Goal: Task Accomplishment & Management: Complete application form

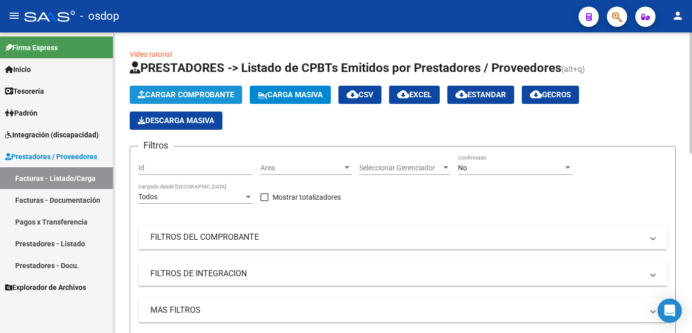
click at [188, 94] on span "Cargar Comprobante" at bounding box center [186, 94] width 96 height 9
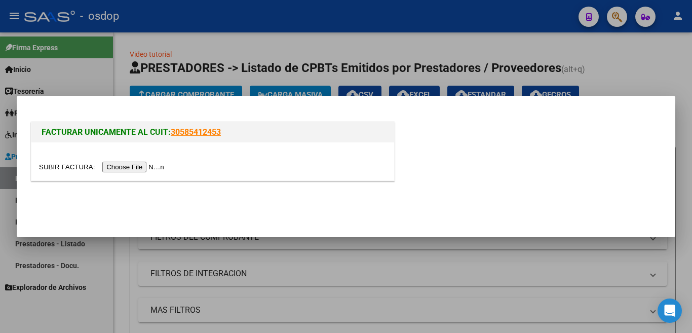
click at [146, 166] on input "file" at bounding box center [103, 167] width 128 height 11
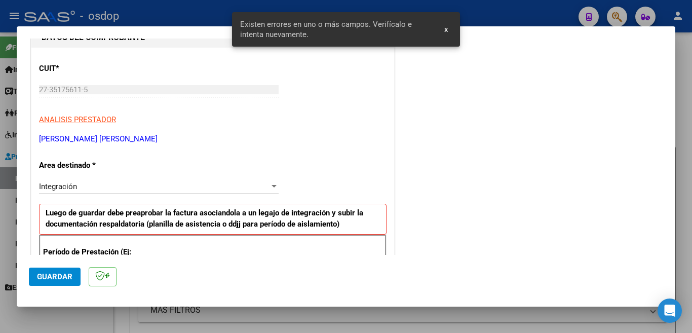
scroll to position [168, 0]
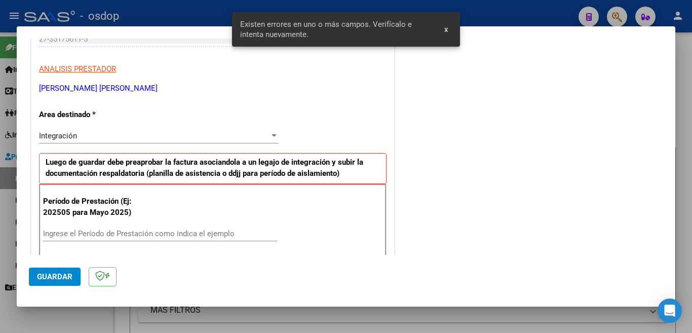
click at [130, 233] on input "Ingrese el Período de Prestación como indica el ejemplo" at bounding box center [160, 233] width 234 height 9
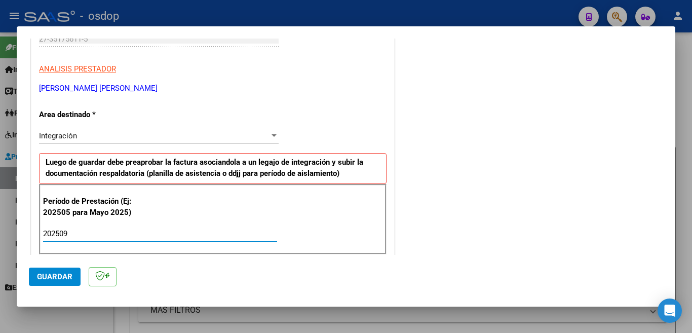
type input "202509"
click at [36, 277] on button "Guardar" at bounding box center [55, 276] width 52 height 18
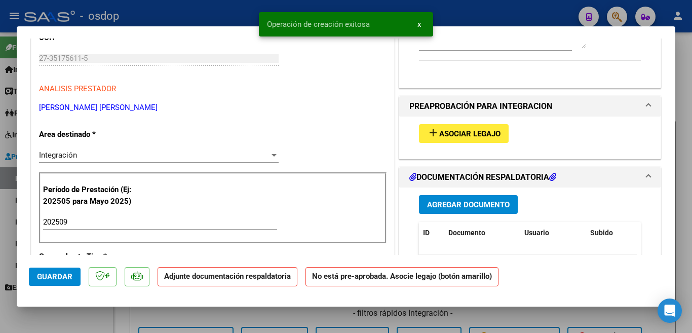
scroll to position [0, 0]
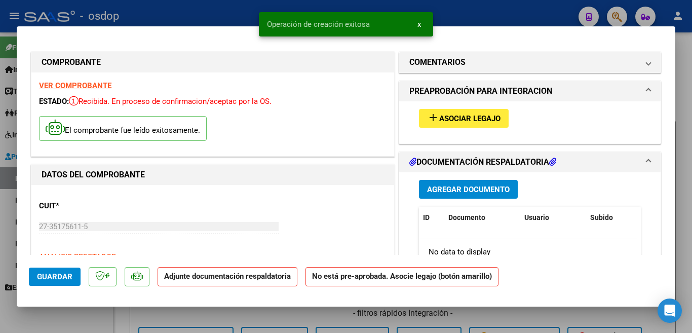
click at [432, 118] on mat-icon "add" at bounding box center [433, 117] width 12 height 12
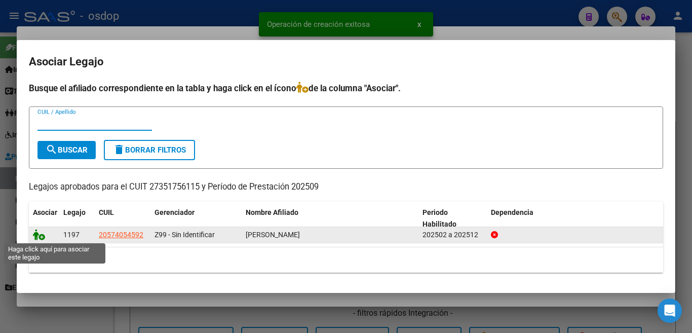
click at [37, 231] on icon at bounding box center [39, 234] width 12 height 11
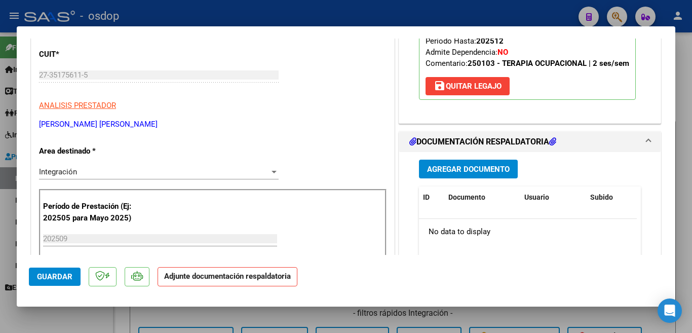
scroll to position [152, 0]
click at [454, 174] on button "Agregar Documento" at bounding box center [468, 168] width 99 height 19
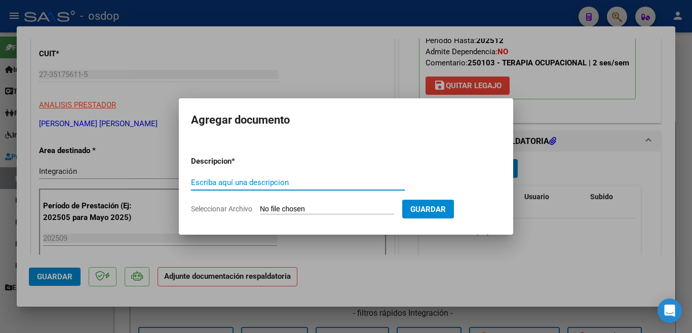
click at [324, 178] on input "Escriba aquí una descripcion" at bounding box center [298, 182] width 214 height 9
type input "planilla"
click at [359, 206] on input "Seleccionar Archivo" at bounding box center [327, 210] width 134 height 10
type input "C:\fakepath\Asistencia [PERSON_NAME] sep.pdf"
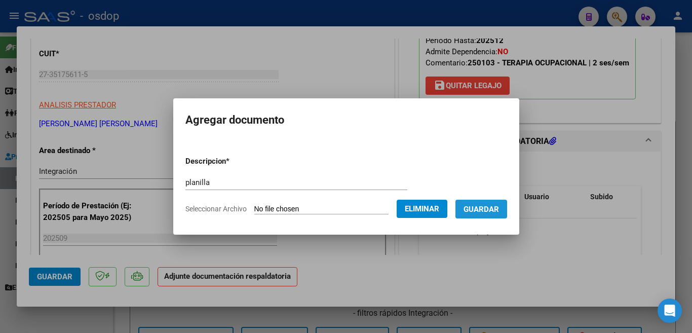
click at [479, 206] on span "Guardar" at bounding box center [480, 209] width 35 height 9
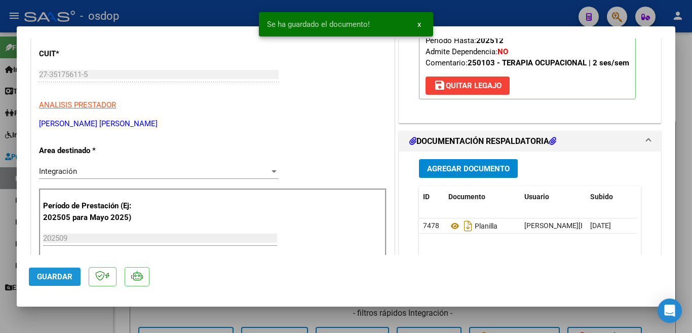
click at [49, 270] on button "Guardar" at bounding box center [55, 276] width 52 height 18
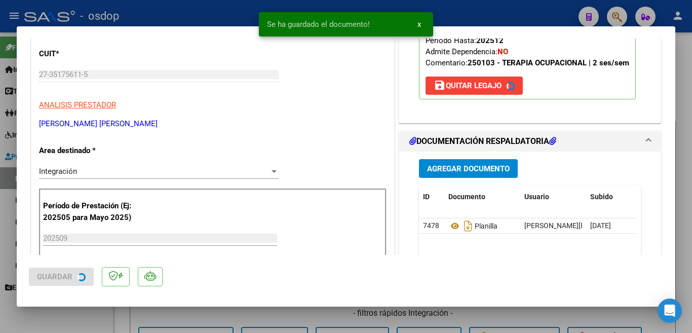
click at [0, 182] on div at bounding box center [346, 166] width 692 height 333
type input "$ 0,00"
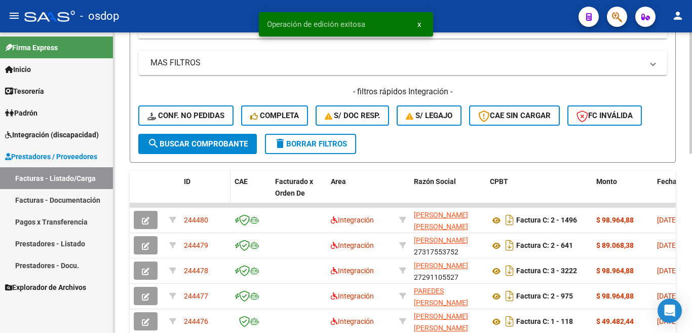
scroll to position [253, 0]
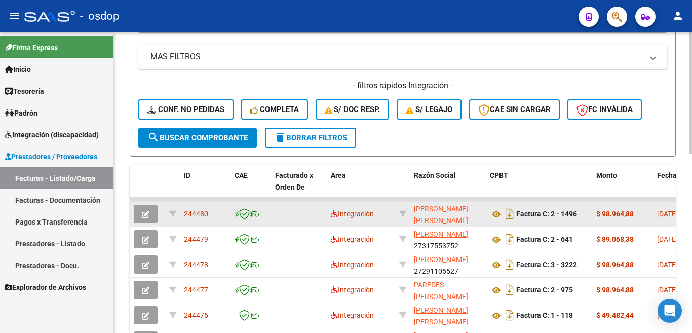
click at [205, 220] on datatable-body-cell "244480" at bounding box center [205, 214] width 51 height 25
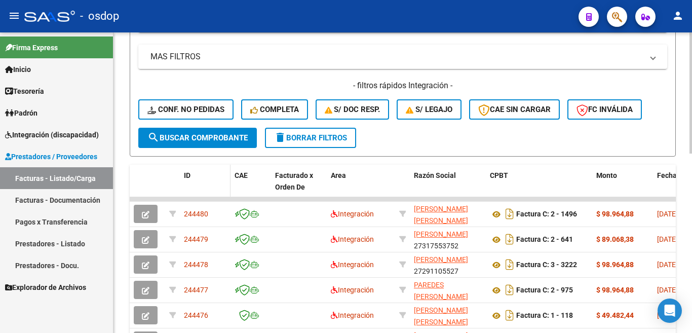
copy span "244480"
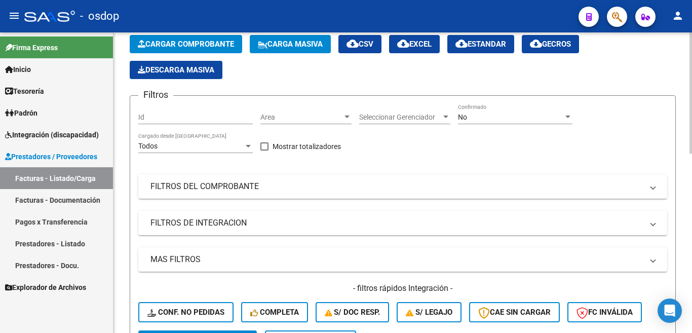
scroll to position [0, 0]
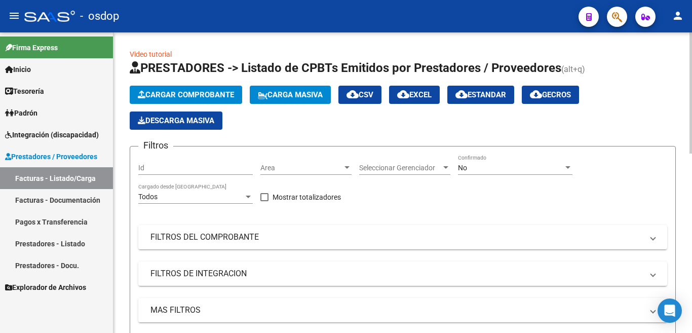
click at [171, 91] on span "Cargar Comprobante" at bounding box center [186, 94] width 96 height 9
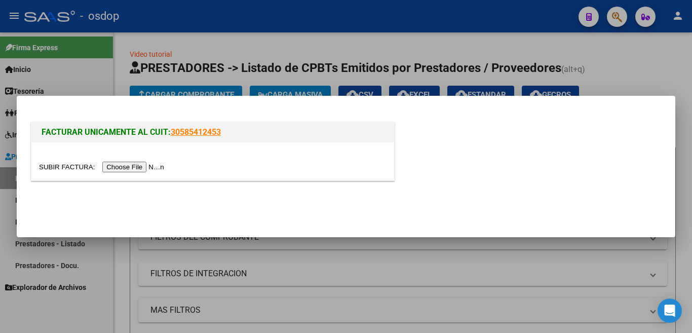
click at [128, 167] on input "file" at bounding box center [103, 167] width 128 height 11
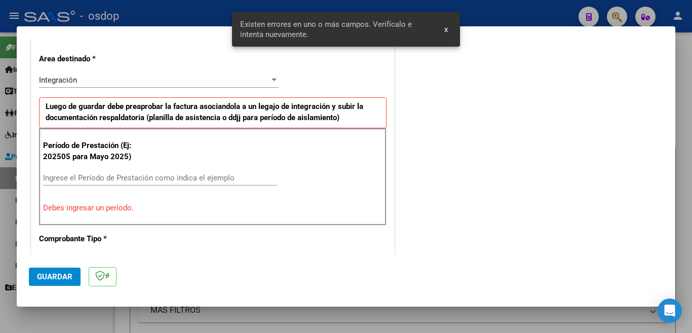
scroll to position [225, 0]
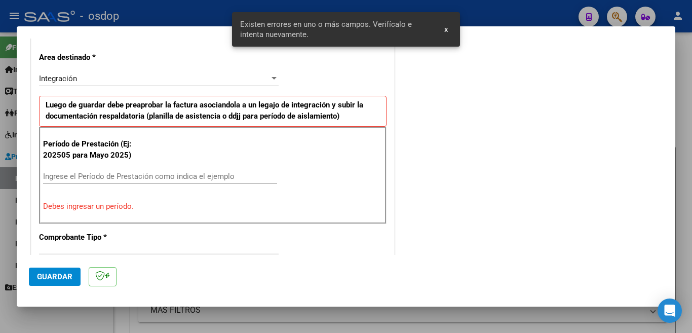
click at [126, 178] on input "Ingrese el Período de Prestación como indica el ejemplo" at bounding box center [160, 176] width 234 height 9
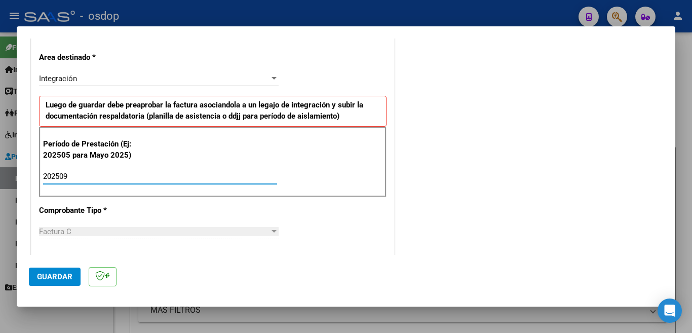
type input "202509"
click at [55, 286] on mat-dialog-actions "Guardar" at bounding box center [346, 275] width 634 height 40
click at [56, 284] on button "Guardar" at bounding box center [55, 276] width 52 height 18
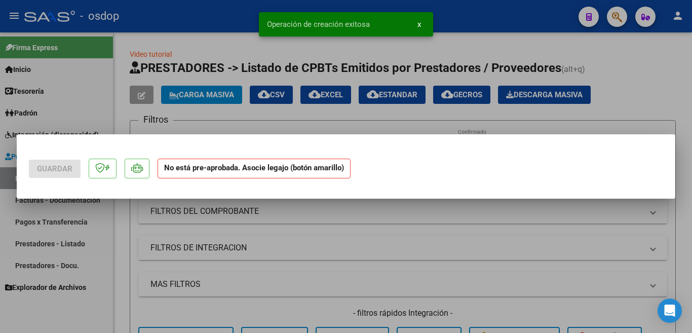
scroll to position [0, 0]
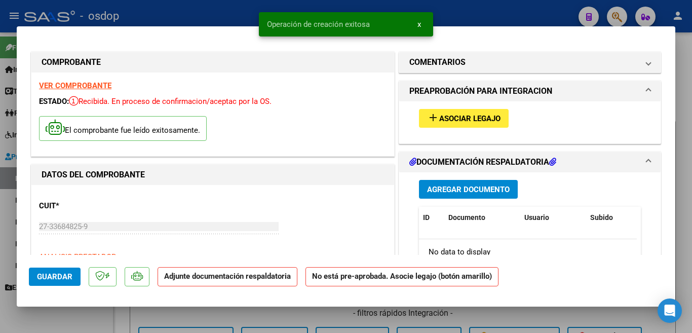
click at [463, 115] on span "Asociar Legajo" at bounding box center [469, 118] width 61 height 9
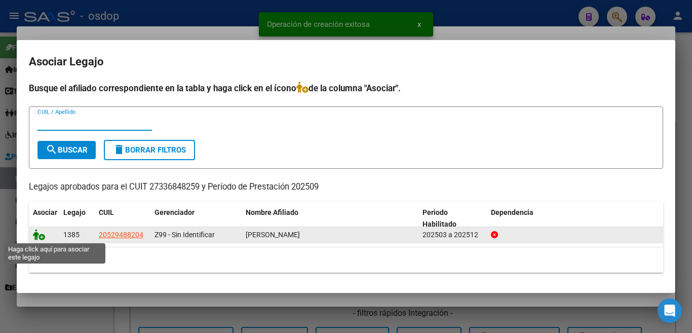
click at [39, 237] on icon at bounding box center [39, 234] width 12 height 11
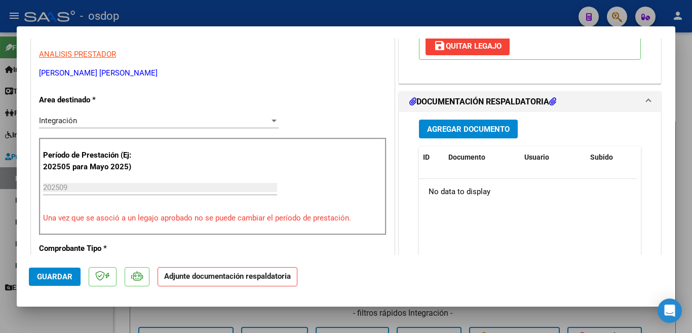
scroll to position [253, 0]
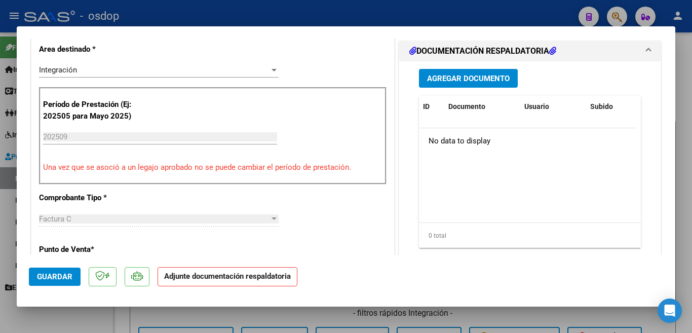
click at [458, 80] on span "Agregar Documento" at bounding box center [468, 78] width 83 height 9
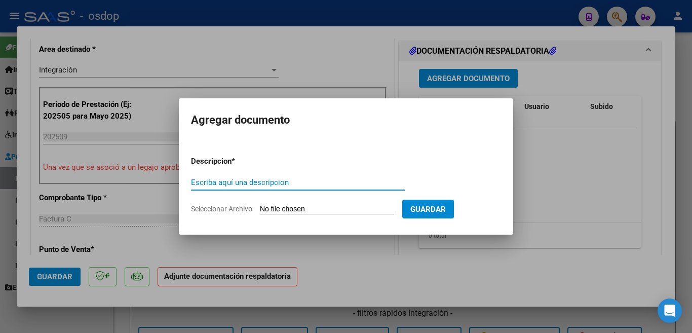
click at [321, 184] on input "Escriba aquí una descripcion" at bounding box center [298, 182] width 214 height 9
click at [314, 187] on div "planill Escriba aquí una descripcion" at bounding box center [298, 182] width 214 height 15
click at [312, 184] on input "planill" at bounding box center [298, 182] width 214 height 9
type input "planilla"
click at [317, 208] on input "Seleccionar Archivo" at bounding box center [327, 210] width 134 height 10
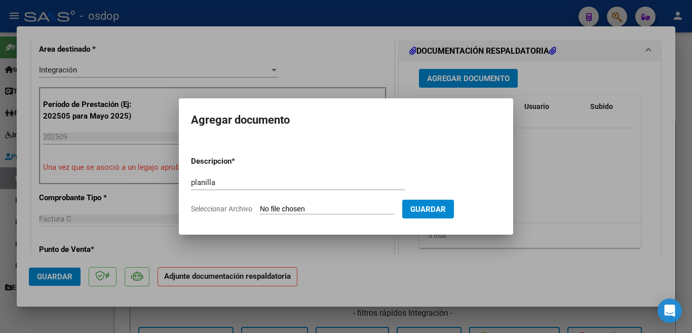
type input "C:\fakepath\Scan [DATE] 00·32·18.pdf"
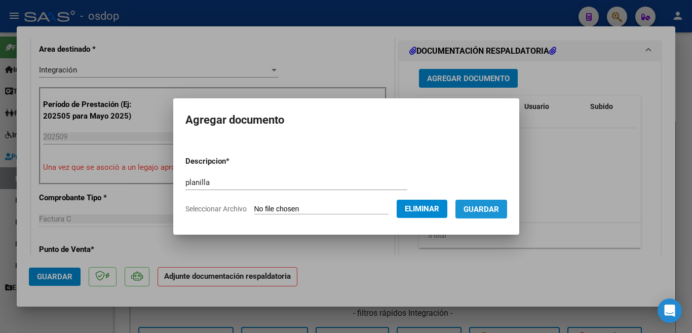
click at [487, 214] on button "Guardar" at bounding box center [481, 209] width 52 height 19
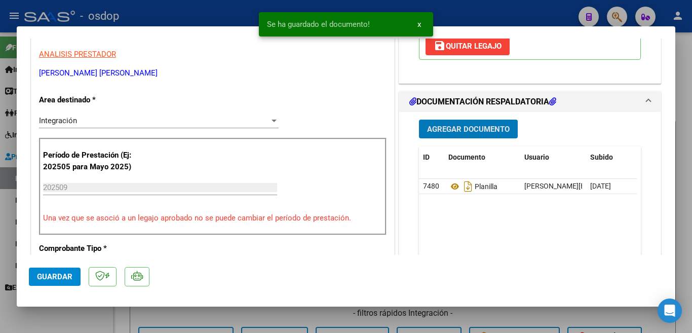
scroll to position [304, 0]
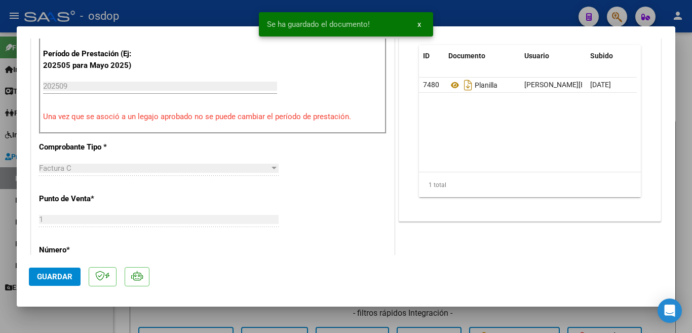
click at [38, 277] on span "Guardar" at bounding box center [54, 276] width 35 height 9
click at [0, 242] on div at bounding box center [346, 166] width 692 height 333
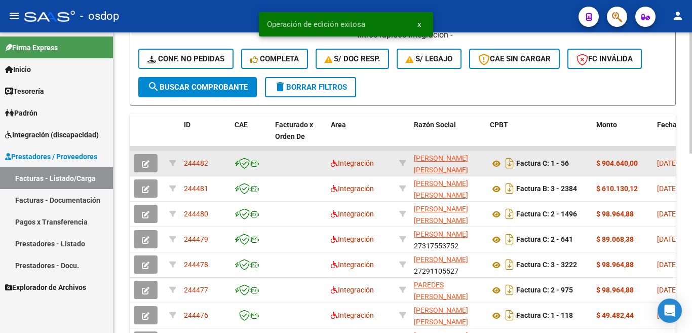
click at [198, 167] on span "244482" at bounding box center [196, 163] width 24 height 8
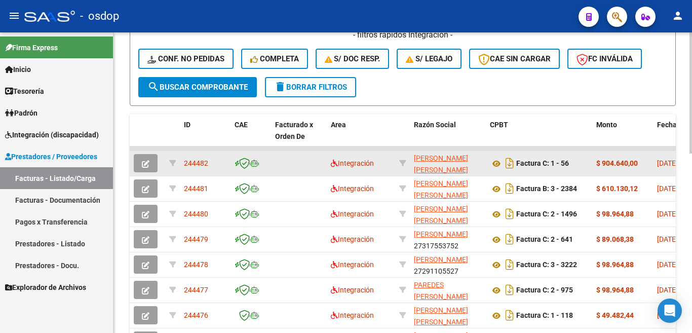
copy span "244482"
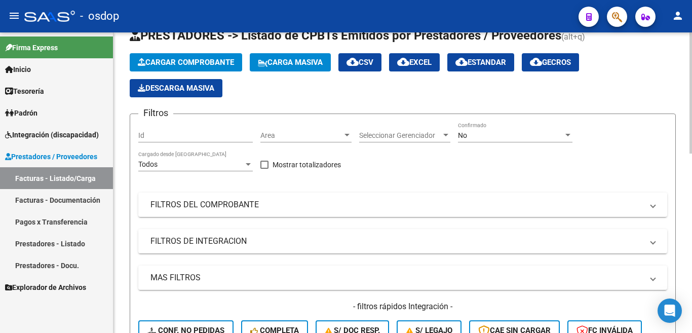
scroll to position [0, 0]
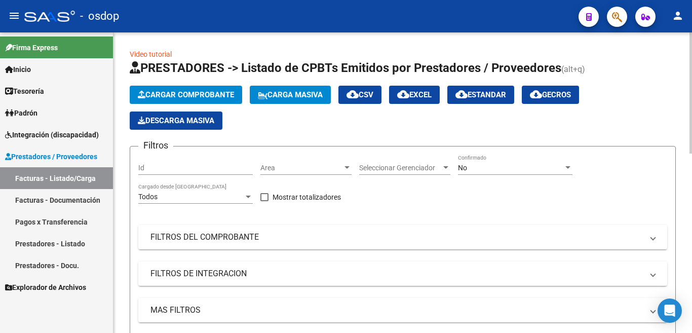
click at [180, 92] on span "Cargar Comprobante" at bounding box center [186, 94] width 96 height 9
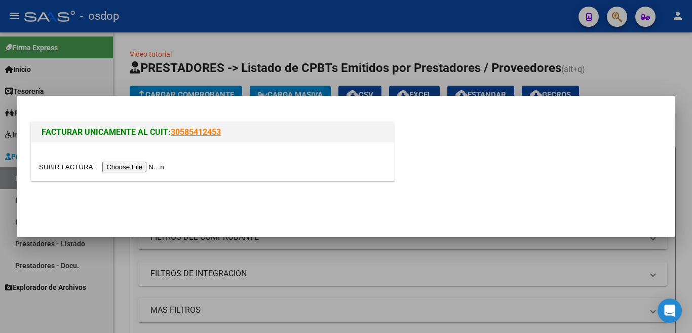
click at [140, 165] on input "file" at bounding box center [103, 167] width 128 height 11
click at [140, 164] on input "file" at bounding box center [103, 167] width 128 height 11
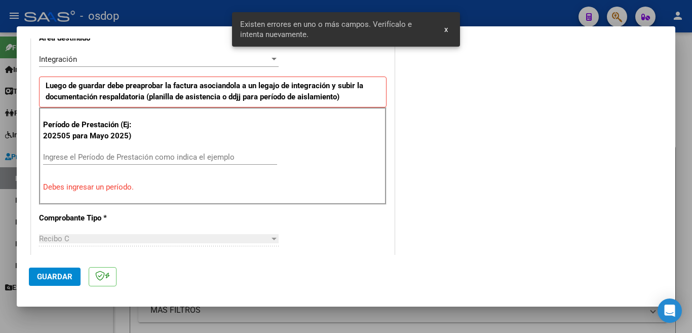
scroll to position [346, 0]
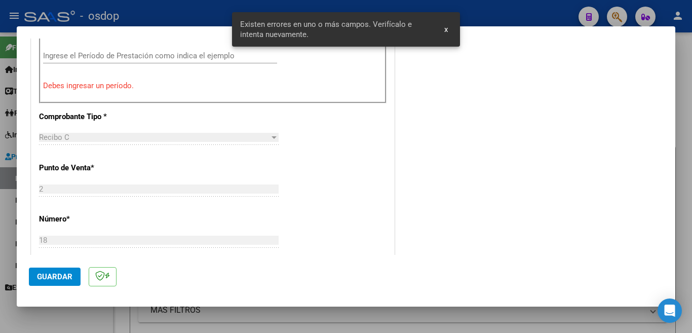
click at [131, 58] on input "Ingrese el Período de Prestación como indica el ejemplo" at bounding box center [160, 55] width 234 height 9
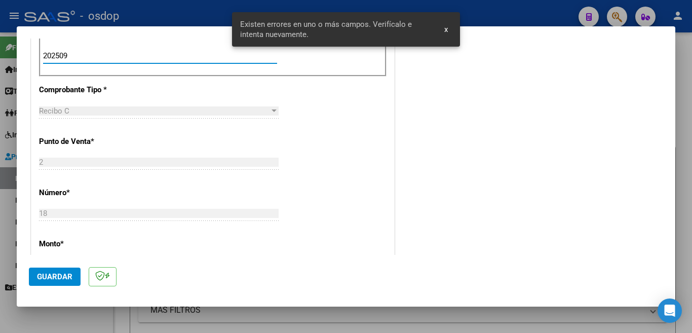
type input "202509"
click at [56, 275] on span "Guardar" at bounding box center [54, 276] width 35 height 9
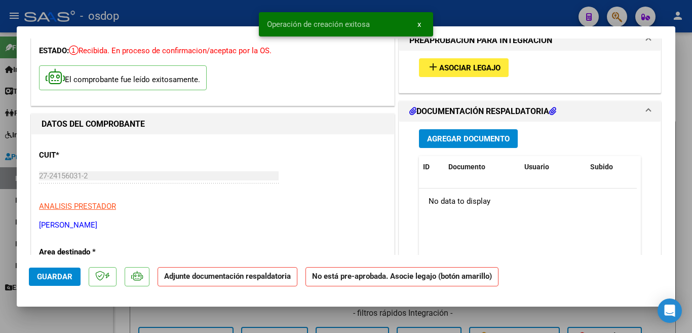
scroll to position [0, 0]
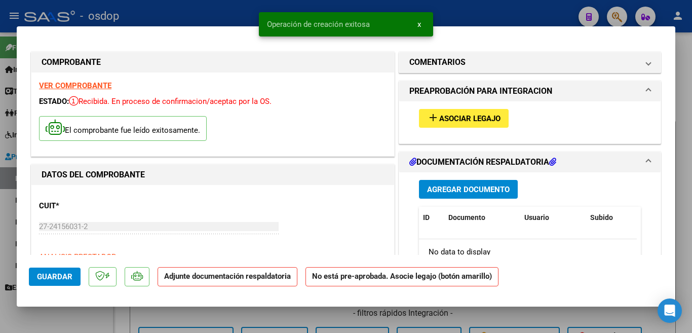
click at [478, 106] on div "add Asociar Legajo" at bounding box center [529, 118] width 237 height 34
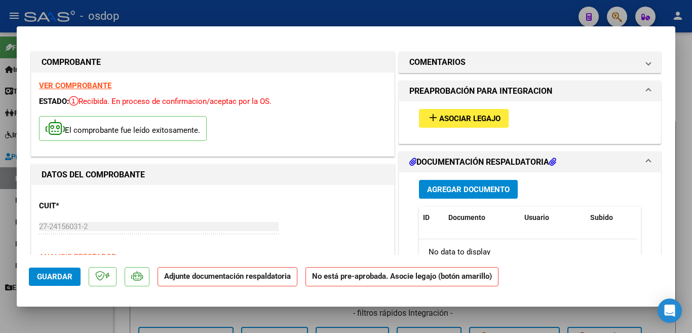
click at [476, 112] on button "add Asociar Legajo" at bounding box center [464, 118] width 90 height 19
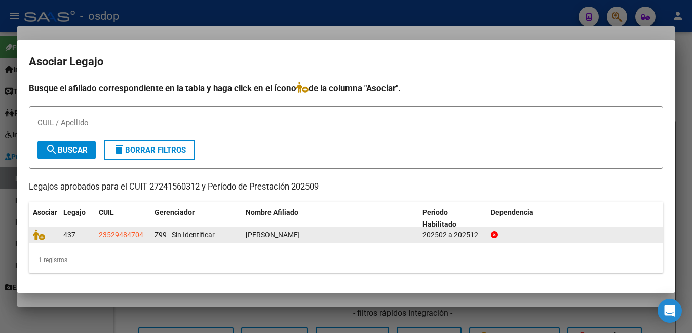
click at [32, 237] on datatable-body-cell at bounding box center [44, 235] width 30 height 16
click at [38, 238] on icon at bounding box center [39, 234] width 12 height 11
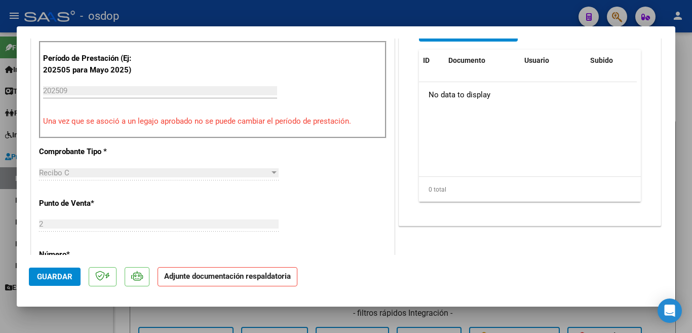
scroll to position [203, 0]
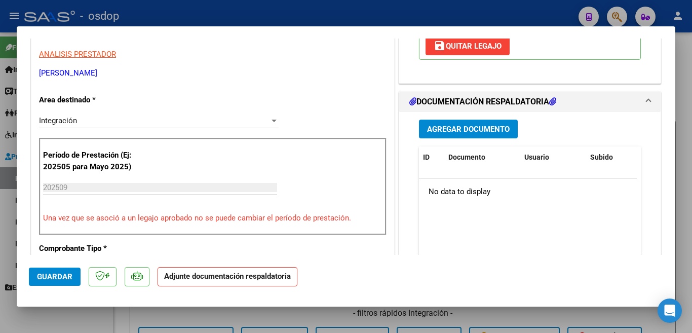
click at [423, 119] on div "Agregar Documento ID Documento Usuario Subido Acción No data to display 0 total…" at bounding box center [529, 213] width 237 height 202
click at [432, 131] on span "Agregar Documento" at bounding box center [468, 129] width 83 height 9
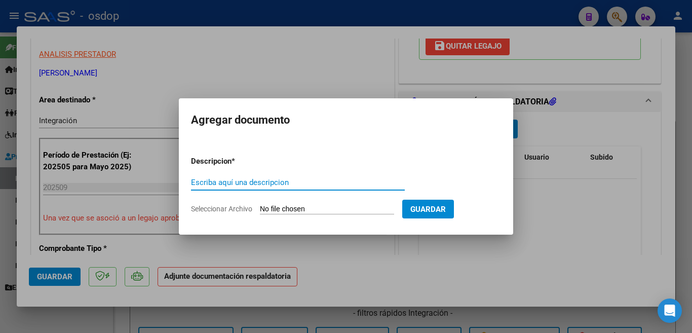
click at [237, 180] on input "Escriba aquí una descripcion" at bounding box center [298, 182] width 214 height 9
type input "planill"
click at [278, 207] on input "Seleccionar Archivo" at bounding box center [327, 210] width 134 height 10
type input "C:\fakepath\planilla.pdf"
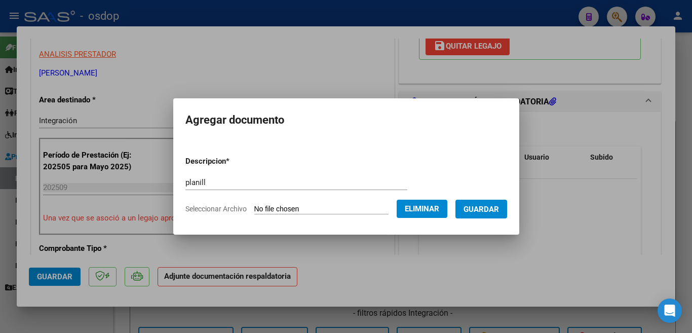
click at [498, 215] on button "Guardar" at bounding box center [481, 209] width 52 height 19
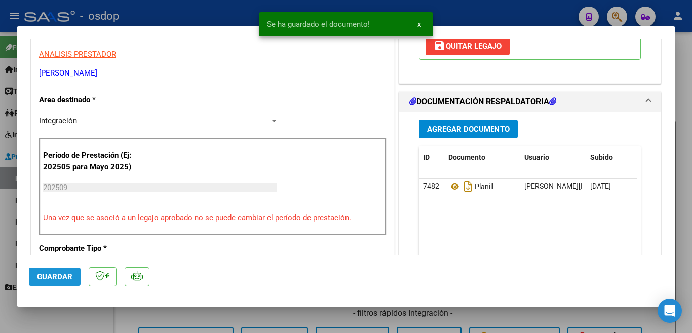
click at [67, 282] on button "Guardar" at bounding box center [55, 276] width 52 height 18
click at [0, 180] on div at bounding box center [346, 166] width 692 height 333
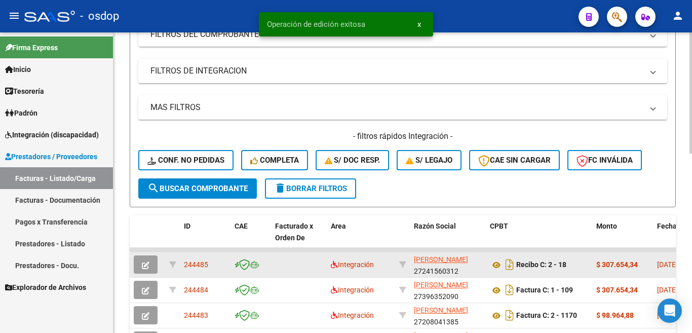
click at [201, 260] on span "244485" at bounding box center [196, 264] width 24 height 8
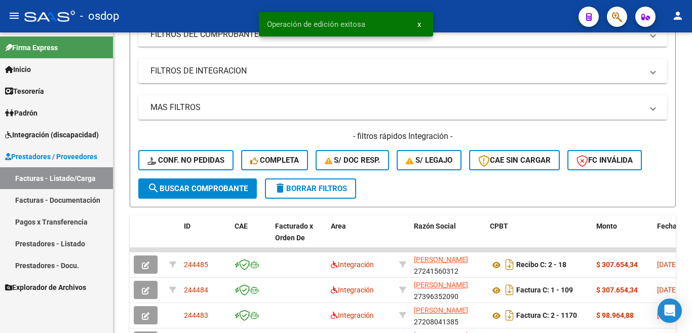
copy span "244485"
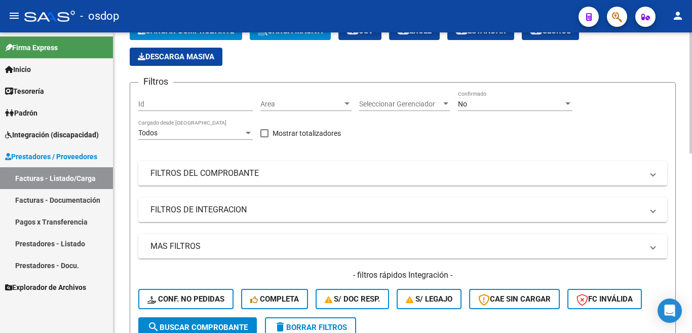
scroll to position [0, 0]
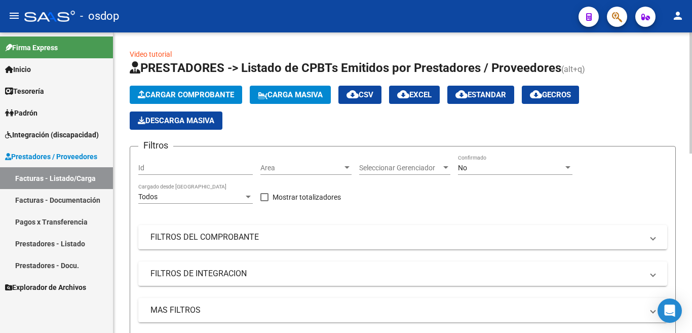
click at [209, 98] on span "Cargar Comprobante" at bounding box center [186, 94] width 96 height 9
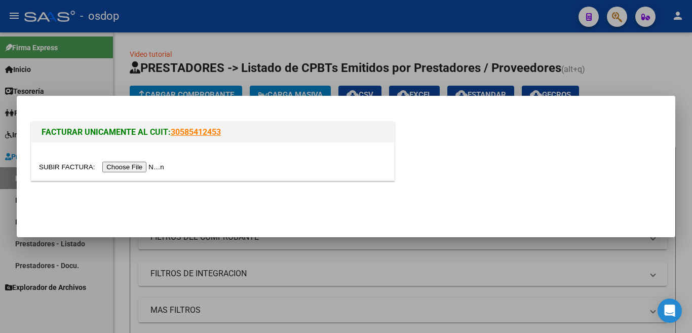
click at [143, 168] on input "file" at bounding box center [103, 167] width 128 height 11
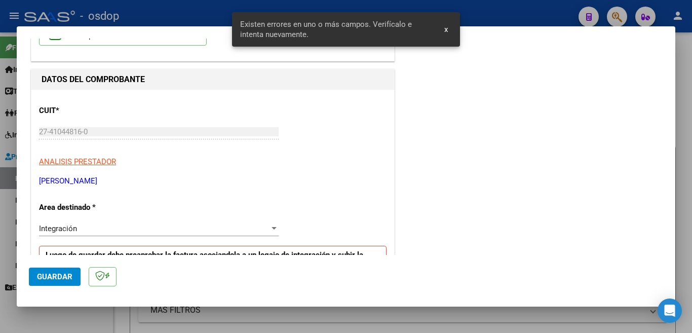
scroll to position [219, 0]
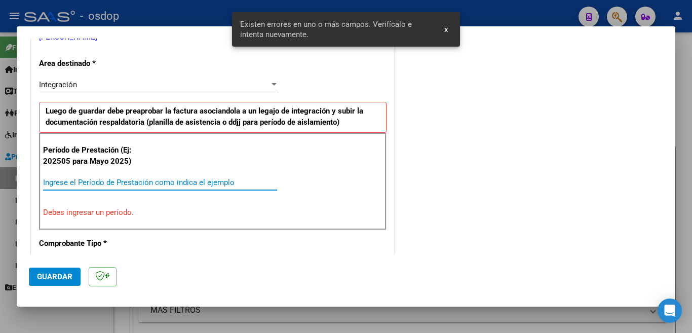
click at [108, 180] on input "Ingrese el Período de Prestación como indica el ejemplo" at bounding box center [160, 182] width 234 height 9
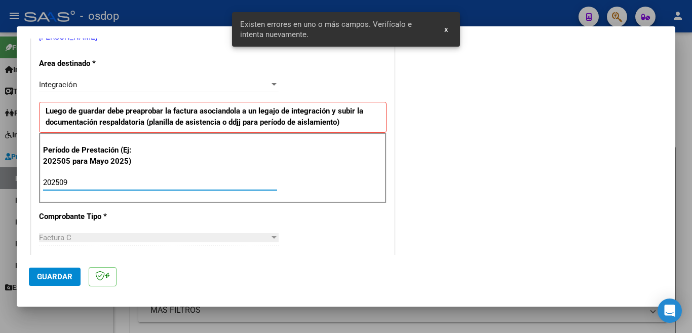
type input "202509"
click at [65, 272] on span "Guardar" at bounding box center [54, 276] width 35 height 9
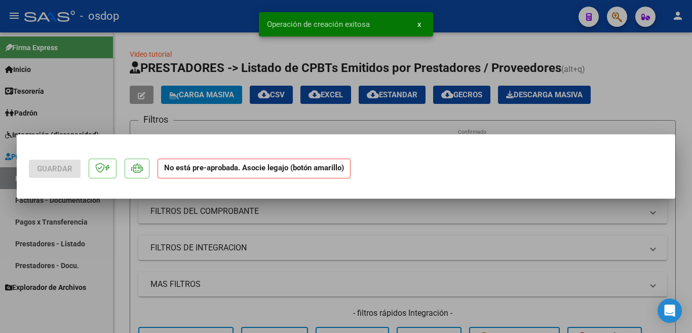
scroll to position [0, 0]
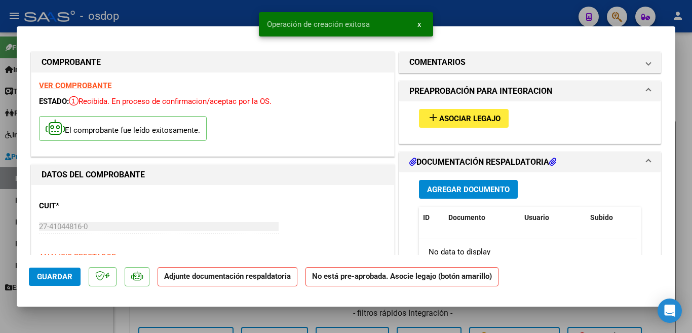
click at [448, 119] on span "Asociar Legajo" at bounding box center [469, 118] width 61 height 9
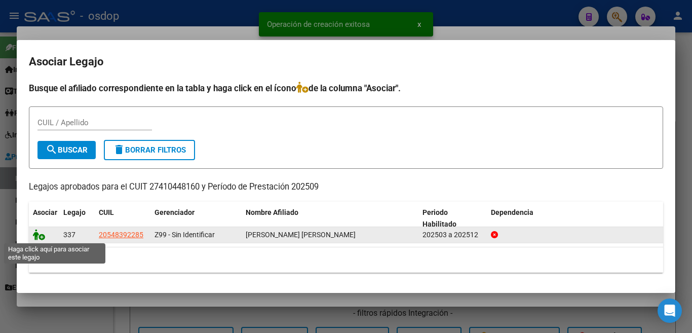
click at [39, 233] on icon at bounding box center [39, 234] width 12 height 11
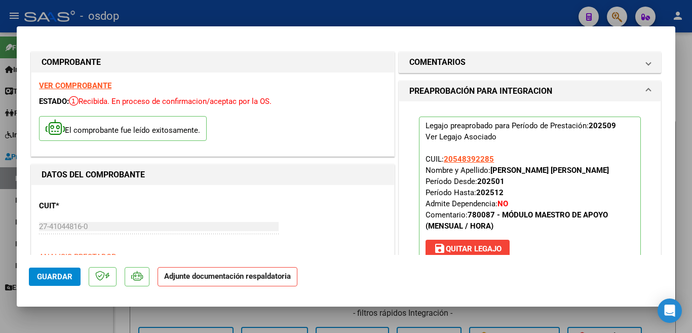
scroll to position [152, 0]
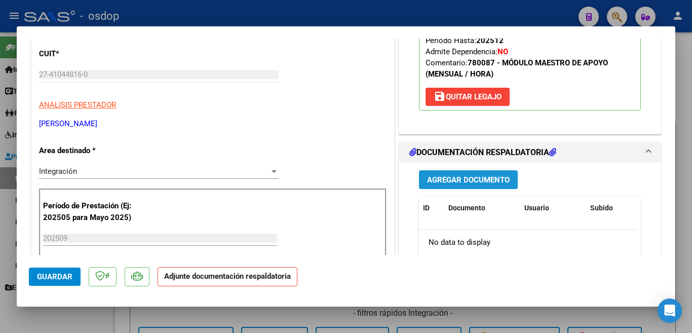
click at [451, 172] on button "Agregar Documento" at bounding box center [468, 179] width 99 height 19
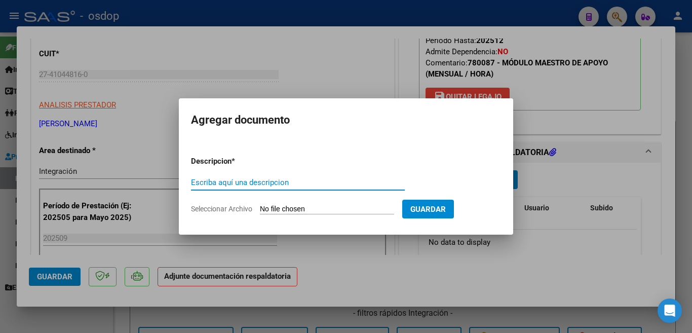
click at [297, 183] on input "Escriba aquí una descripcion" at bounding box center [298, 182] width 214 height 9
type input "planilla"
click at [333, 211] on input "Seleccionar Archivo" at bounding box center [327, 210] width 134 height 10
type input "C:\fakepath\[PERSON_NAME] asist.pdf"
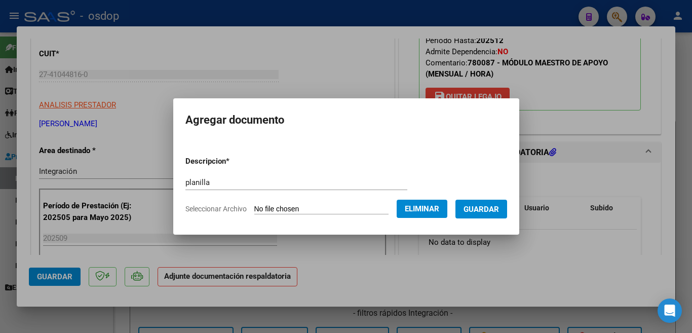
click at [498, 217] on button "Guardar" at bounding box center [481, 209] width 52 height 19
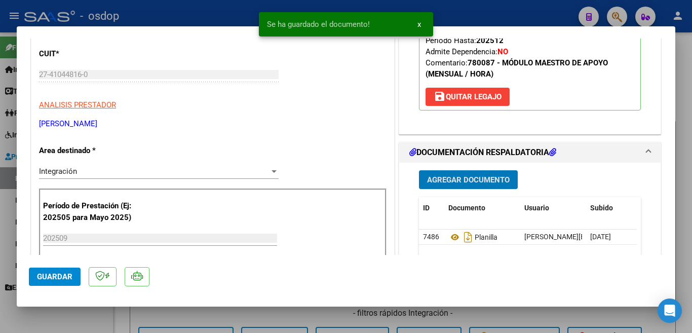
click at [78, 278] on button "Guardar" at bounding box center [55, 276] width 52 height 18
click at [0, 181] on div at bounding box center [346, 166] width 692 height 333
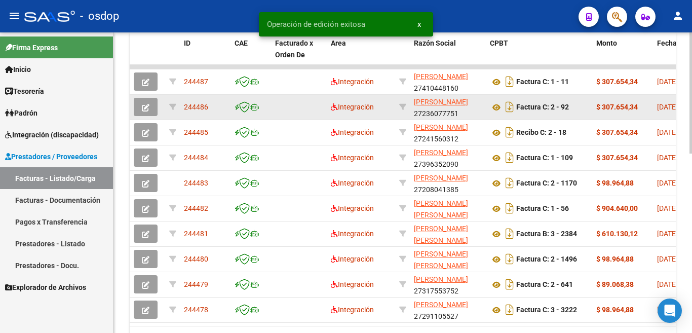
scroll to position [304, 0]
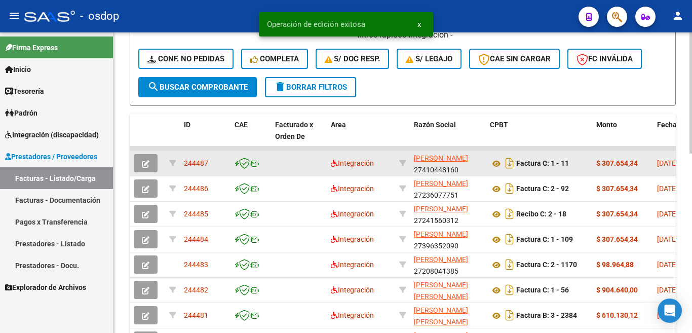
click at [193, 162] on span "244487" at bounding box center [196, 163] width 24 height 8
copy span "244487"
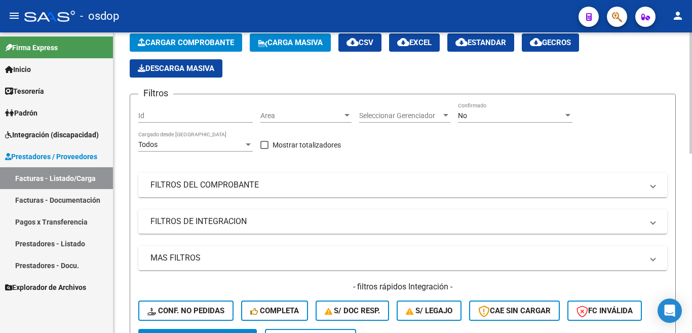
scroll to position [0, 0]
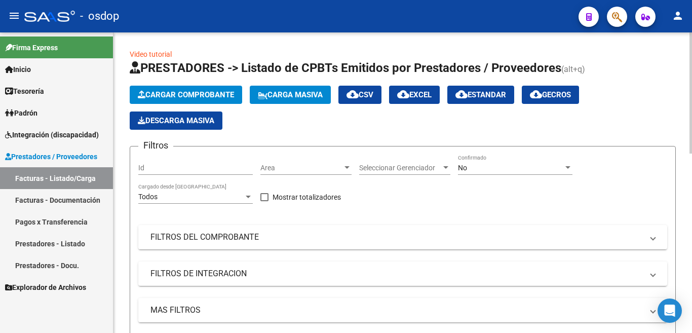
click at [183, 98] on span "Cargar Comprobante" at bounding box center [186, 94] width 96 height 9
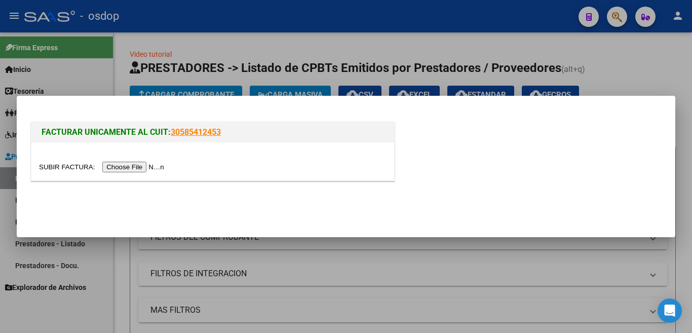
click at [155, 165] on input "file" at bounding box center [103, 167] width 128 height 11
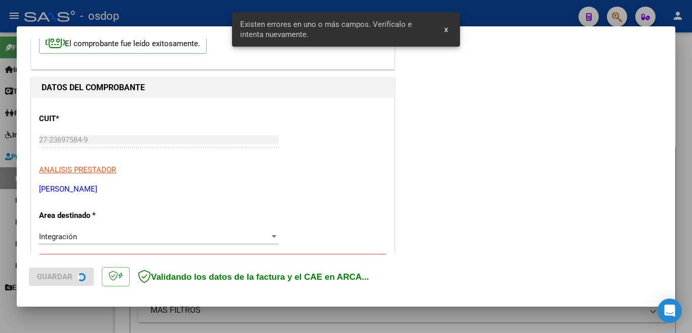
scroll to position [225, 0]
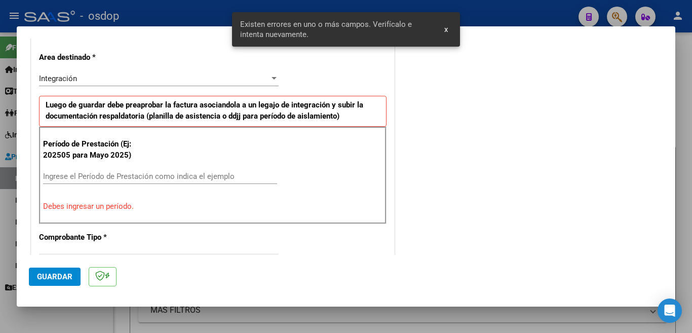
drag, startPoint x: 162, startPoint y: 177, endPoint x: 170, endPoint y: 173, distance: 9.1
click at [162, 177] on input "Ingrese el Período de Prestación como indica el ejemplo" at bounding box center [160, 176] width 234 height 9
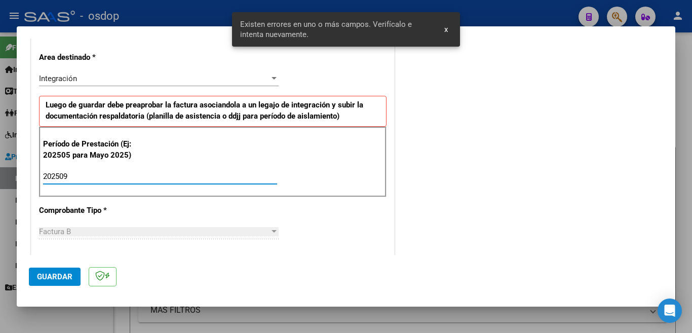
type input "202509"
click at [64, 277] on span "Guardar" at bounding box center [54, 276] width 35 height 9
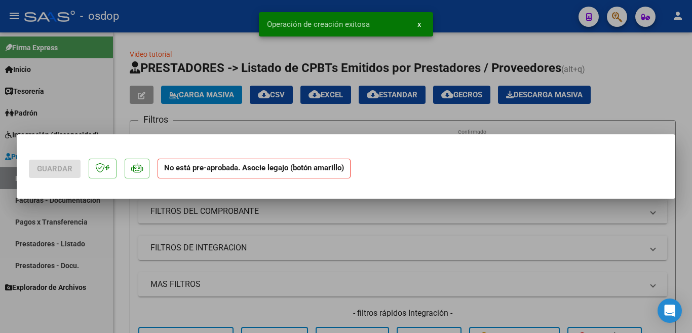
scroll to position [0, 0]
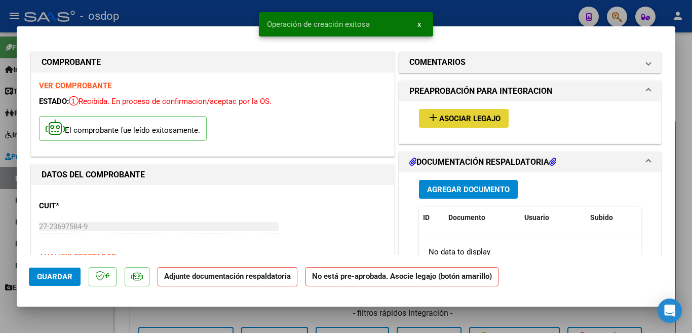
click at [491, 121] on span "Asociar Legajo" at bounding box center [469, 118] width 61 height 9
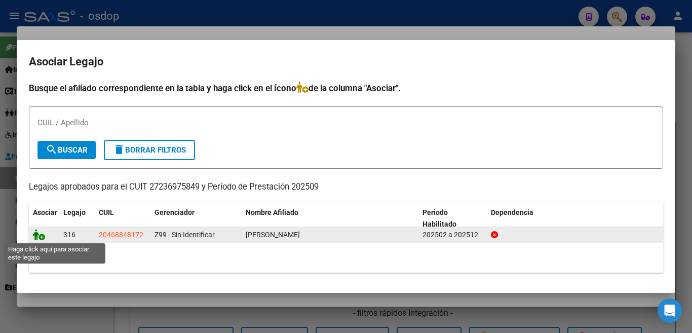
click at [43, 238] on icon at bounding box center [39, 234] width 12 height 11
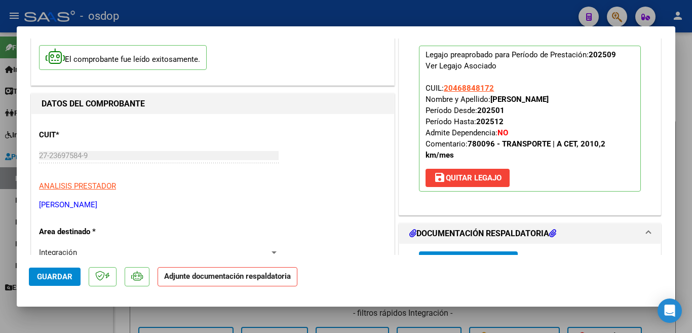
scroll to position [101, 0]
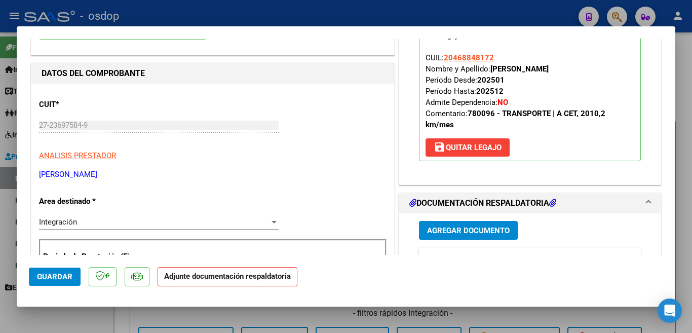
click at [485, 236] on button "Agregar Documento" at bounding box center [468, 230] width 99 height 19
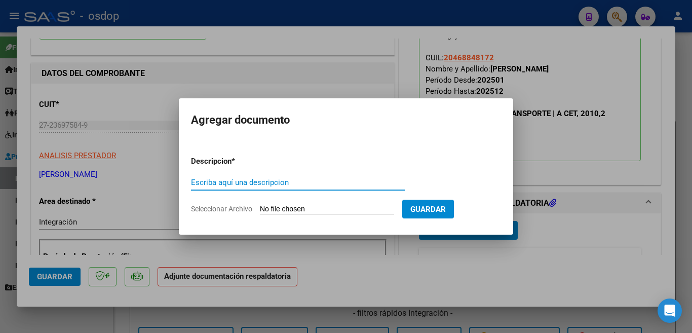
click at [340, 180] on input "Escriba aquí una descripcion" at bounding box center [298, 182] width 214 height 9
type input "planill"
click at [335, 207] on input "Seleccionar Archivo" at bounding box center [327, 210] width 134 height 10
type input "C:\fakepath\CamScanner [DATE] 10.01.pdf"
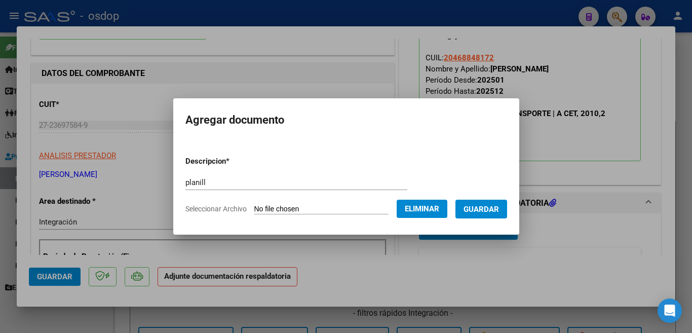
click at [500, 214] on button "Guardar" at bounding box center [481, 209] width 52 height 19
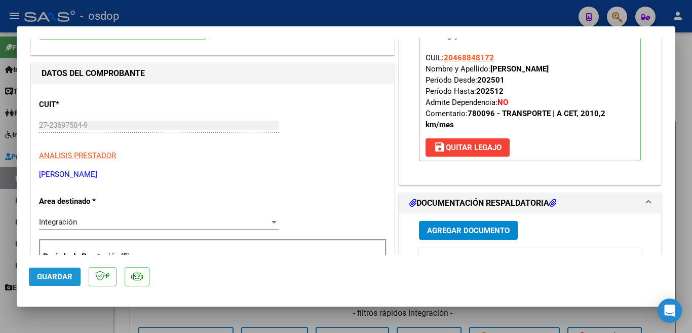
click at [77, 277] on button "Guardar" at bounding box center [55, 276] width 52 height 18
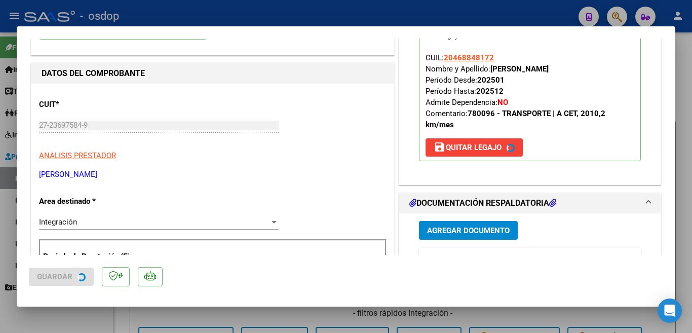
click at [0, 184] on div at bounding box center [346, 166] width 692 height 333
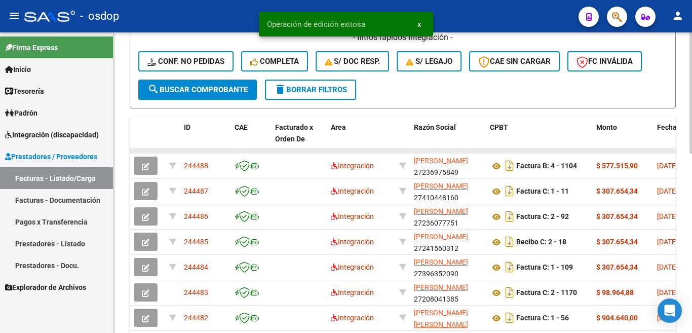
scroll to position [304, 0]
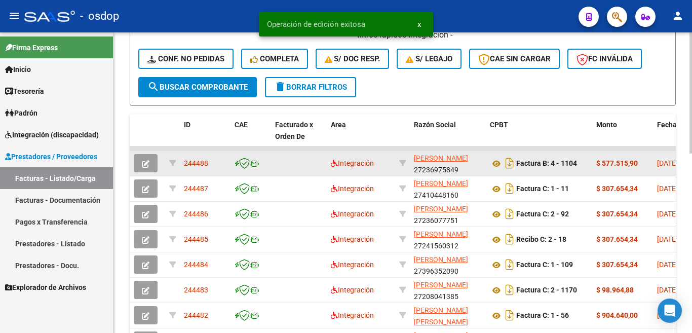
click at [202, 159] on span "244488" at bounding box center [196, 163] width 24 height 8
copy span "244488"
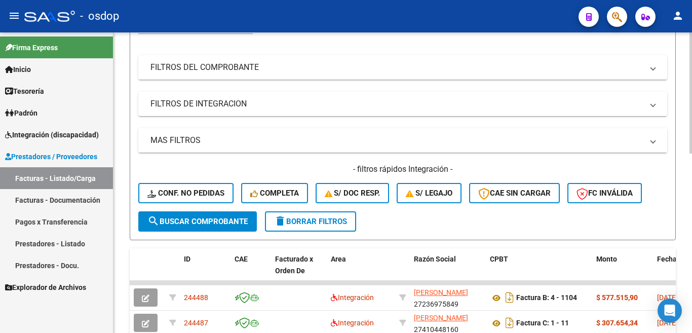
scroll to position [0, 0]
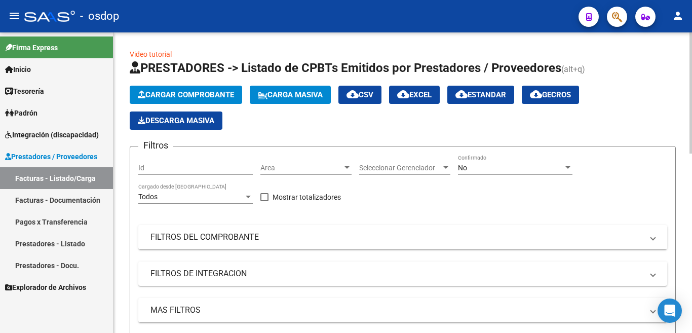
click at [158, 100] on button "Cargar Comprobante" at bounding box center [186, 95] width 112 height 18
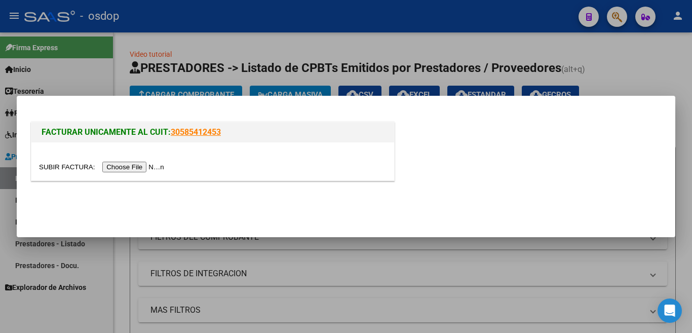
click at [143, 166] on input "file" at bounding box center [103, 167] width 128 height 11
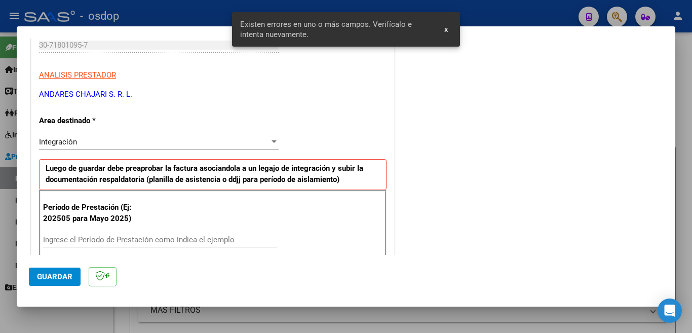
scroll to position [189, 0]
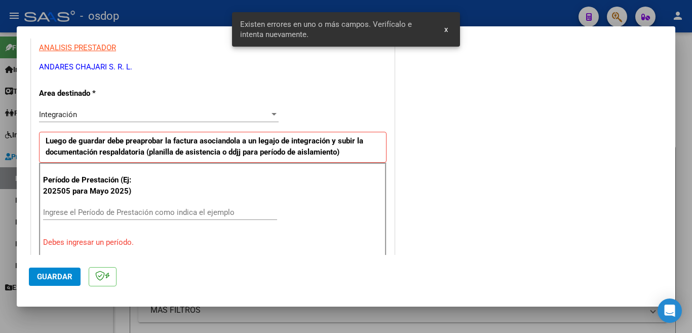
click at [130, 210] on input "Ingrese el Período de Prestación como indica el ejemplo" at bounding box center [160, 212] width 234 height 9
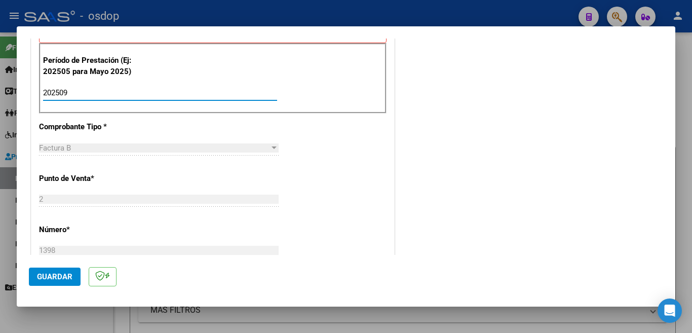
scroll to position [341, 0]
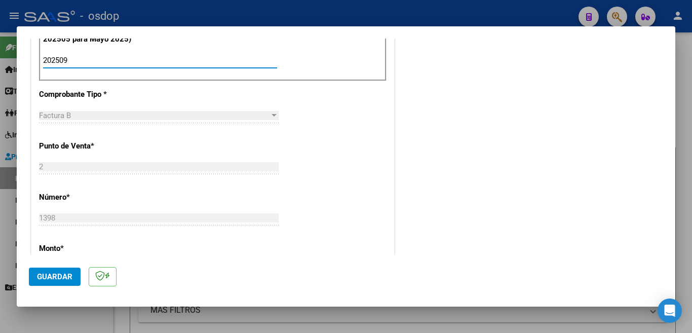
type input "202509"
click at [69, 281] on span "Guardar" at bounding box center [54, 276] width 35 height 9
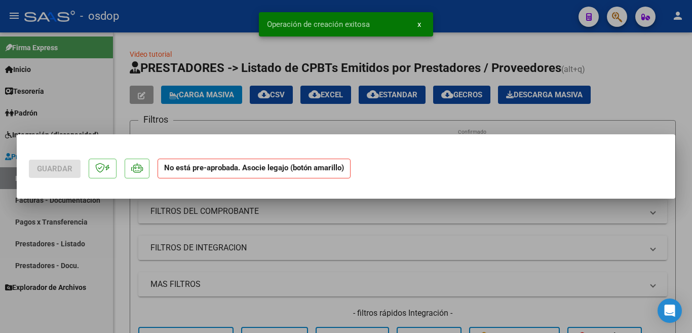
scroll to position [0, 0]
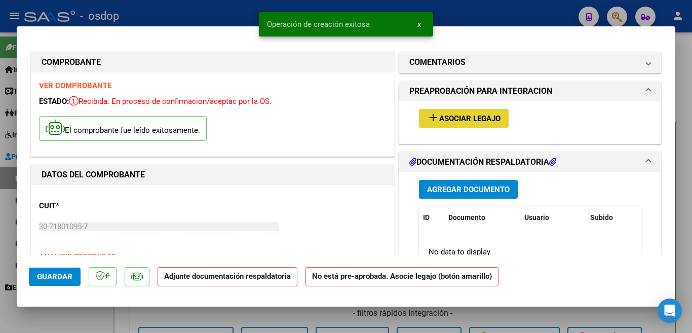
click at [433, 110] on button "add Asociar Legajo" at bounding box center [464, 118] width 90 height 19
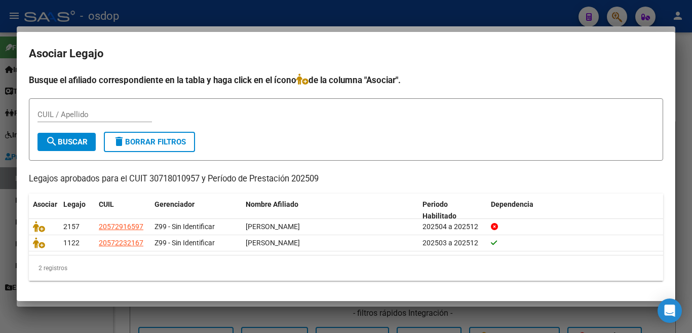
click at [555, 162] on div "Busque el afiliado correspondiente en la tabla y haga click en el ícono de la c…" at bounding box center [346, 176] width 634 height 207
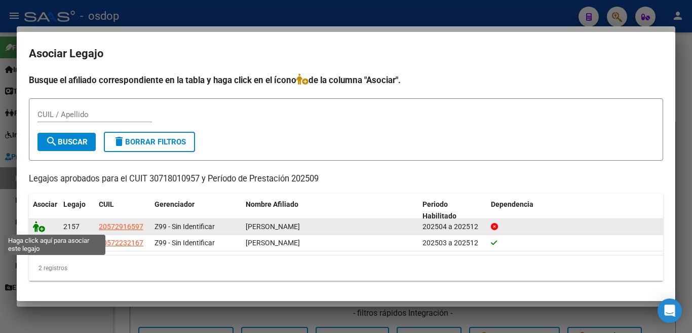
click at [35, 226] on icon at bounding box center [39, 226] width 12 height 11
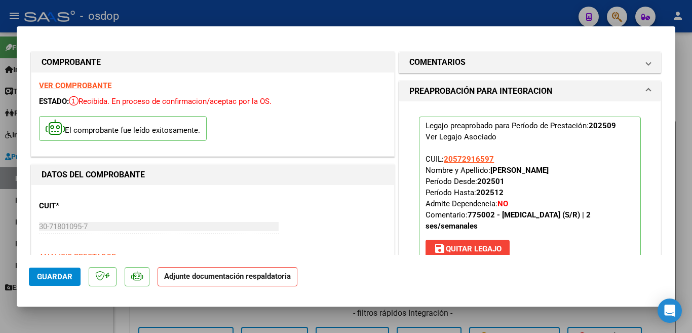
scroll to position [152, 0]
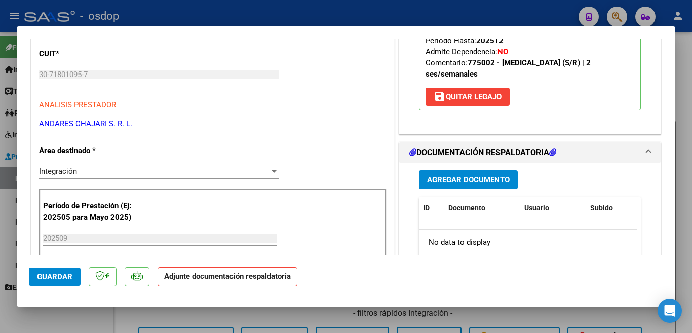
click at [483, 176] on span "Agregar Documento" at bounding box center [468, 179] width 83 height 9
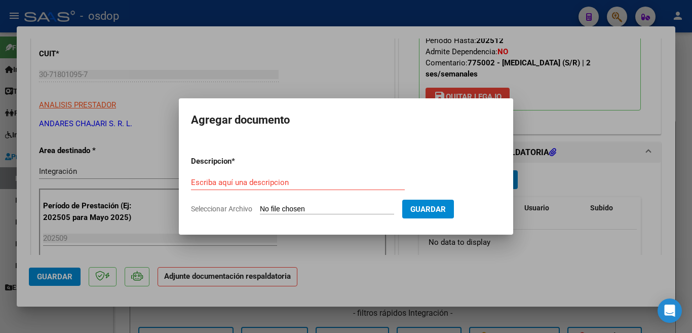
click at [276, 187] on div "Escriba aquí una descripcion" at bounding box center [298, 182] width 214 height 15
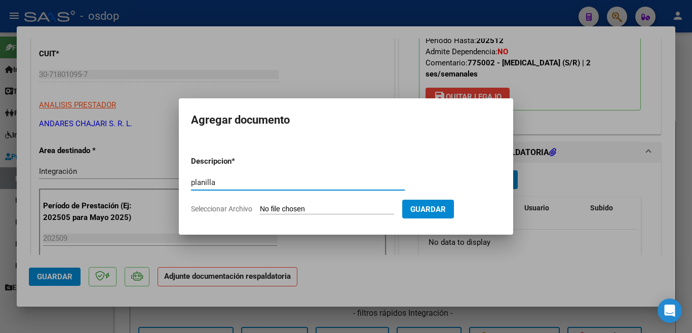
type input "planilla"
click at [298, 209] on input "Seleccionar Archivo" at bounding box center [327, 210] width 134 height 10
type input "C:\fakepath\ASIST MAYO.pdf"
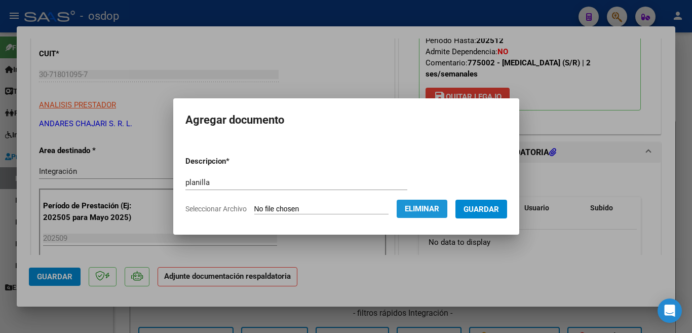
click at [439, 211] on span "Eliminar" at bounding box center [422, 208] width 34 height 9
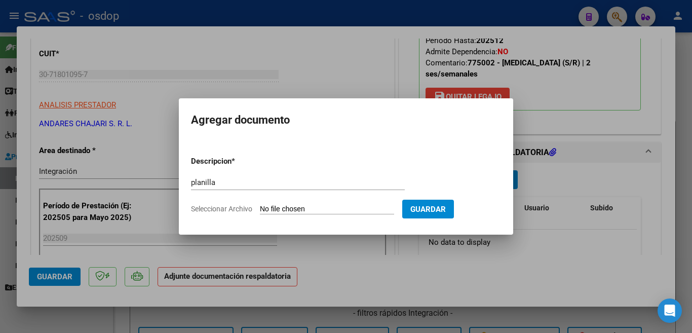
click at [0, 157] on div at bounding box center [346, 166] width 692 height 333
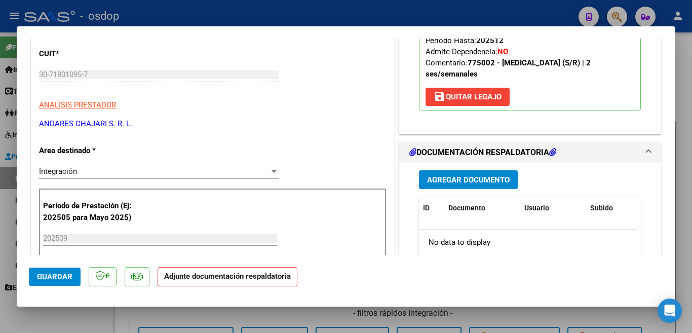
scroll to position [253, 0]
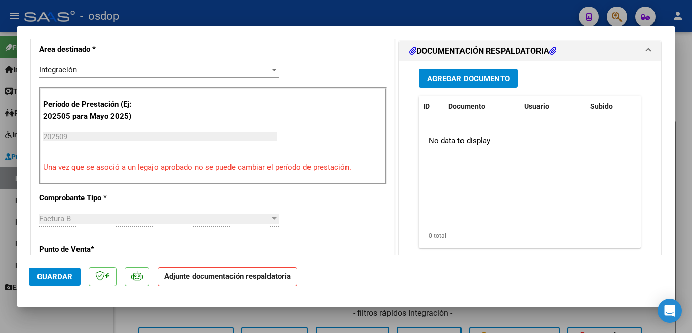
click at [0, 136] on div at bounding box center [346, 166] width 692 height 333
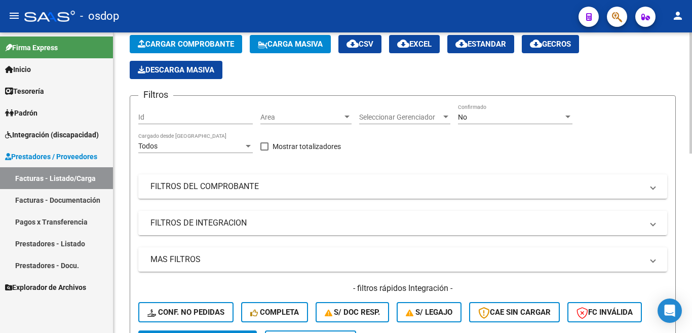
scroll to position [0, 0]
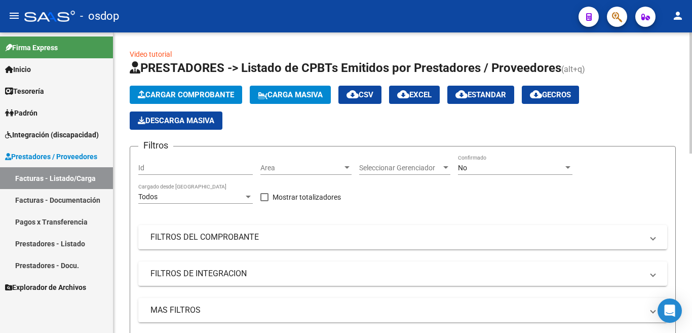
click at [205, 89] on button "Cargar Comprobante" at bounding box center [186, 95] width 112 height 18
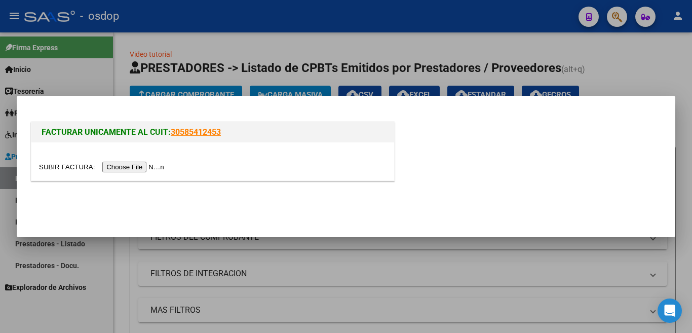
click at [146, 163] on input "file" at bounding box center [103, 167] width 128 height 11
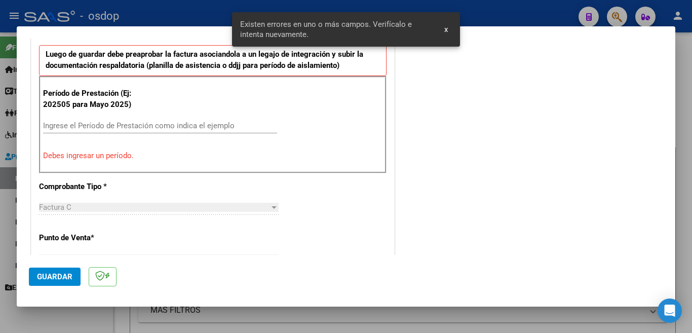
scroll to position [194, 0]
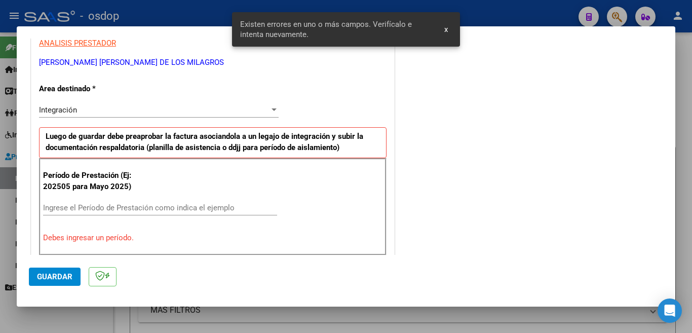
click at [114, 203] on input "Ingrese el Período de Prestación como indica el ejemplo" at bounding box center [160, 207] width 234 height 9
type input "202509"
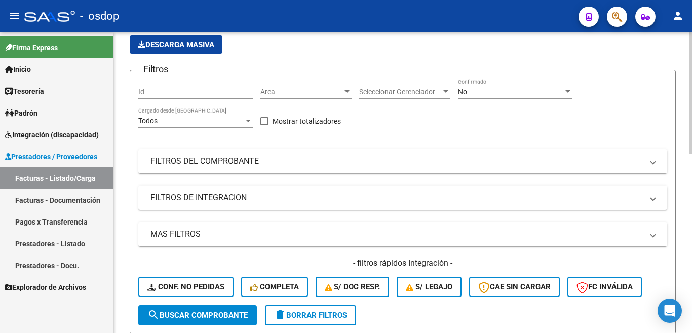
scroll to position [51, 0]
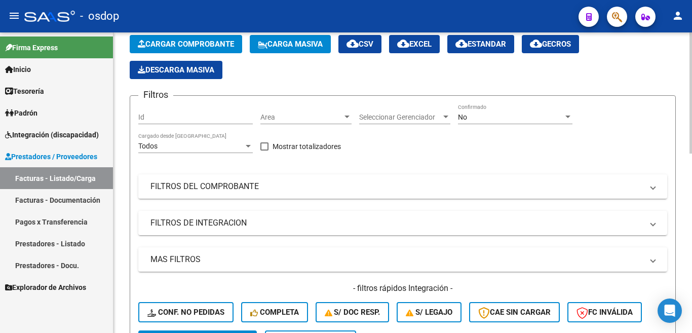
click at [185, 39] on button "Cargar Comprobante" at bounding box center [186, 44] width 112 height 18
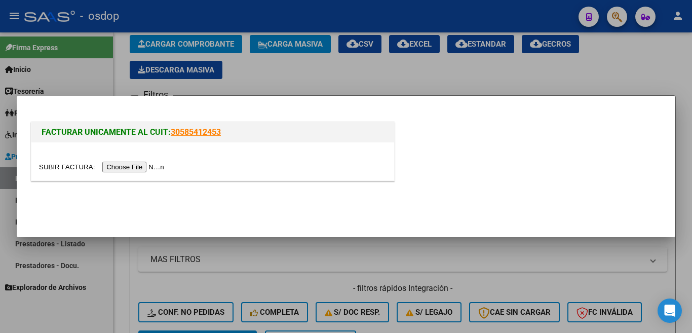
click at [138, 165] on input "file" at bounding box center [103, 167] width 128 height 11
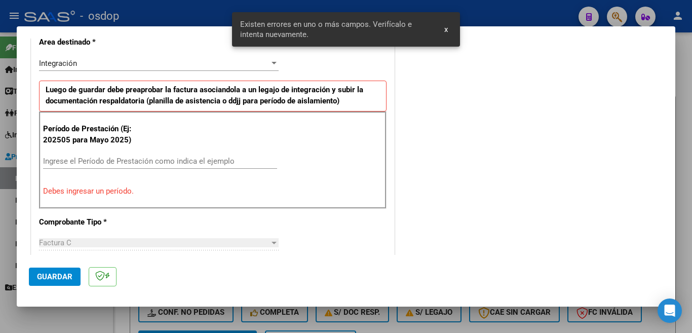
scroll to position [245, 0]
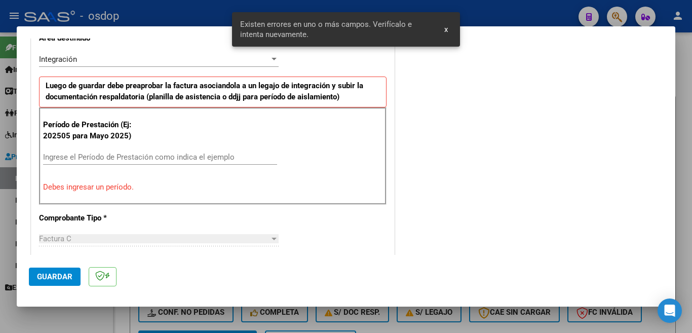
click at [121, 161] on input "Ingrese el Período de Prestación como indica el ejemplo" at bounding box center [160, 156] width 234 height 9
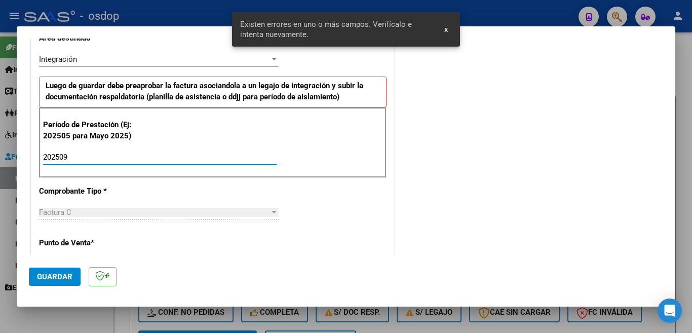
type input "202509"
click at [49, 273] on span "Guardar" at bounding box center [54, 276] width 35 height 9
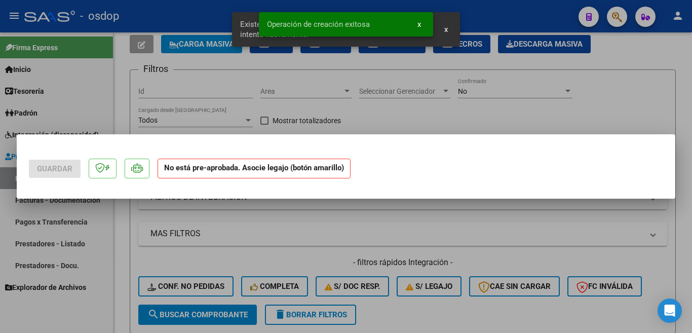
scroll to position [0, 0]
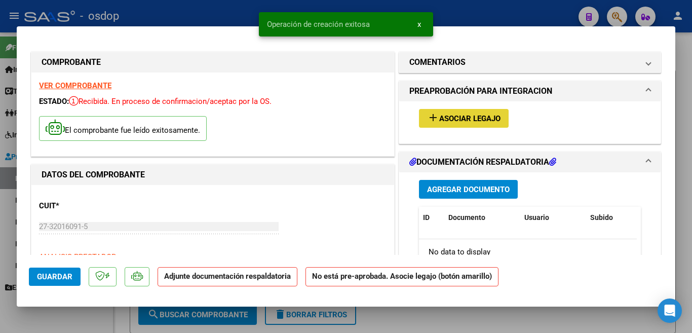
click at [452, 112] on button "add Asociar Legajo" at bounding box center [464, 118] width 90 height 19
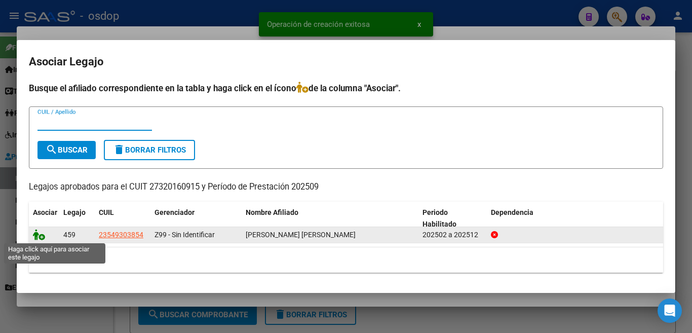
click at [45, 230] on icon at bounding box center [39, 234] width 12 height 11
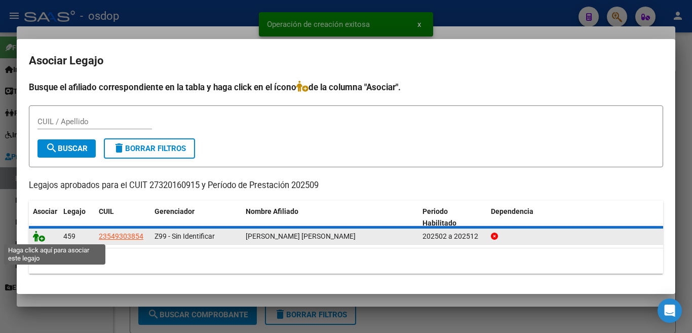
click at [40, 240] on icon at bounding box center [39, 235] width 12 height 11
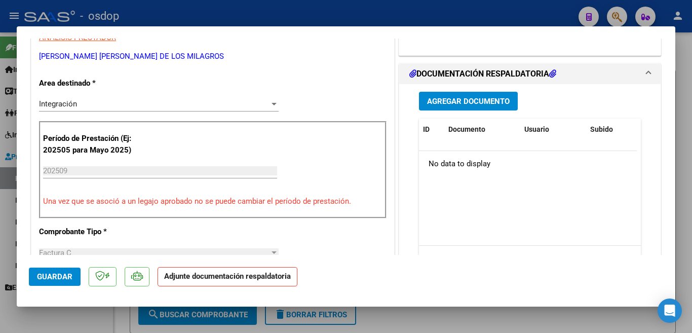
scroll to position [203, 0]
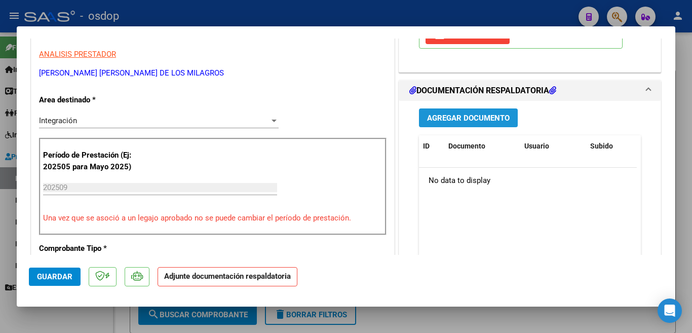
click at [461, 123] on span "Agregar Documento" at bounding box center [468, 117] width 83 height 9
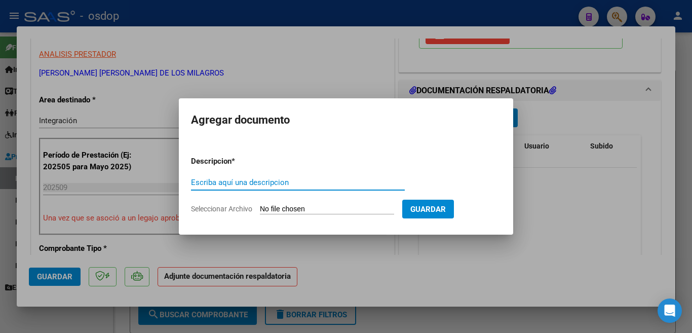
click at [295, 182] on input "Escriba aquí una descripcion" at bounding box center [298, 182] width 214 height 9
type input "planilla"
click at [311, 215] on form "Descripcion * planilla Escriba aquí una descripcion Seleccionar Archivo Guardar" at bounding box center [346, 185] width 310 height 74
click at [311, 211] on input "Seleccionar Archivo" at bounding box center [327, 210] width 134 height 10
type input "C:\fakepath\planillla 708.pdf"
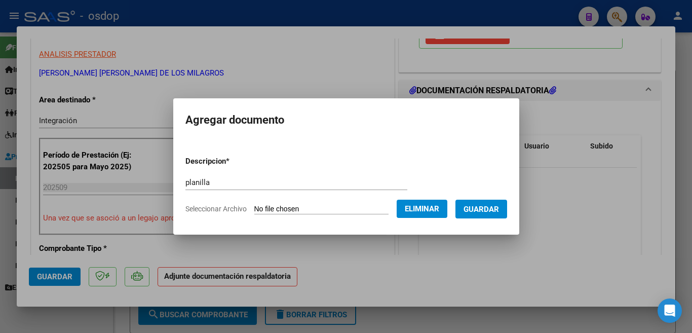
click at [499, 213] on span "Guardar" at bounding box center [480, 209] width 35 height 9
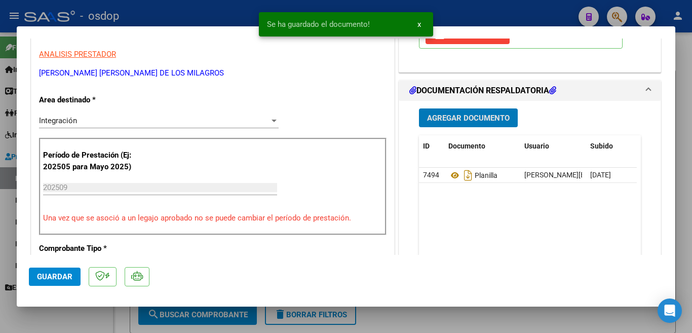
click at [48, 280] on span "Guardar" at bounding box center [54, 276] width 35 height 9
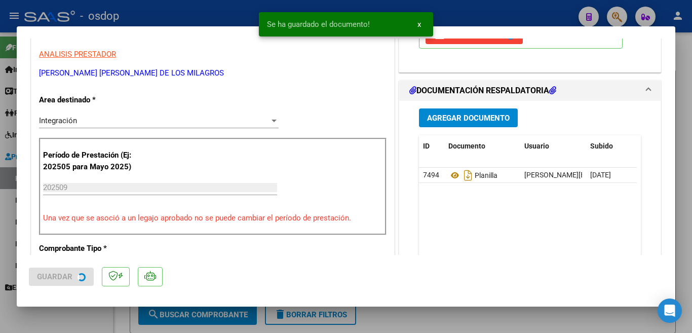
click at [0, 257] on div at bounding box center [346, 166] width 692 height 333
type input "$ 0,00"
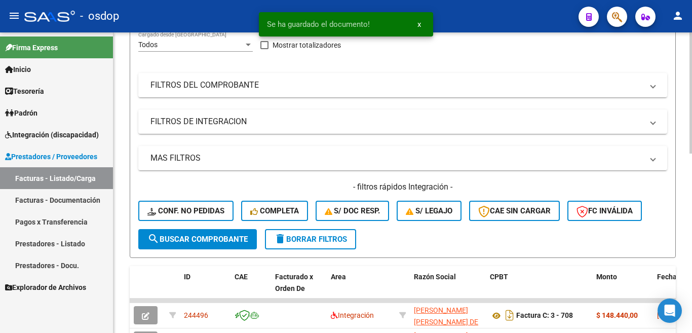
scroll to position [253, 0]
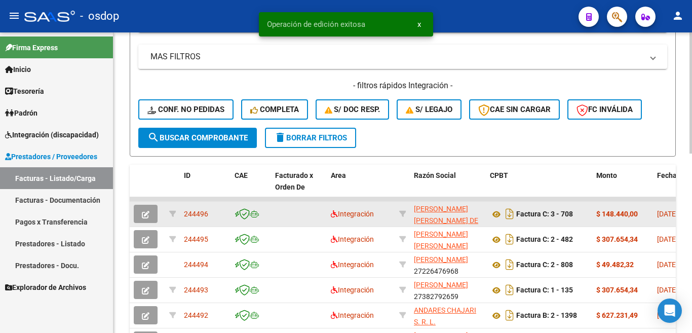
click at [193, 212] on span "244496" at bounding box center [196, 214] width 24 height 8
copy span "244496"
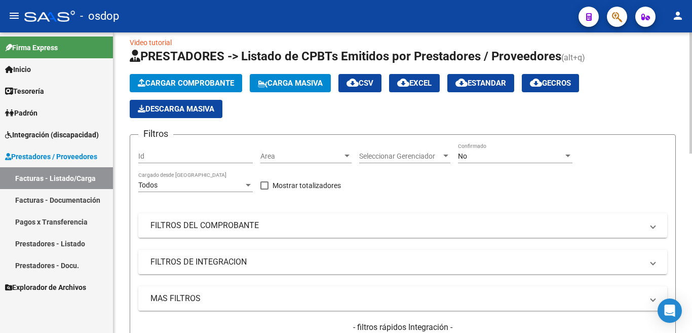
scroll to position [0, 0]
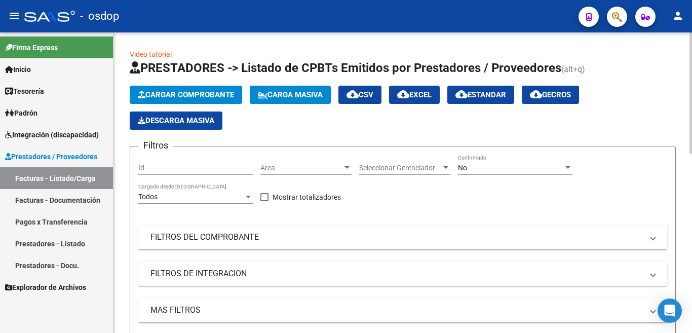
click at [158, 90] on span "Cargar Comprobante" at bounding box center [186, 94] width 96 height 9
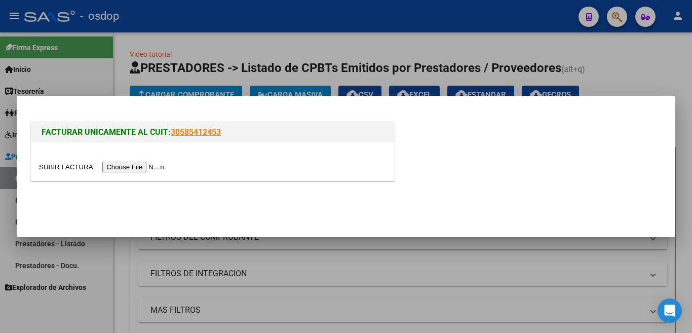
click at [147, 173] on div at bounding box center [212, 161] width 363 height 38
click at [147, 172] on input "file" at bounding box center [103, 167] width 128 height 11
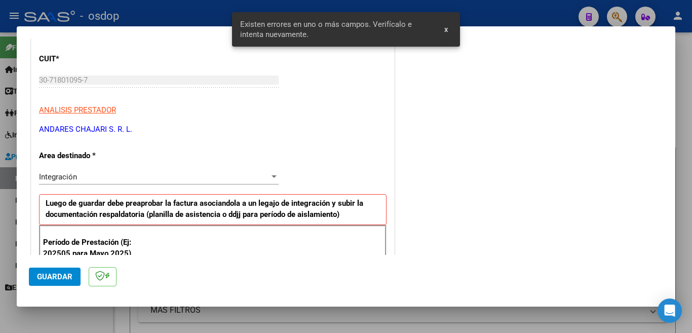
scroll to position [178, 0]
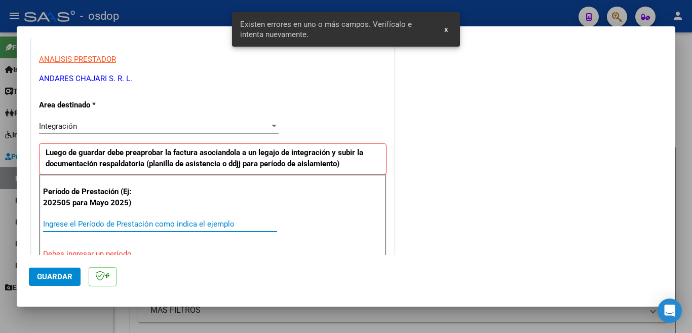
click at [146, 222] on input "Ingrese el Período de Prestación como indica el ejemplo" at bounding box center [160, 223] width 234 height 9
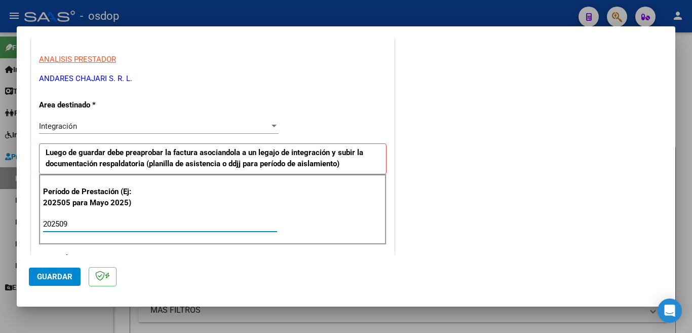
type input "202509"
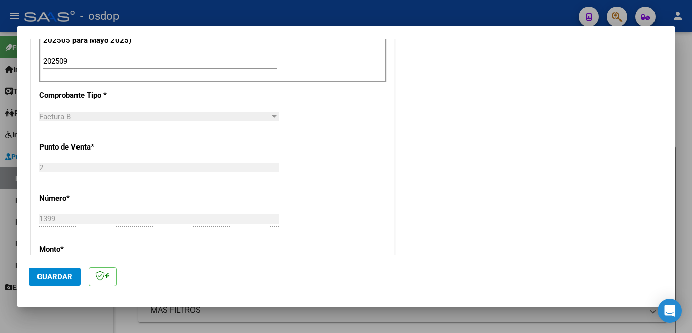
scroll to position [224, 0]
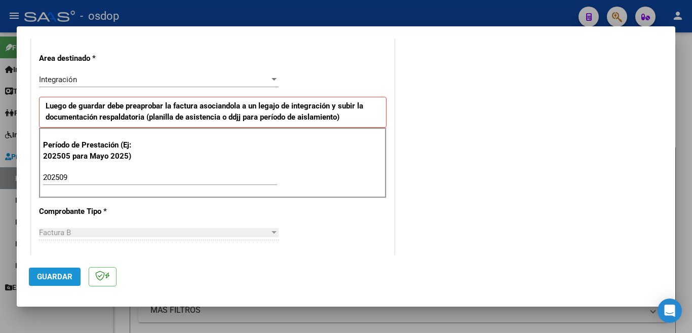
click at [63, 275] on span "Guardar" at bounding box center [54, 276] width 35 height 9
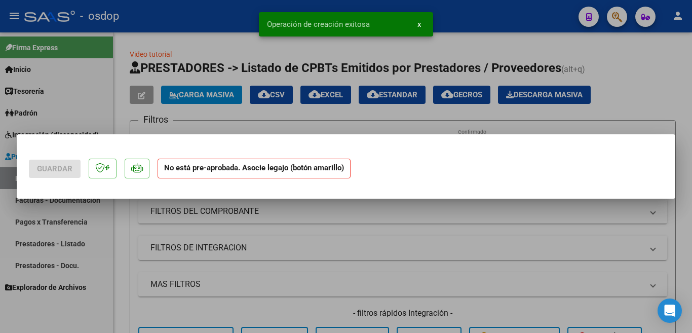
scroll to position [0, 0]
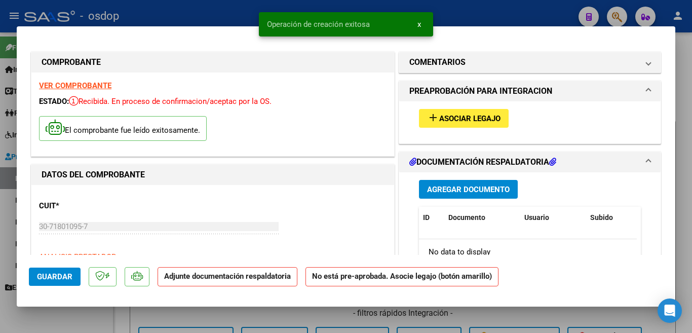
click at [436, 111] on button "add Asociar Legajo" at bounding box center [464, 118] width 90 height 19
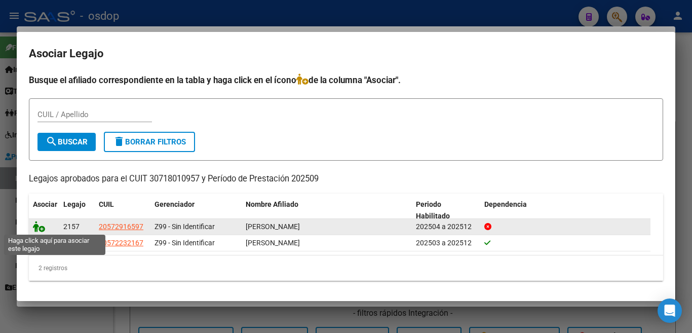
click at [34, 225] on icon at bounding box center [39, 226] width 12 height 11
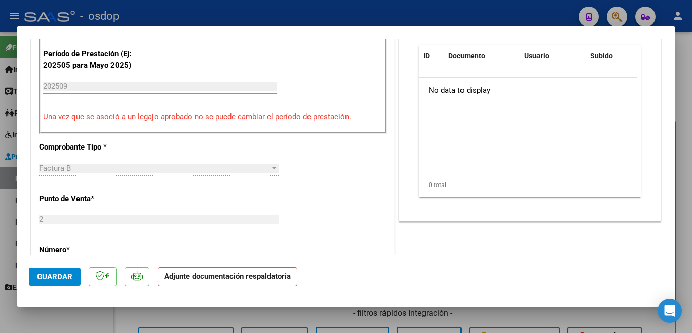
scroll to position [203, 0]
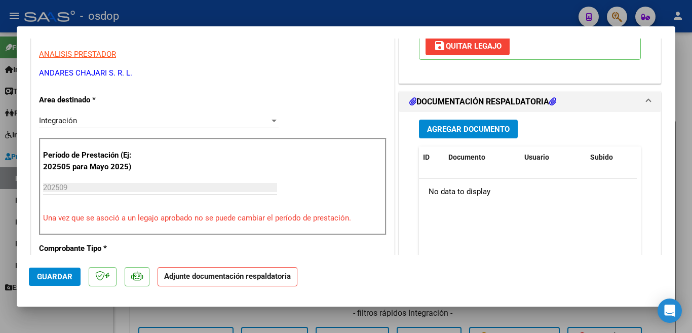
click at [458, 131] on span "Agregar Documento" at bounding box center [468, 129] width 83 height 9
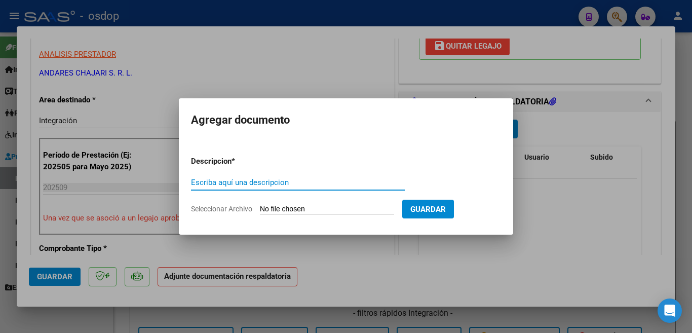
click at [244, 176] on div "Escriba aquí una descripcion" at bounding box center [298, 182] width 214 height 15
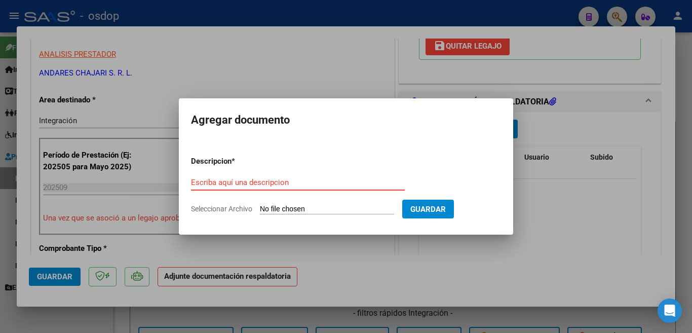
click at [243, 179] on input "Escriba aquí una descripcion" at bounding box center [298, 182] width 214 height 9
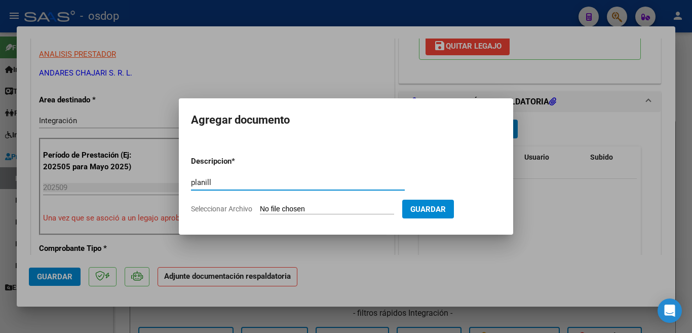
click at [245, 180] on input "planill" at bounding box center [298, 182] width 214 height 9
type input "planilla"
click at [285, 210] on input "Seleccionar Archivo" at bounding box center [327, 210] width 134 height 10
type input "C:\fakepath\ASIST JUNIO.pdf"
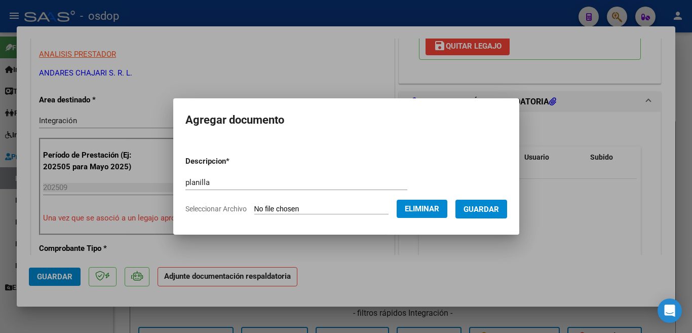
click at [491, 208] on span "Guardar" at bounding box center [480, 209] width 35 height 9
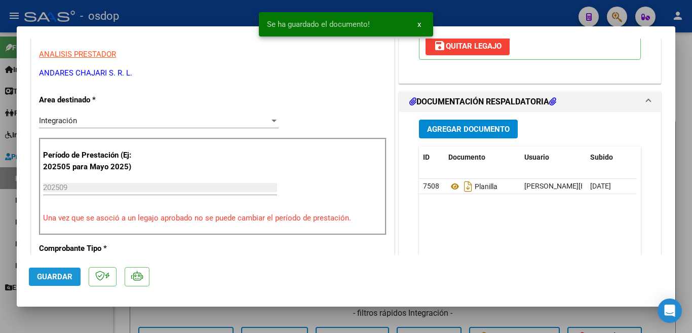
click at [69, 271] on button "Guardar" at bounding box center [55, 276] width 52 height 18
click at [0, 180] on div at bounding box center [346, 166] width 692 height 333
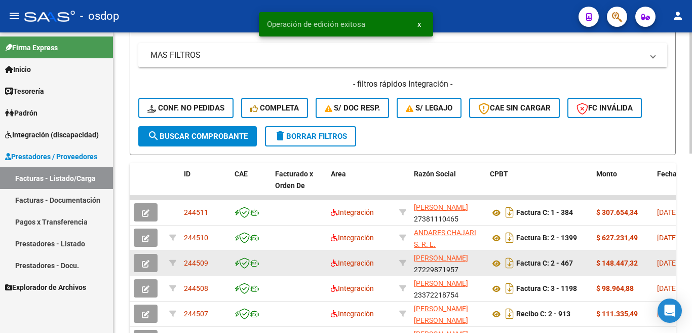
scroll to position [304, 0]
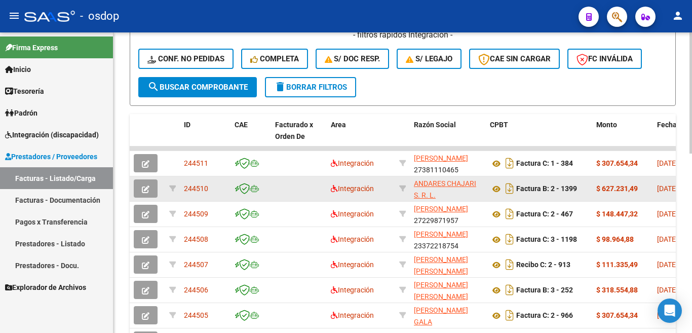
click at [193, 188] on span "244510" at bounding box center [196, 188] width 24 height 8
copy span "244510"
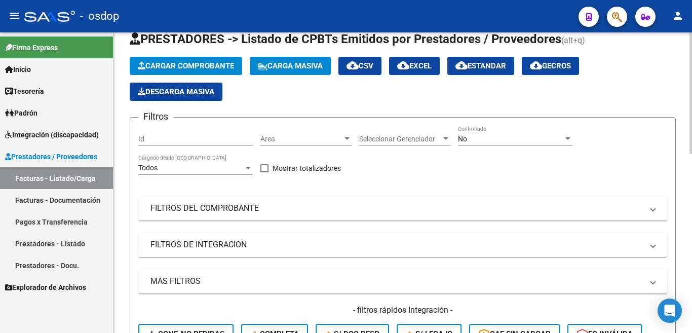
scroll to position [0, 0]
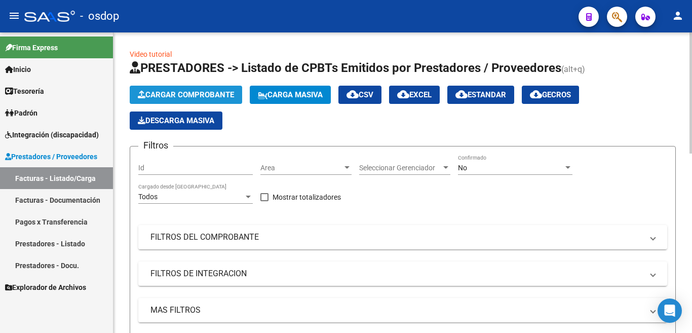
click at [189, 88] on button "Cargar Comprobante" at bounding box center [186, 95] width 112 height 18
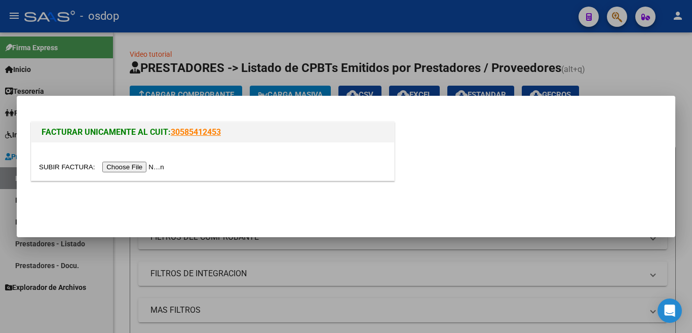
click at [153, 165] on input "file" at bounding box center [103, 167] width 128 height 11
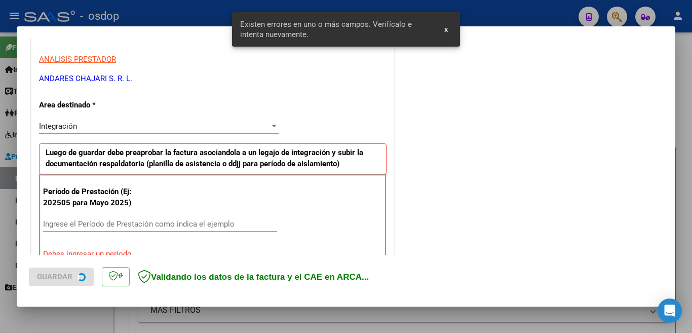
scroll to position [189, 0]
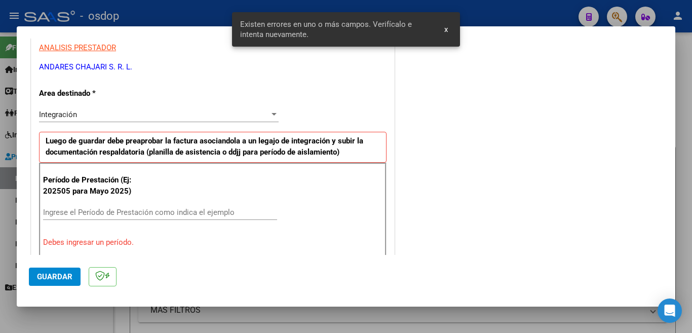
click at [99, 215] on input "Ingrese el Período de Prestación como indica el ejemplo" at bounding box center [160, 212] width 234 height 9
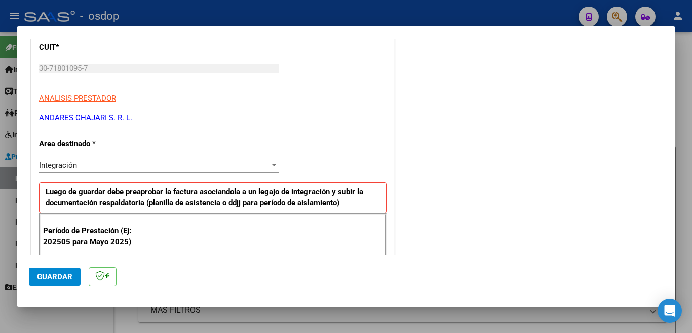
scroll to position [240, 0]
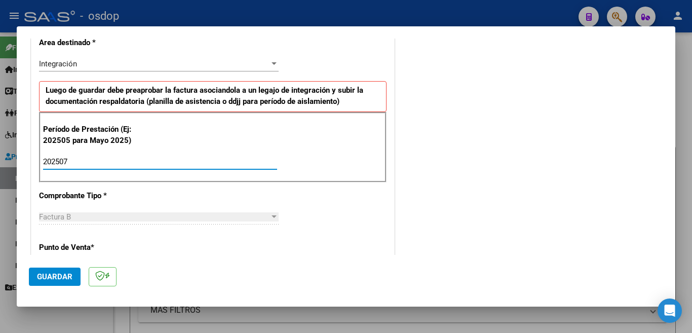
type input "202507"
click at [60, 279] on span "Guardar" at bounding box center [54, 276] width 35 height 9
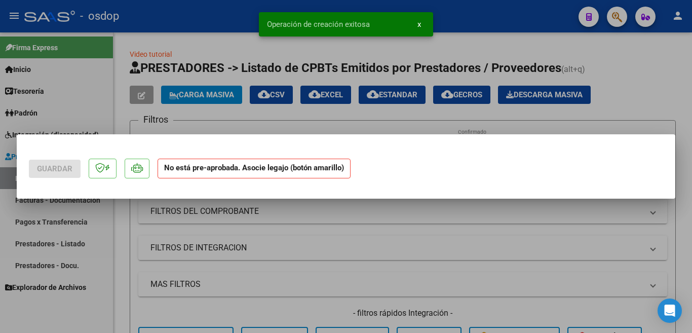
scroll to position [0, 0]
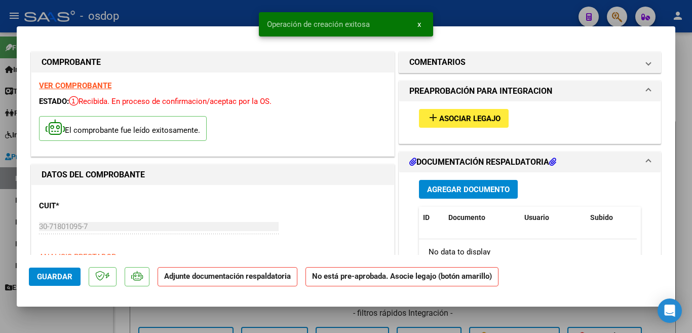
click at [466, 122] on span "Asociar Legajo" at bounding box center [469, 118] width 61 height 9
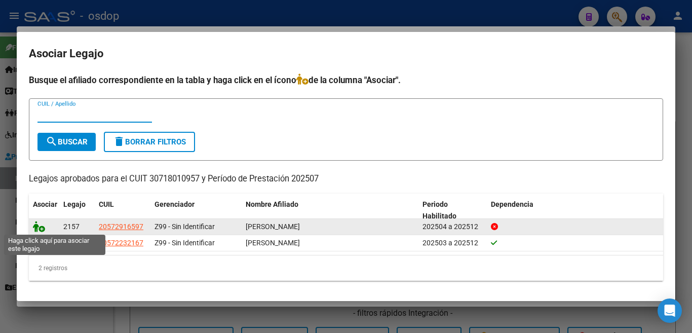
click at [39, 225] on icon at bounding box center [39, 226] width 12 height 11
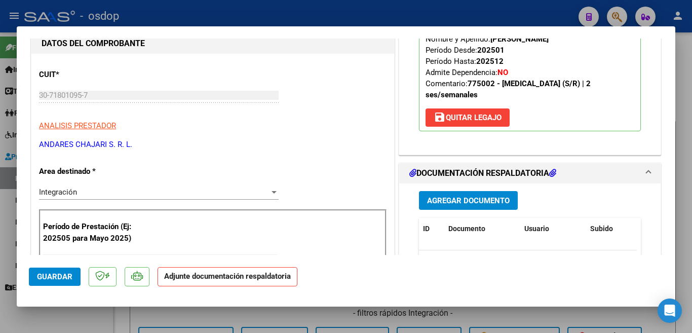
scroll to position [152, 0]
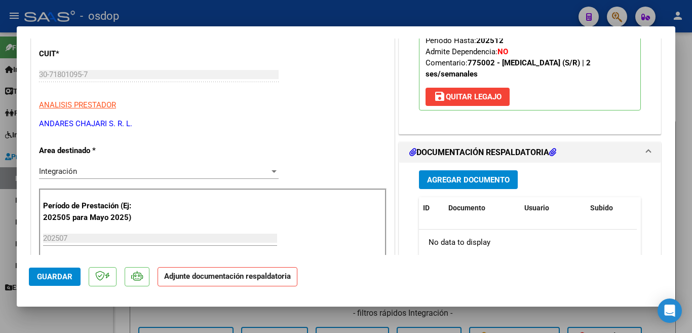
click at [463, 178] on span "Agregar Documento" at bounding box center [468, 179] width 83 height 9
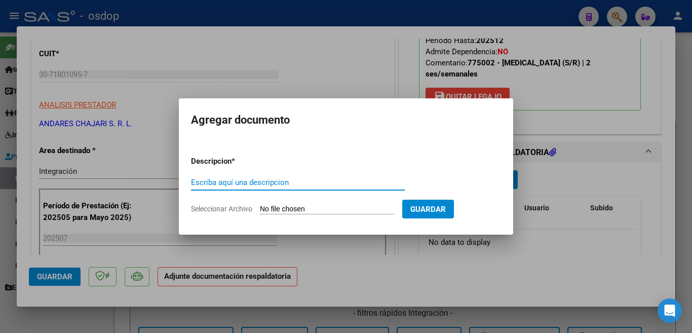
click at [296, 185] on input "Escriba aquí una descripcion" at bounding box center [298, 182] width 214 height 9
type input "planilla"
click at [312, 205] on input "Seleccionar Archivo" at bounding box center [327, 210] width 134 height 10
type input "C:\fakepath\ASIST JULIO.pdf"
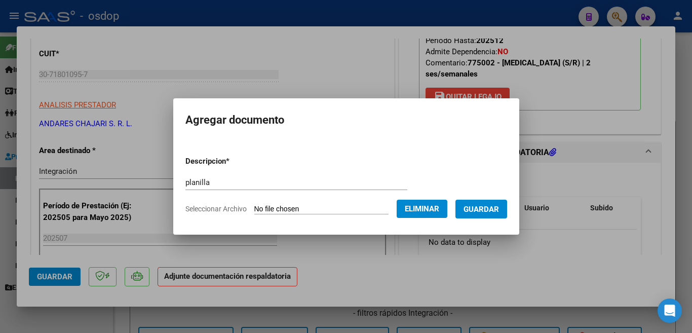
click at [494, 209] on span "Guardar" at bounding box center [480, 209] width 35 height 9
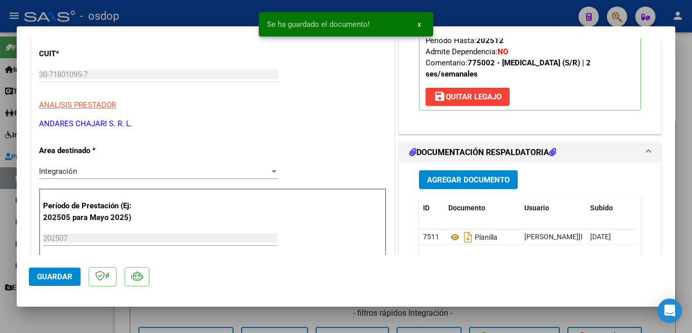
click at [296, 217] on div "Período de Prestación (Ej: 202505 para [DATE]) 202507 Ingrese el Período de Pre…" at bounding box center [212, 236] width 347 height 97
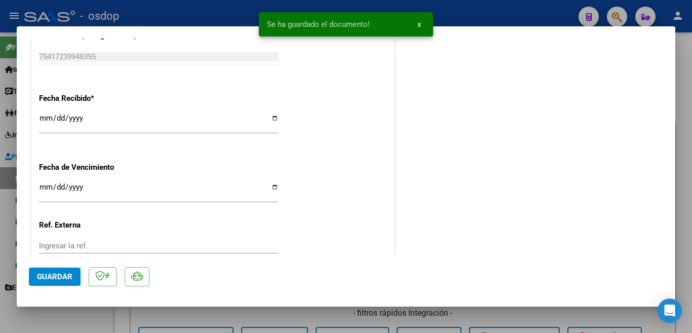
scroll to position [628, 0]
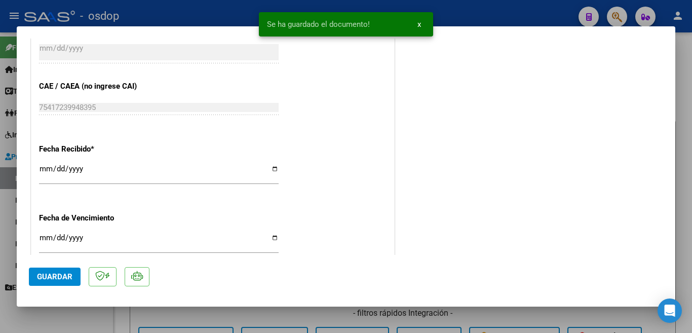
click at [47, 278] on span "Guardar" at bounding box center [54, 276] width 35 height 9
click at [0, 219] on div at bounding box center [346, 166] width 692 height 333
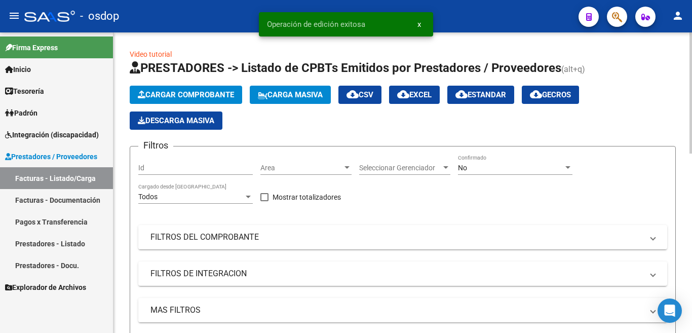
scroll to position [304, 0]
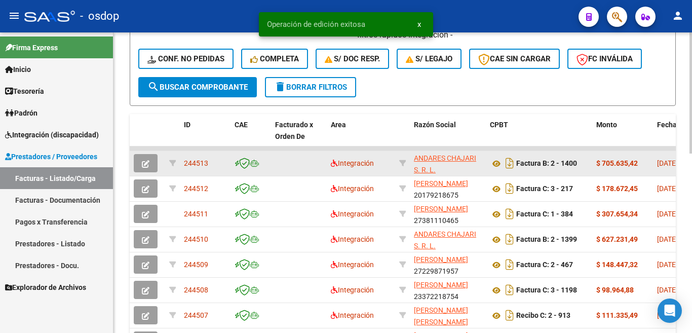
click at [199, 162] on span "244513" at bounding box center [196, 163] width 24 height 8
copy span "244513"
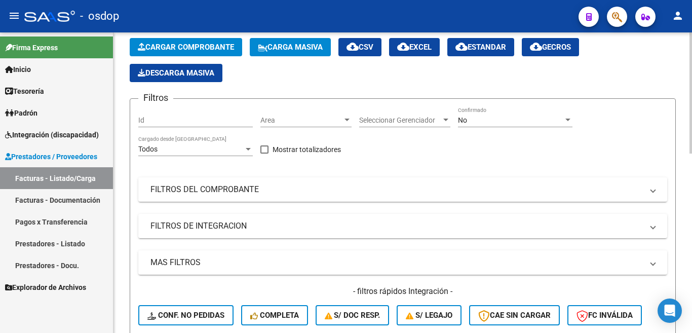
scroll to position [0, 0]
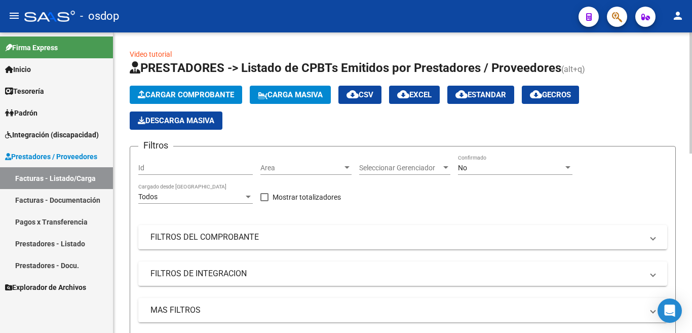
click at [183, 95] on span "Cargar Comprobante" at bounding box center [186, 94] width 96 height 9
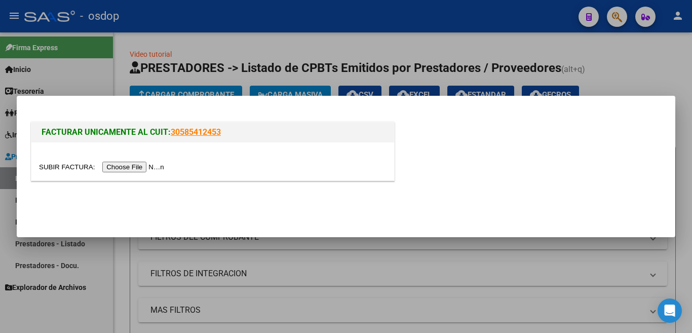
click at [154, 166] on input "file" at bounding box center [103, 167] width 128 height 11
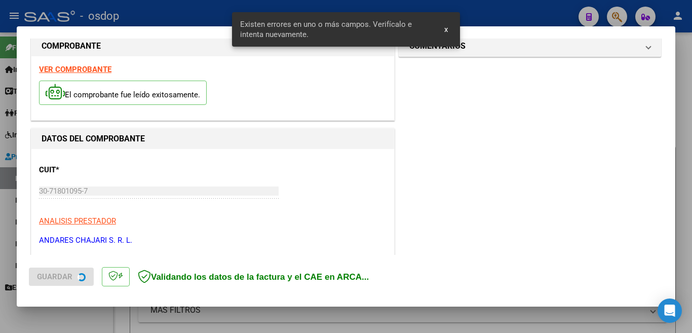
scroll to position [245, 0]
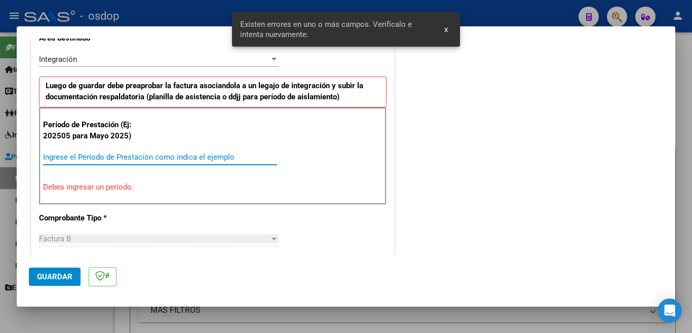
click at [186, 152] on input "Ingrese el Período de Prestación como indica el ejemplo" at bounding box center [160, 156] width 234 height 9
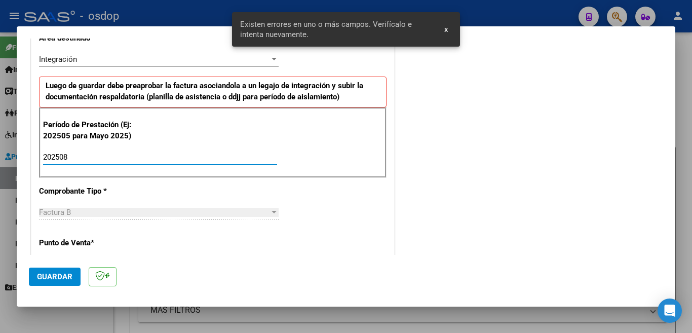
type input "202508"
click at [75, 272] on button "Guardar" at bounding box center [55, 276] width 52 height 18
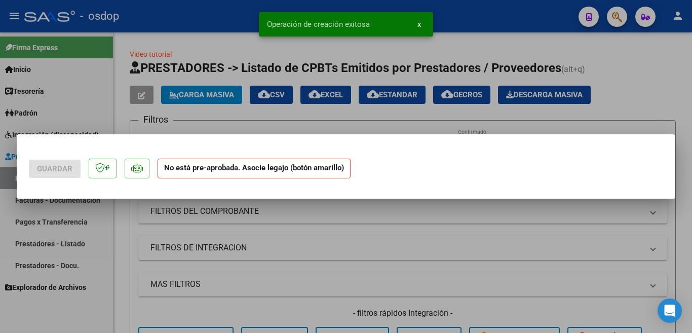
scroll to position [0, 0]
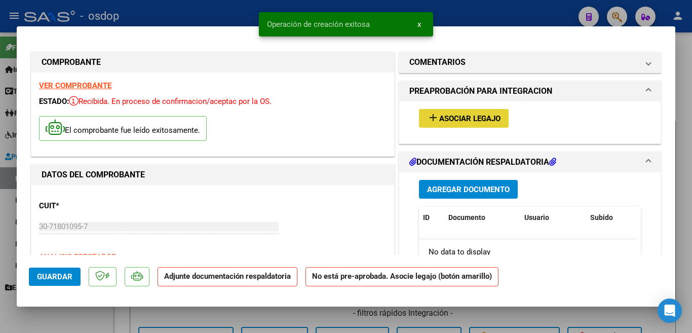
click at [467, 113] on button "add Asociar Legajo" at bounding box center [464, 118] width 90 height 19
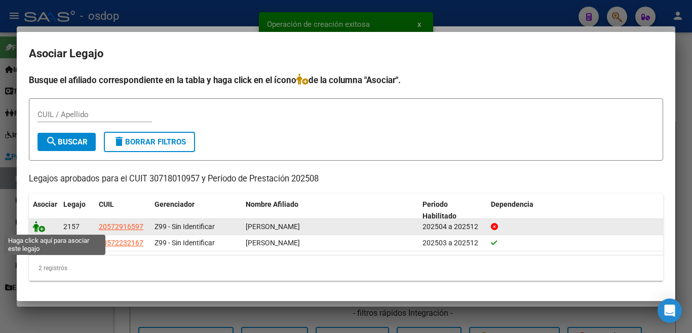
click at [36, 226] on icon at bounding box center [39, 226] width 12 height 11
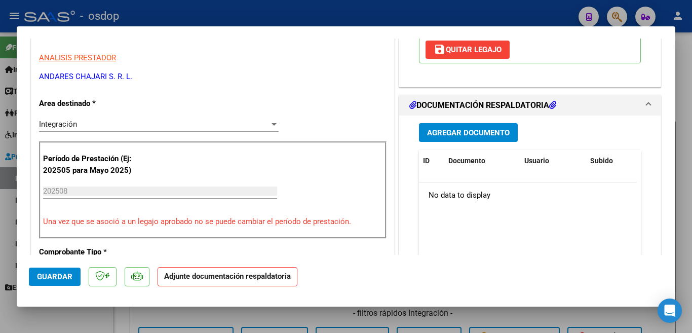
scroll to position [203, 0]
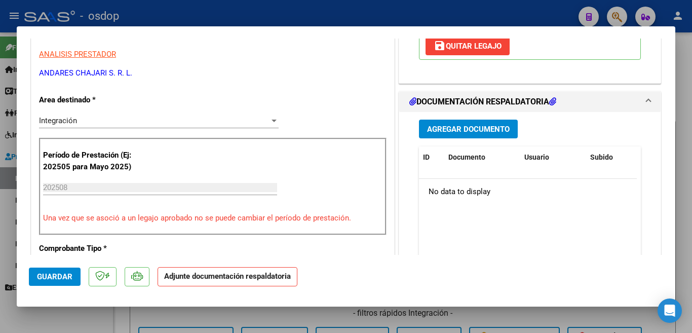
click at [471, 122] on button "Agregar Documento" at bounding box center [468, 129] width 99 height 19
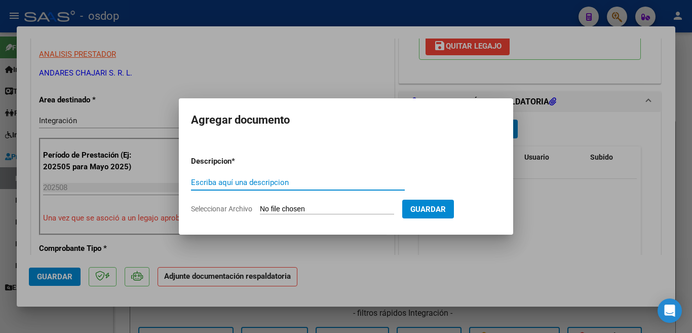
click at [316, 179] on input "Escriba aquí una descripcion" at bounding box center [298, 182] width 214 height 9
type input "planilla"
click at [314, 207] on input "Seleccionar Archivo" at bounding box center [327, 210] width 134 height 10
type input "C:\fakepath\ASIST AGOSTO.pdf"
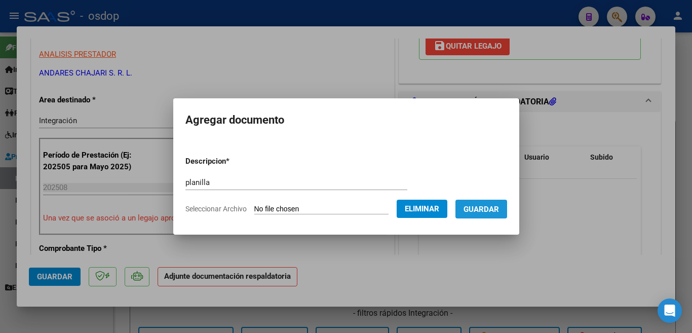
click at [478, 210] on span "Guardar" at bounding box center [480, 209] width 35 height 9
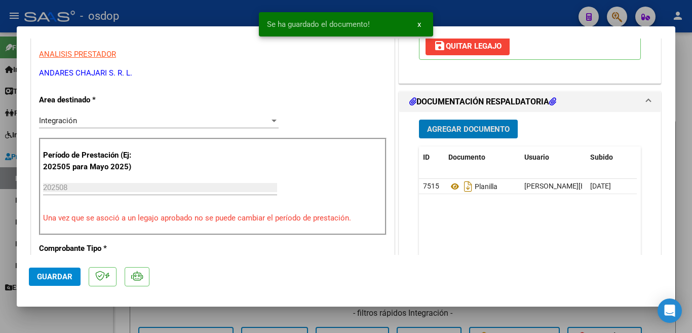
click at [0, 103] on div at bounding box center [346, 166] width 692 height 333
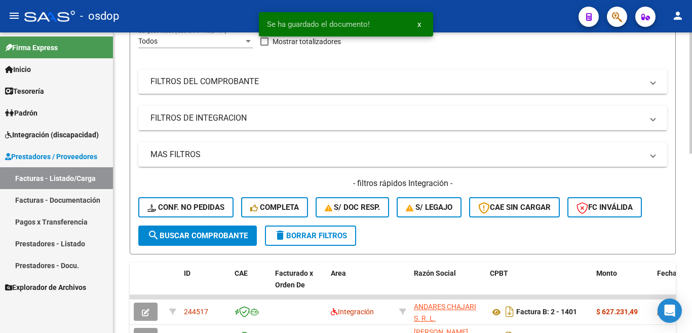
scroll to position [253, 0]
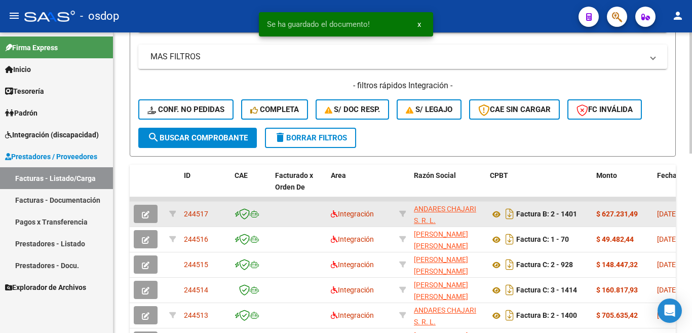
click at [189, 217] on span "244517" at bounding box center [196, 214] width 24 height 8
click at [189, 216] on span "244517" at bounding box center [196, 214] width 24 height 8
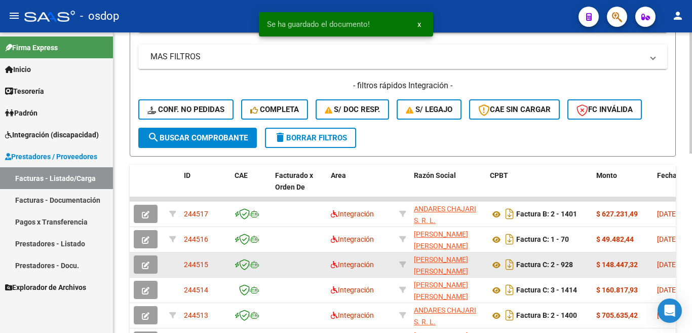
copy span "244517"
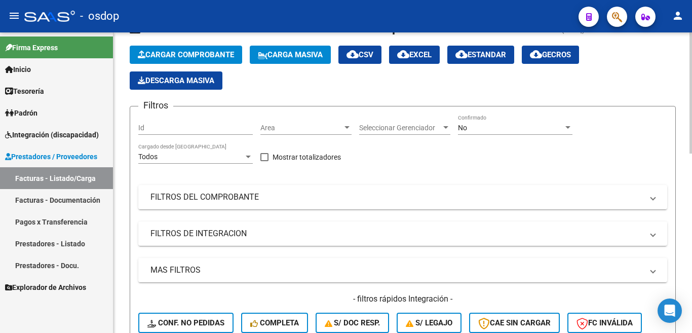
scroll to position [0, 0]
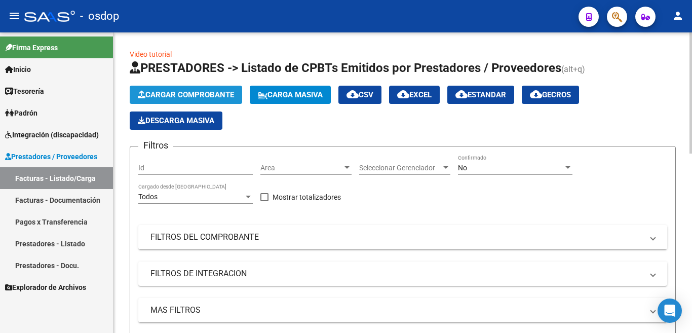
click at [222, 98] on span "Cargar Comprobante" at bounding box center [186, 94] width 96 height 9
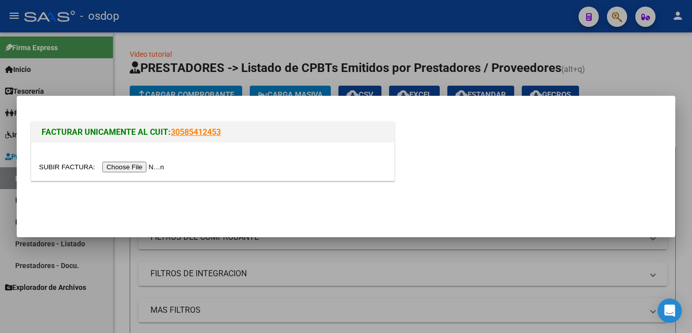
click at [162, 167] on input "file" at bounding box center [103, 167] width 128 height 11
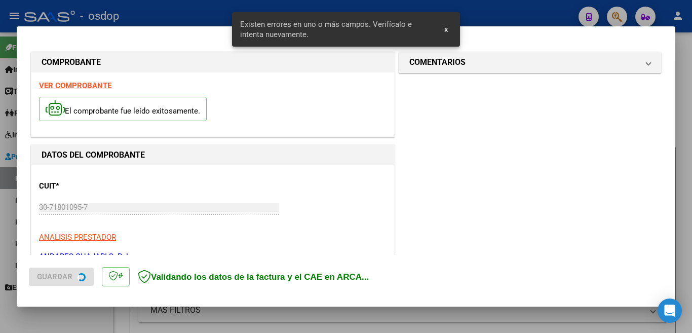
scroll to position [245, 0]
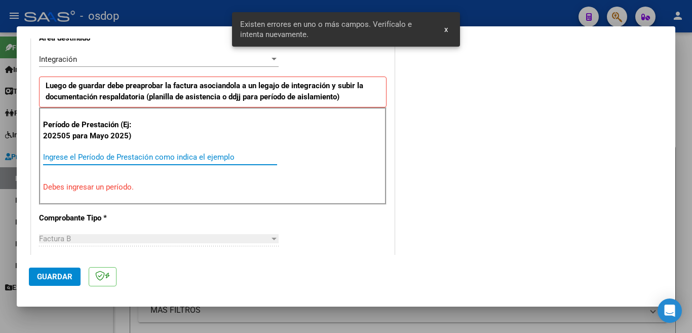
click at [166, 155] on input "Ingrese el Período de Prestación como indica el ejemplo" at bounding box center [160, 156] width 234 height 9
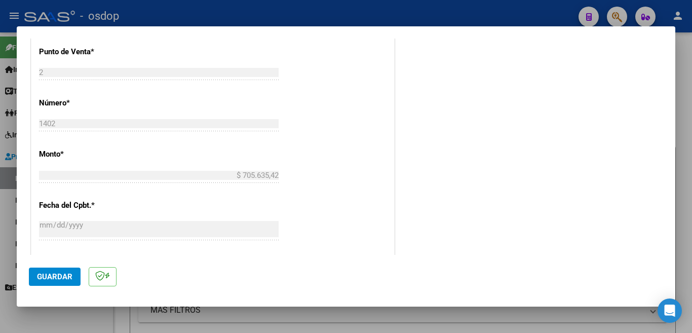
scroll to position [511, 0]
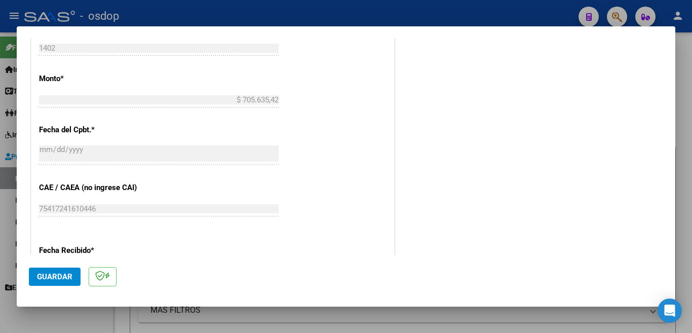
type input "202509"
click at [55, 276] on span "Guardar" at bounding box center [54, 276] width 35 height 9
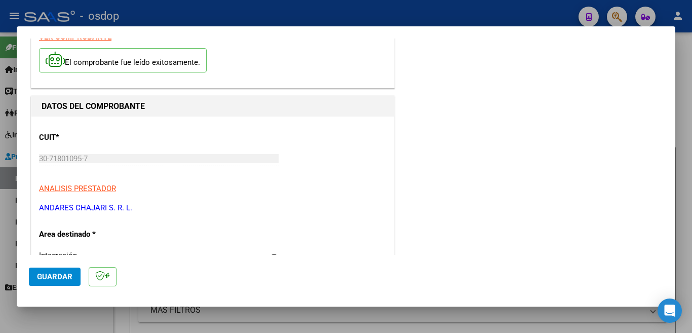
scroll to position [0, 0]
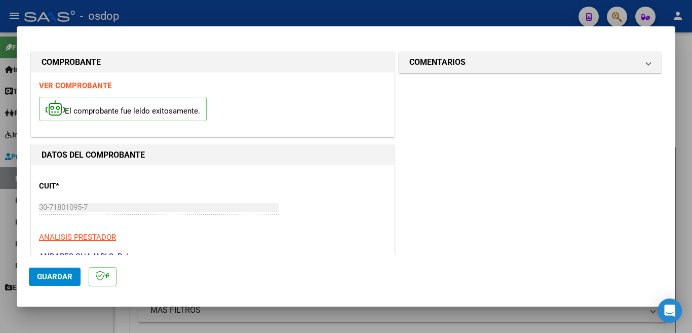
click at [79, 279] on button "Guardar" at bounding box center [55, 276] width 52 height 18
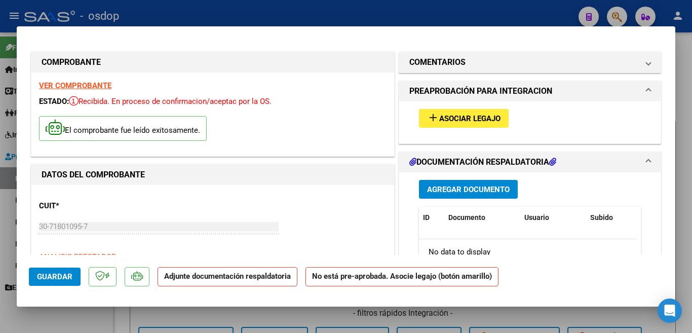
click at [467, 110] on button "add Asociar Legajo" at bounding box center [464, 118] width 90 height 19
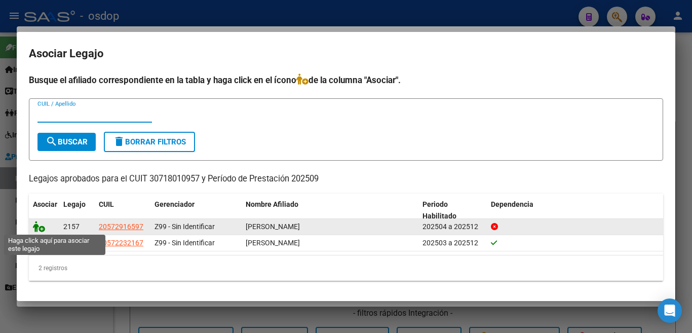
click at [33, 225] on icon at bounding box center [39, 226] width 12 height 11
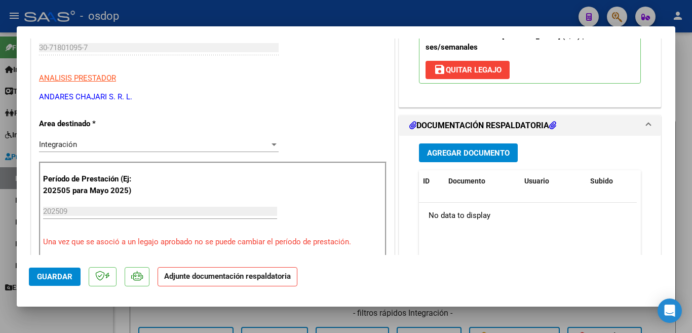
scroll to position [253, 0]
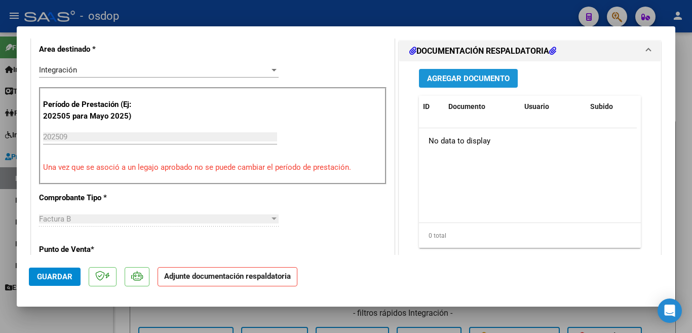
click at [489, 83] on span "Agregar Documento" at bounding box center [468, 78] width 83 height 9
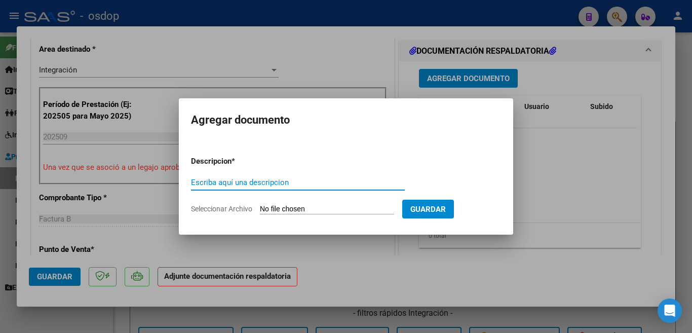
drag, startPoint x: 300, startPoint y: 180, endPoint x: 368, endPoint y: 156, distance: 71.6
click at [300, 180] on input "Escriba aquí una descripcion" at bounding box center [298, 182] width 214 height 9
click at [337, 179] on input "planill" at bounding box center [298, 182] width 214 height 9
type input "planilla"
click at [315, 212] on input "Seleccionar Archivo" at bounding box center [327, 210] width 134 height 10
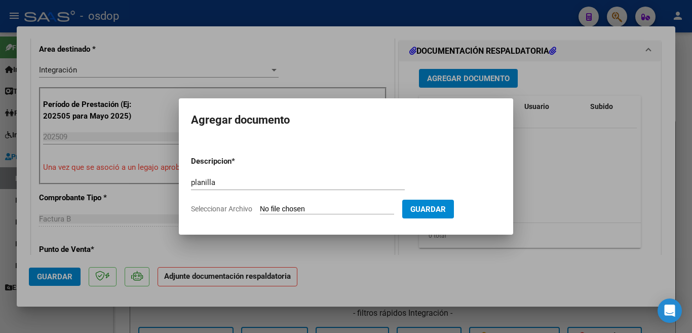
type input "C:\fakepath\ASIST SEPTIEMBRE.pdf"
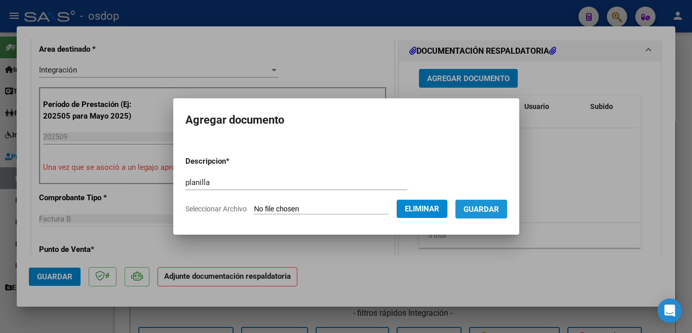
click at [484, 210] on span "Guardar" at bounding box center [480, 209] width 35 height 9
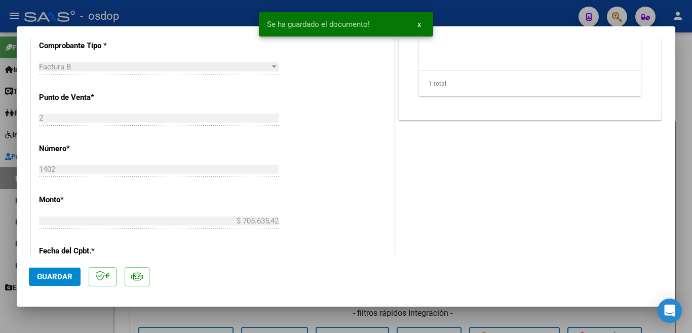
scroll to position [506, 0]
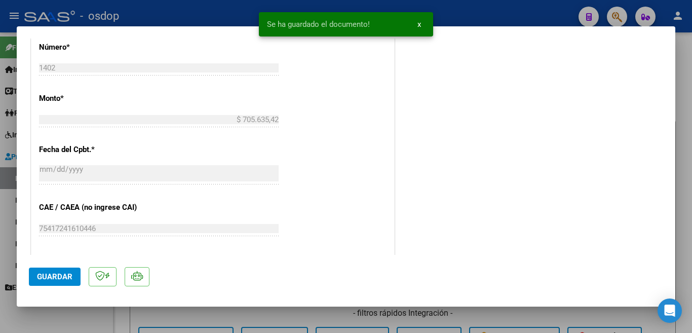
click at [44, 270] on button "Guardar" at bounding box center [55, 276] width 52 height 18
click at [0, 223] on div at bounding box center [346, 166] width 692 height 333
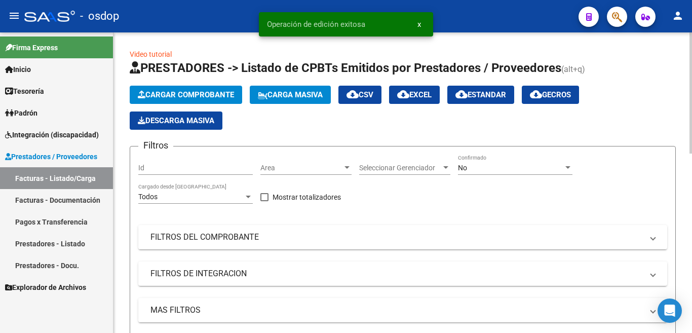
scroll to position [253, 0]
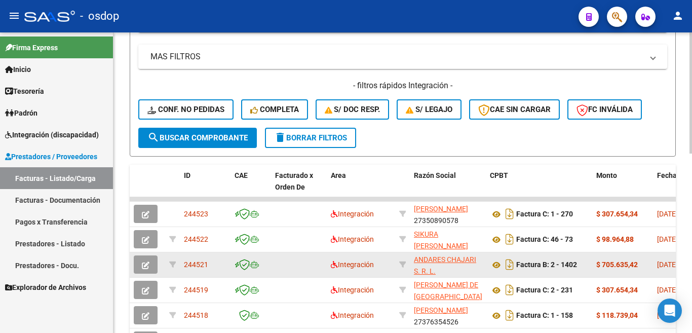
click at [187, 262] on span "244521" at bounding box center [196, 264] width 24 height 8
copy span "244521"
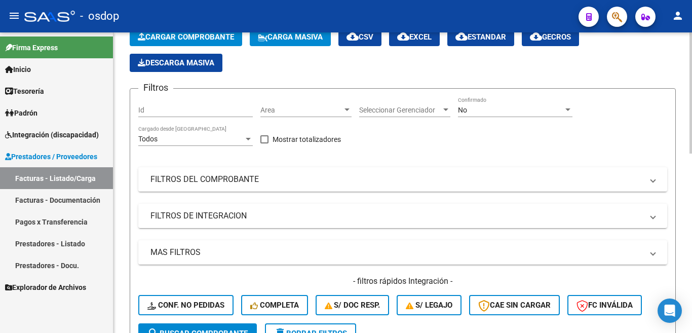
scroll to position [0, 0]
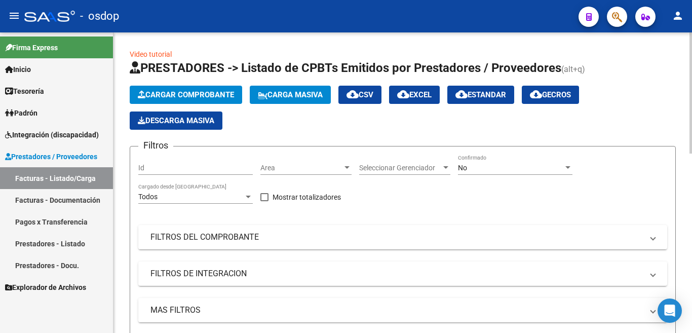
click at [175, 90] on span "Cargar Comprobante" at bounding box center [186, 94] width 96 height 9
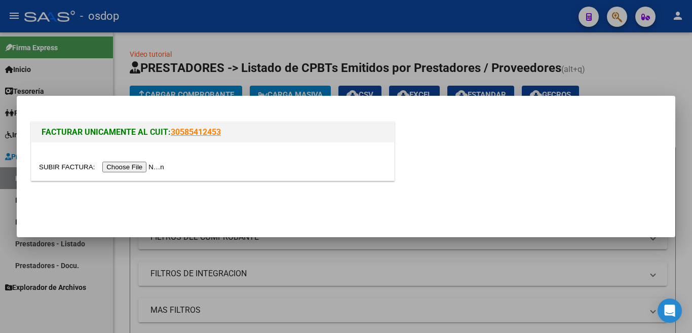
click at [160, 165] on input "file" at bounding box center [103, 167] width 128 height 11
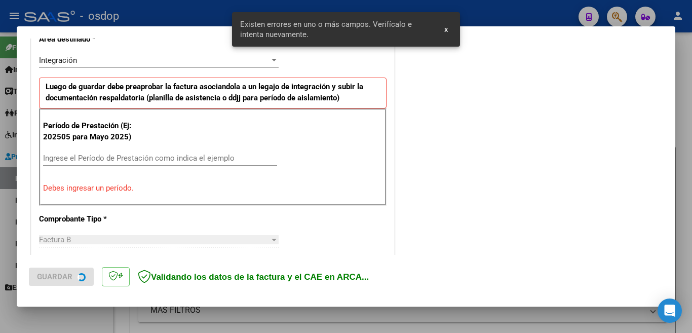
scroll to position [245, 0]
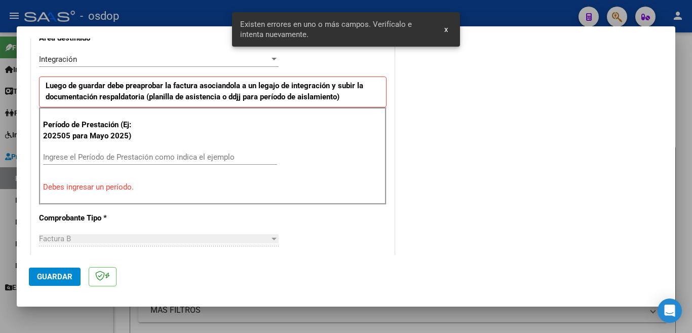
click at [128, 153] on input "Ingrese el Período de Prestación como indica el ejemplo" at bounding box center [160, 156] width 234 height 9
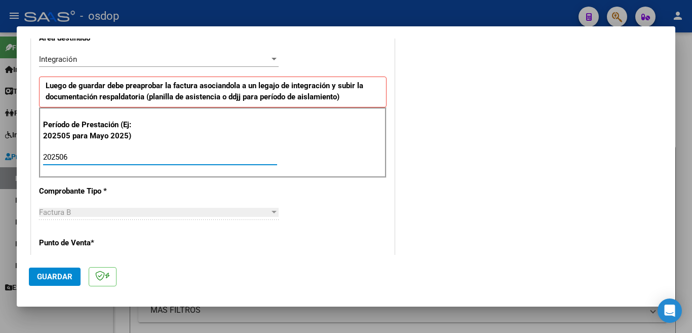
type input "202506"
click at [73, 271] on button "Guardar" at bounding box center [55, 276] width 52 height 18
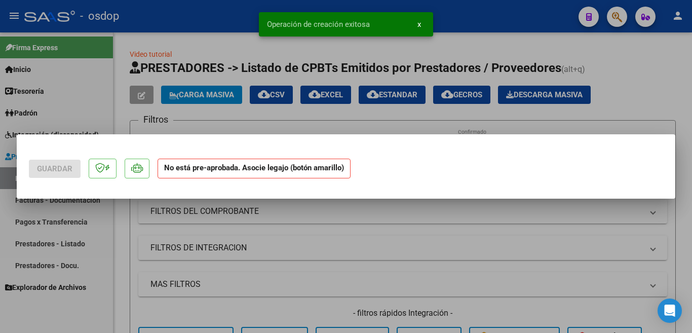
scroll to position [0, 0]
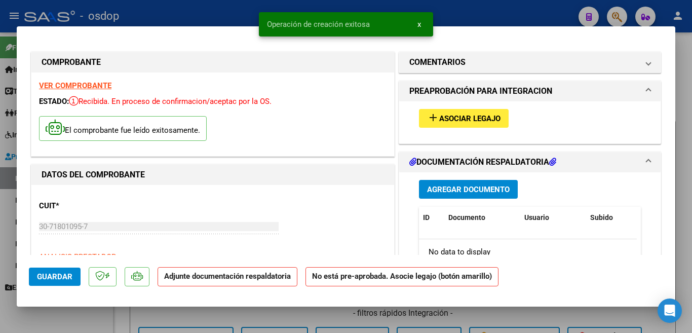
click at [427, 117] on mat-icon "add" at bounding box center [433, 117] width 12 height 12
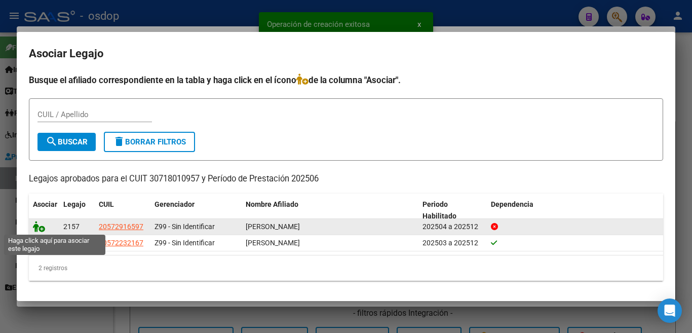
click at [41, 230] on icon at bounding box center [39, 226] width 12 height 11
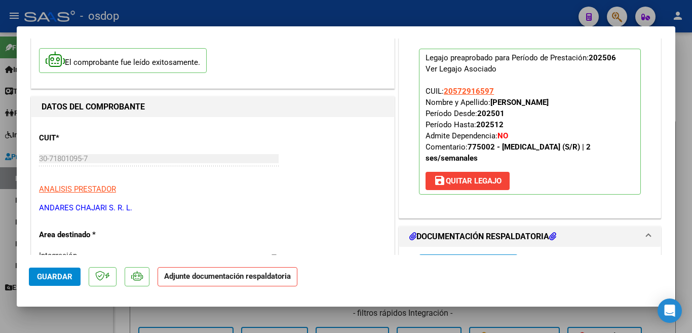
scroll to position [203, 0]
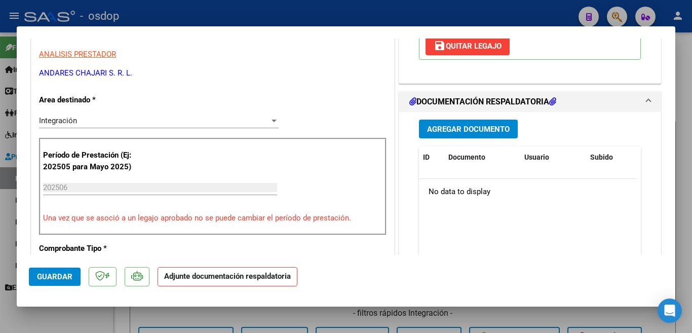
click at [449, 139] on div "Agregar Documento ID Documento Usuario Subido Acción No data to display 0 total…" at bounding box center [529, 213] width 237 height 202
click at [442, 132] on span "Agregar Documento" at bounding box center [468, 129] width 83 height 9
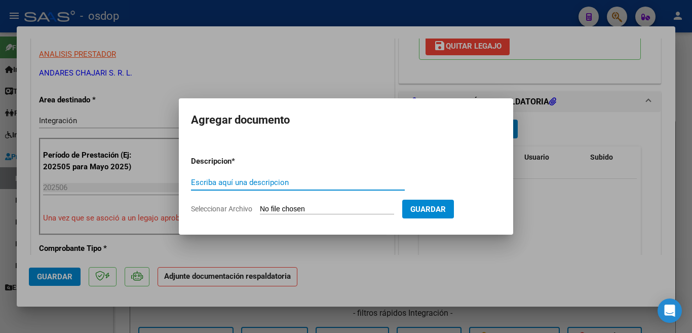
click at [272, 180] on input "Escriba aquí una descripcion" at bounding box center [298, 182] width 214 height 9
type input "planill"
click at [330, 209] on input "Seleccionar Archivo" at bounding box center [327, 210] width 134 height 10
type input "C:\fakepath\Asistencia [PERSON_NAME] HIDRO Junio.pdf"
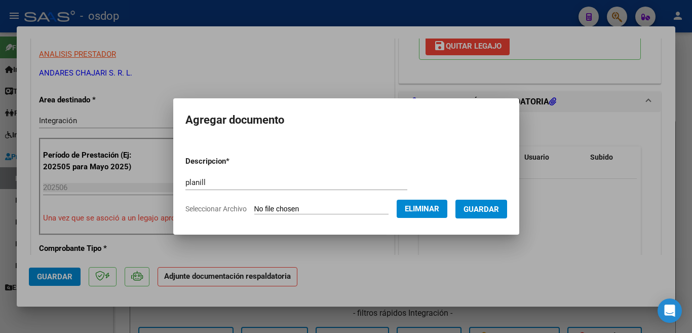
click at [496, 208] on span "Guardar" at bounding box center [480, 209] width 35 height 9
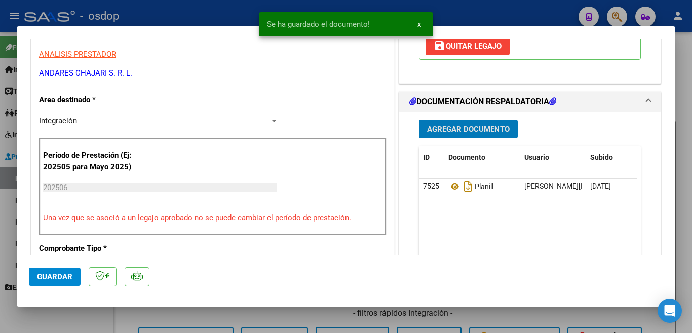
drag, startPoint x: 62, startPoint y: 283, endPoint x: 62, endPoint y: 277, distance: 6.6
click at [62, 282] on button "Guardar" at bounding box center [55, 276] width 52 height 18
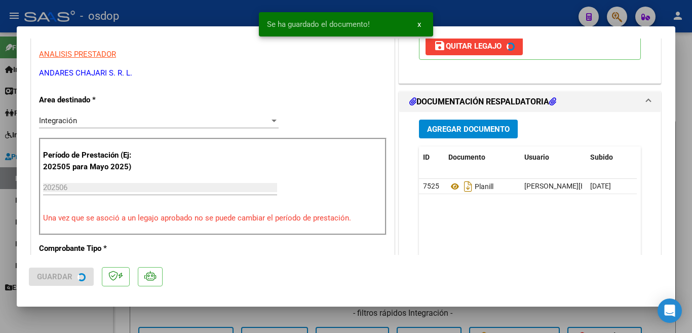
click at [62, 277] on span "Guardar" at bounding box center [54, 276] width 35 height 9
click at [0, 227] on div at bounding box center [346, 166] width 692 height 333
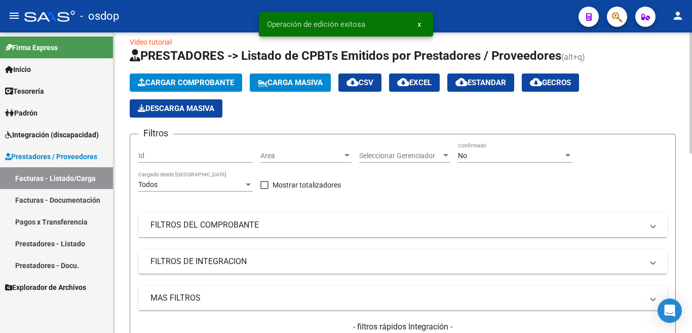
scroll to position [253, 0]
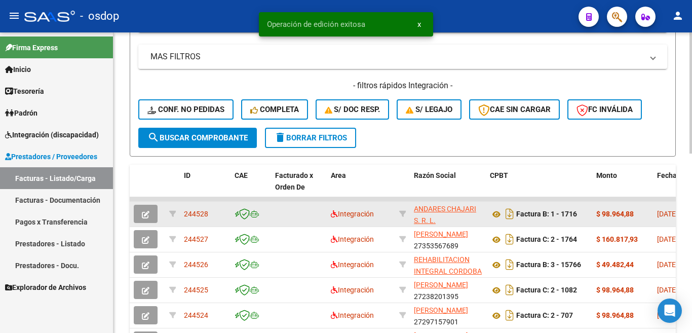
click at [205, 216] on span "244528" at bounding box center [196, 214] width 24 height 8
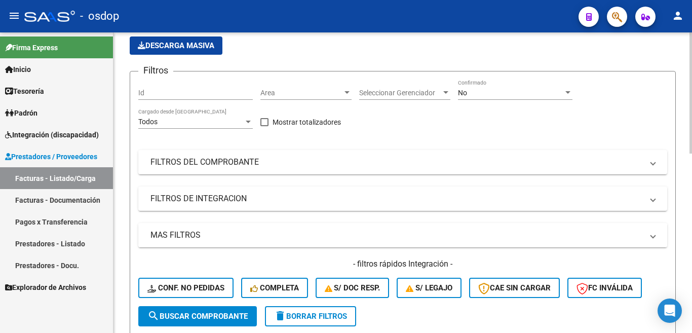
scroll to position [0, 0]
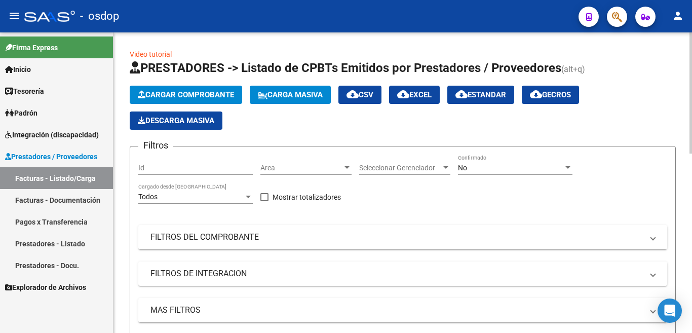
click at [196, 100] on button "Cargar Comprobante" at bounding box center [186, 95] width 112 height 18
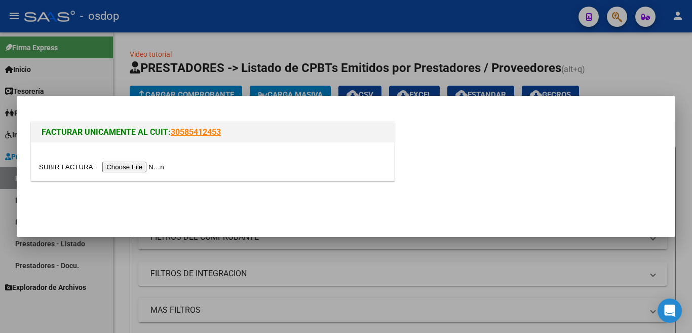
click at [149, 168] on input "file" at bounding box center [103, 167] width 128 height 11
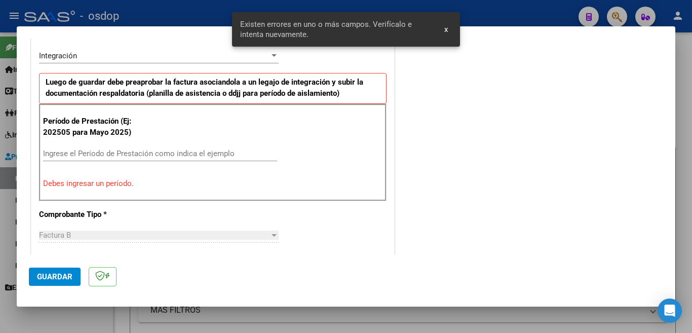
scroll to position [253, 0]
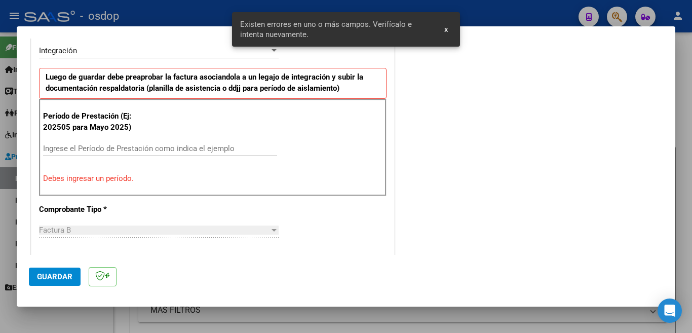
click at [144, 151] on input "Ingrese el Período de Prestación como indica el ejemplo" at bounding box center [160, 148] width 234 height 9
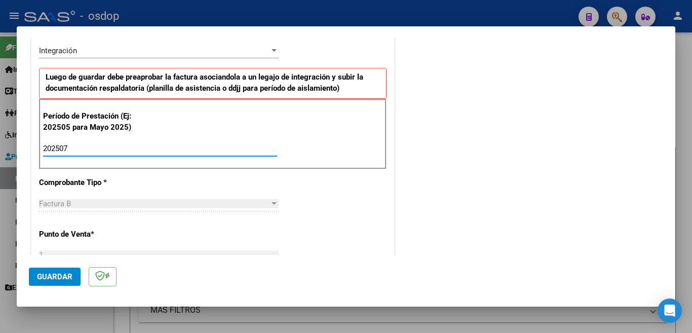
type input "202507"
click at [57, 283] on button "Guardar" at bounding box center [55, 276] width 52 height 18
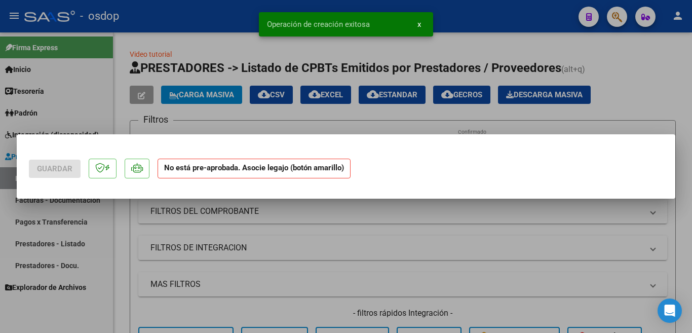
scroll to position [0, 0]
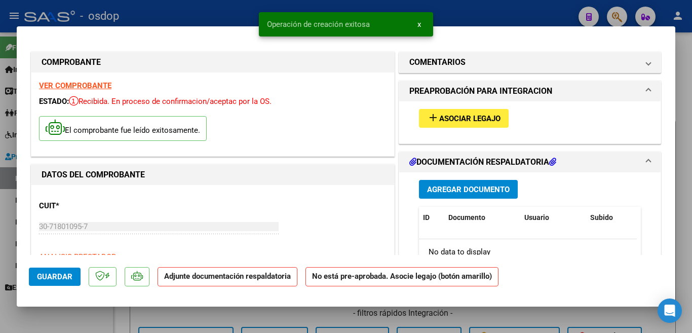
click at [439, 123] on span "Asociar Legajo" at bounding box center [469, 118] width 61 height 9
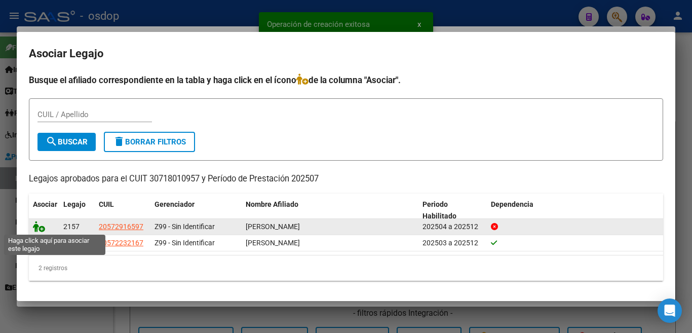
click at [41, 228] on icon at bounding box center [39, 226] width 12 height 11
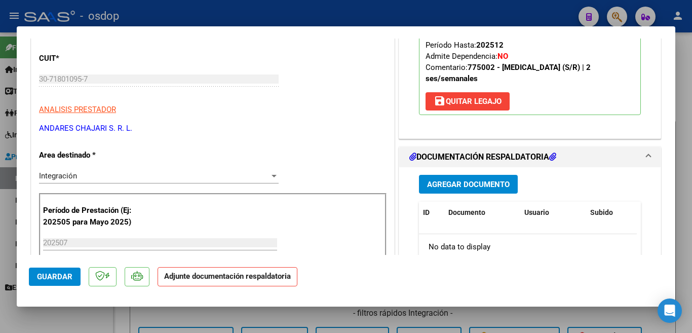
scroll to position [152, 0]
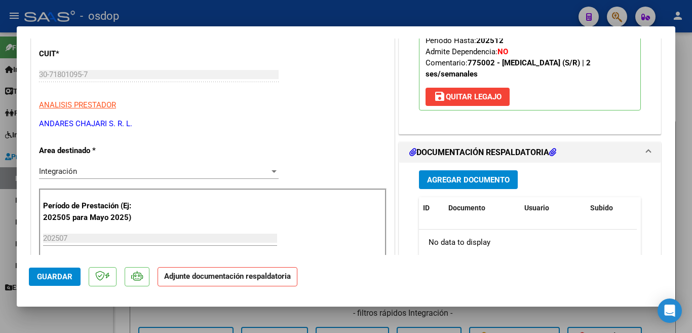
click at [462, 173] on button "Agregar Documento" at bounding box center [468, 179] width 99 height 19
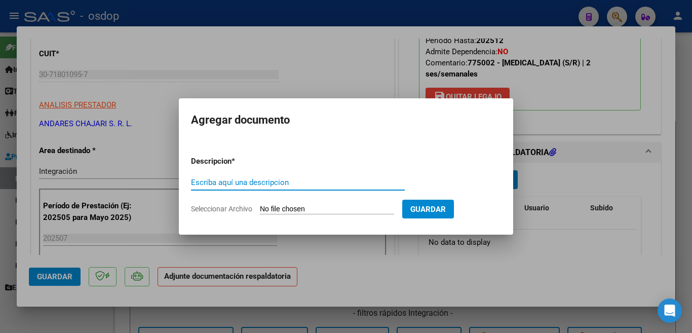
click at [246, 179] on input "Escriba aquí una descripcion" at bounding box center [298, 182] width 214 height 9
click at [230, 190] on div "planill Escriba aquí una descripcion" at bounding box center [298, 187] width 214 height 25
click at [236, 182] on input "planill" at bounding box center [298, 182] width 214 height 9
type input "planilla"
click at [291, 208] on input "Seleccionar Archivo" at bounding box center [327, 210] width 134 height 10
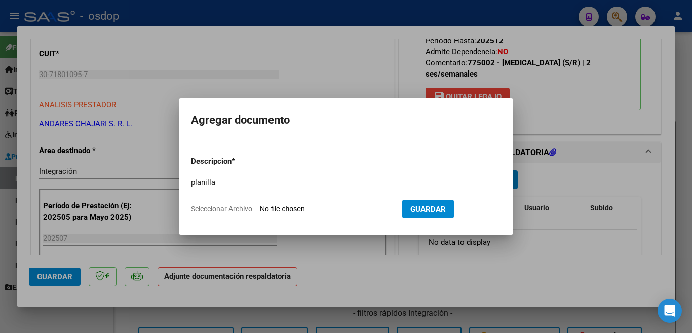
type input "C:\fakepath\Asistencia [PERSON_NAME] HIDRO Julio.pdf"
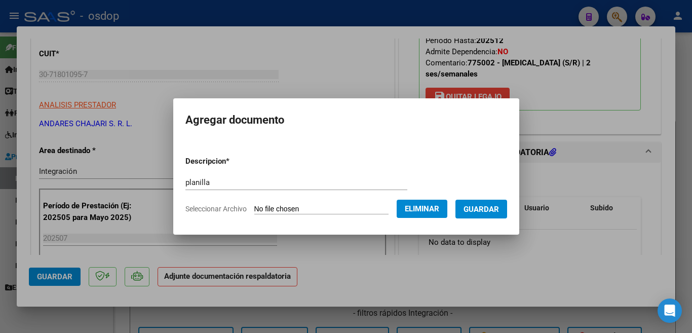
click at [496, 213] on span "Guardar" at bounding box center [480, 209] width 35 height 9
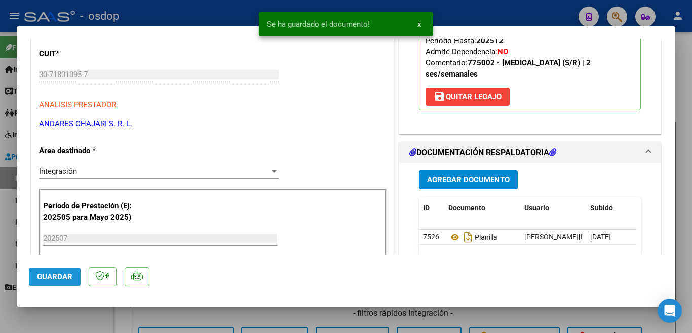
click at [75, 276] on button "Guardar" at bounding box center [55, 276] width 52 height 18
drag, startPoint x: 0, startPoint y: 208, endPoint x: 278, endPoint y: 162, distance: 281.4
click at [0, 208] on div at bounding box center [346, 166] width 692 height 333
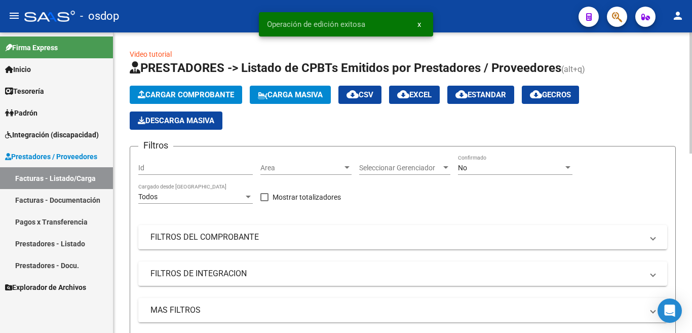
scroll to position [304, 0]
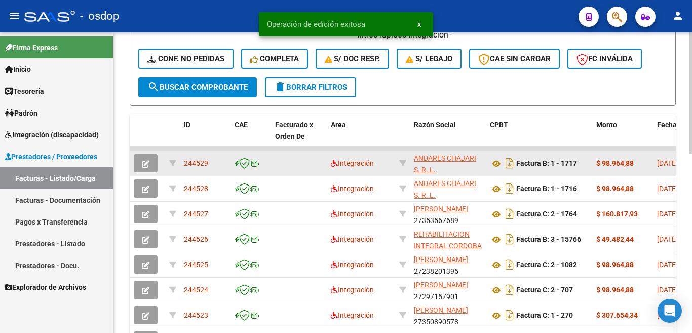
click at [210, 165] on div "244529" at bounding box center [205, 164] width 43 height 12
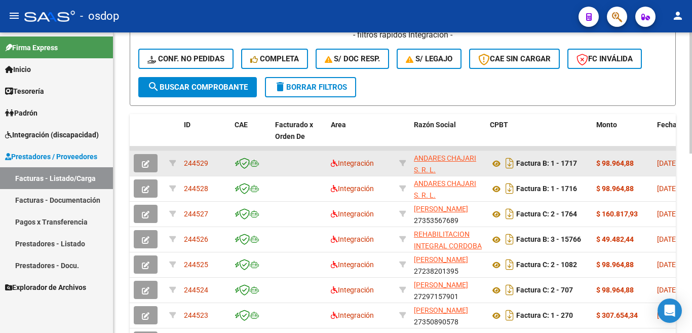
click at [203, 163] on span "244529" at bounding box center [196, 163] width 24 height 8
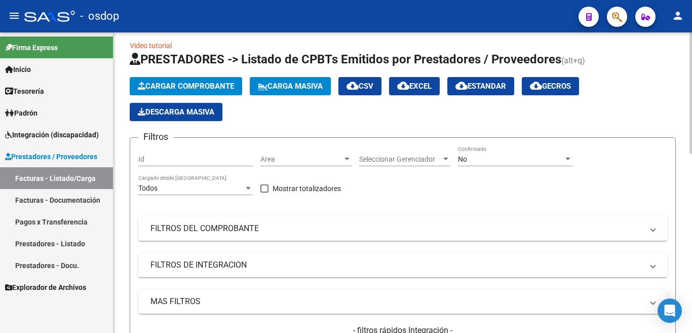
scroll to position [0, 0]
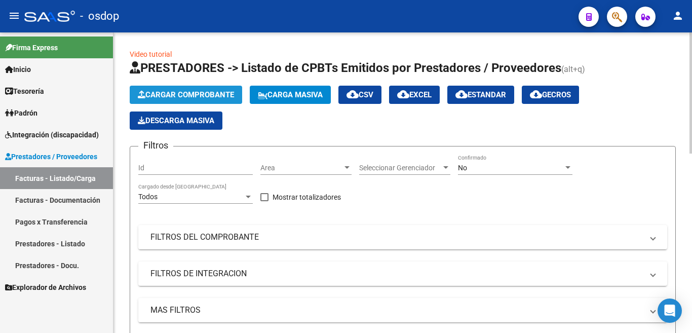
click at [171, 87] on button "Cargar Comprobante" at bounding box center [186, 95] width 112 height 18
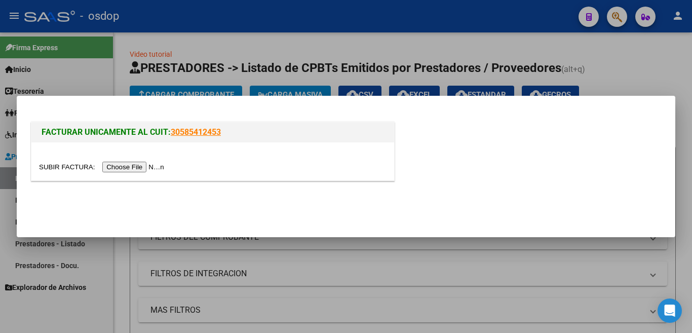
click at [167, 172] on input "file" at bounding box center [103, 167] width 128 height 11
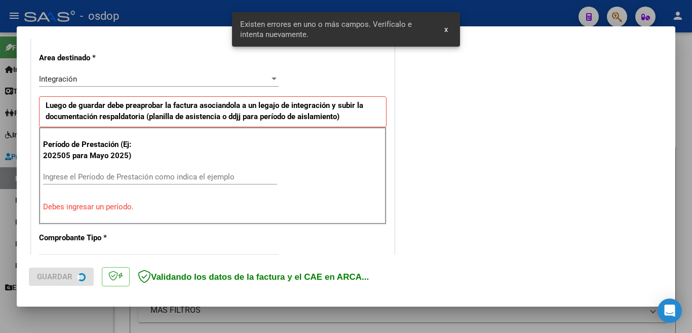
scroll to position [225, 0]
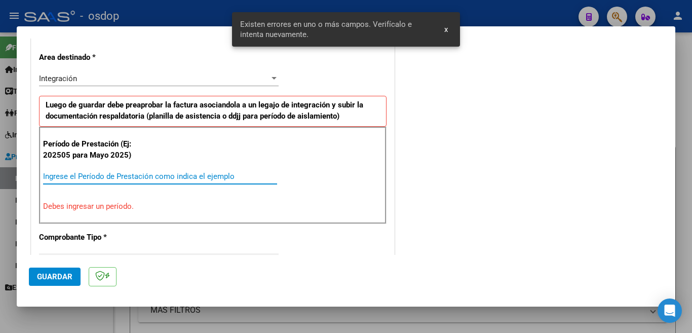
click at [186, 172] on input "Ingrese el Período de Prestación como indica el ejemplo" at bounding box center [160, 176] width 234 height 9
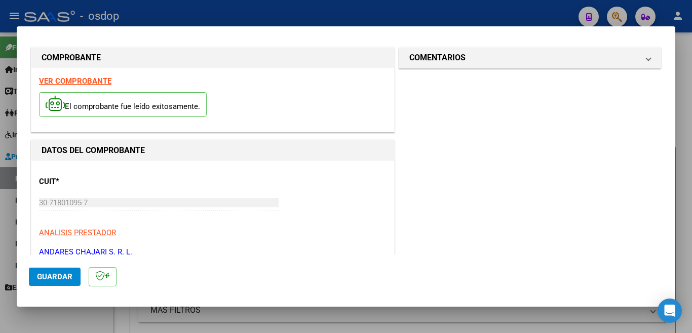
scroll to position [0, 0]
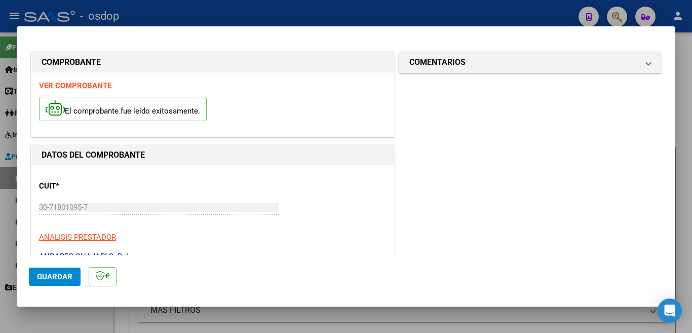
type input "202508"
click at [52, 283] on button "Guardar" at bounding box center [55, 276] width 52 height 18
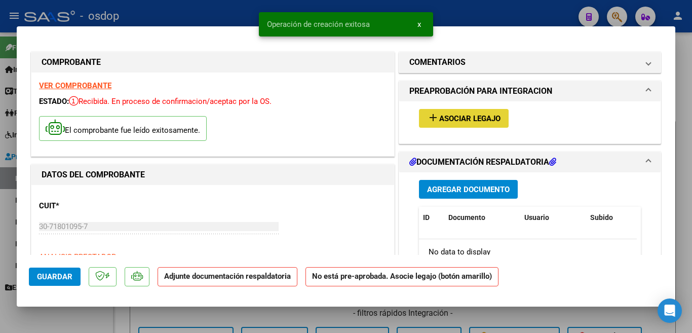
click at [463, 120] on span "Asociar Legajo" at bounding box center [469, 118] width 61 height 9
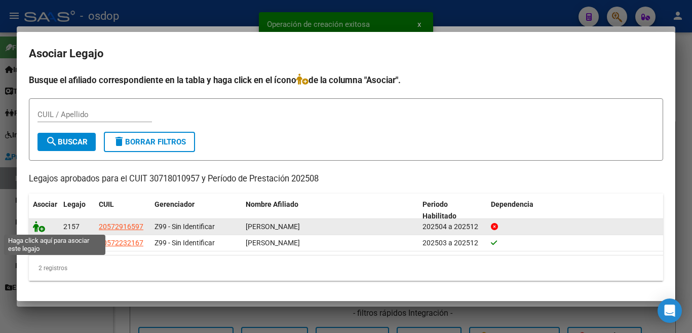
click at [34, 227] on icon at bounding box center [39, 226] width 12 height 11
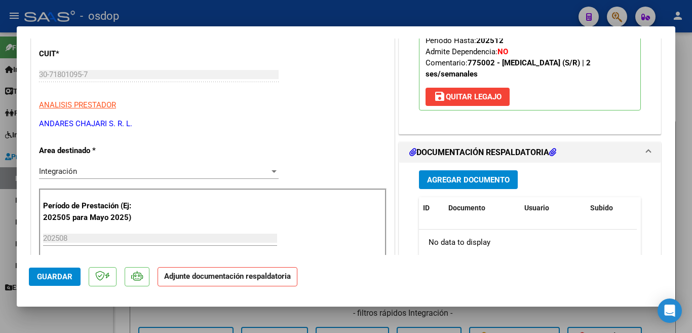
scroll to position [203, 0]
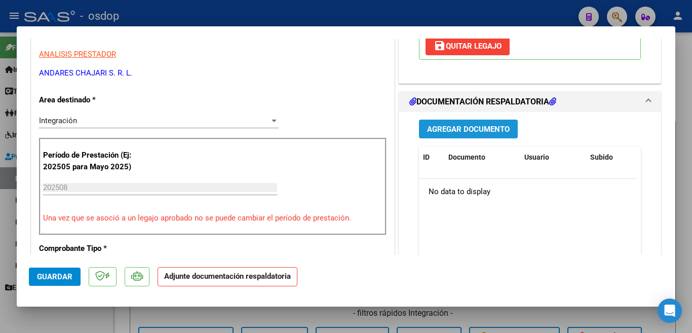
click at [473, 135] on button "Agregar Documento" at bounding box center [468, 129] width 99 height 19
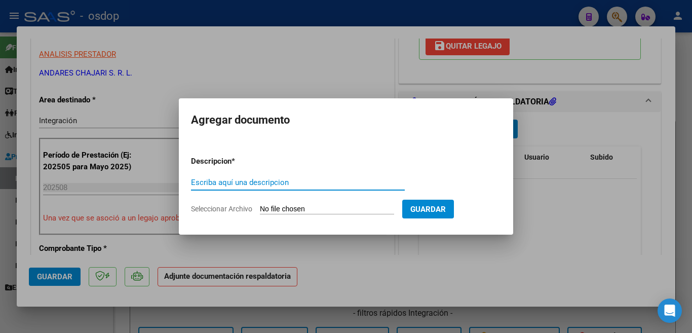
click at [329, 180] on input "Escriba aquí una descripcion" at bounding box center [298, 182] width 214 height 9
type input "planilla"
click at [348, 205] on input "Seleccionar Archivo" at bounding box center [327, 210] width 134 height 10
type input "C:\fakepath\Asistencia [PERSON_NAME] HIDRO Agosto.pdf"
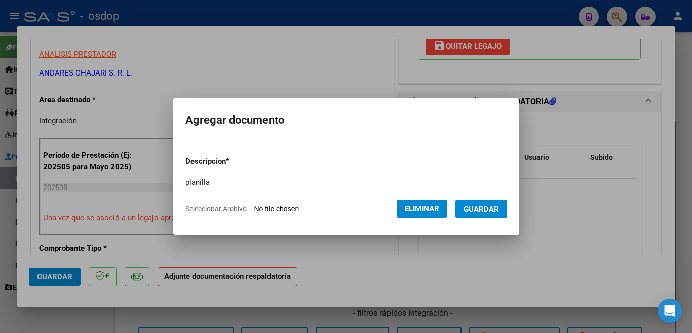
click at [484, 212] on span "Guardar" at bounding box center [480, 209] width 35 height 9
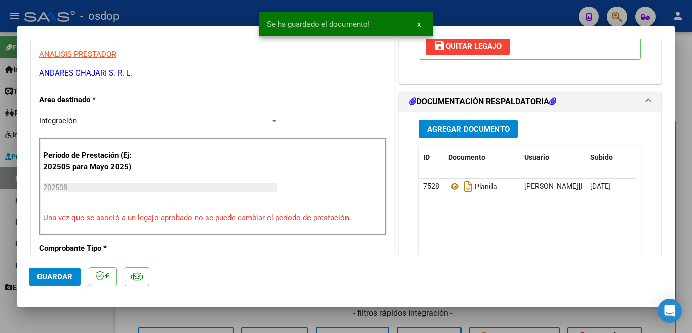
click at [0, 202] on div at bounding box center [346, 166] width 692 height 333
type input "$ 0,00"
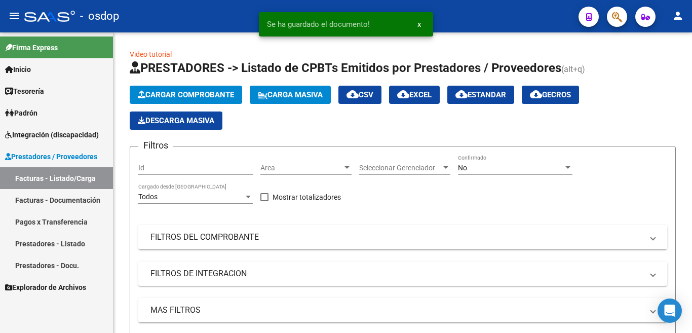
scroll to position [304, 0]
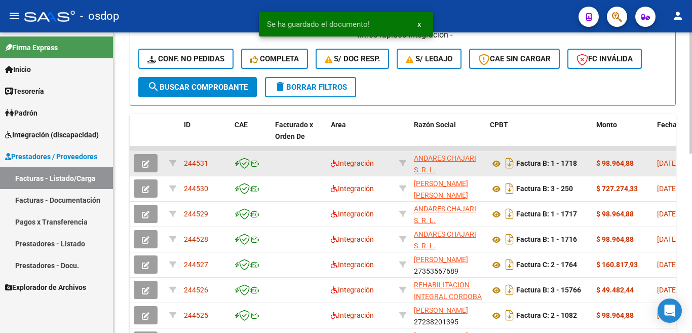
click at [196, 164] on span "244531" at bounding box center [196, 163] width 24 height 8
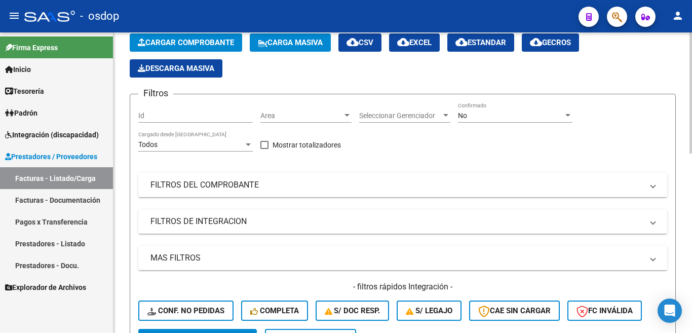
scroll to position [51, 0]
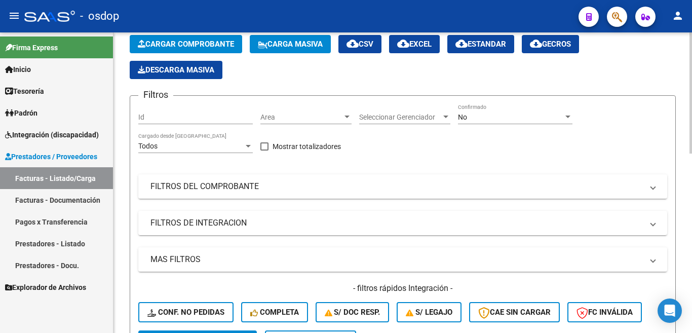
click at [166, 46] on span "Cargar Comprobante" at bounding box center [186, 44] width 96 height 9
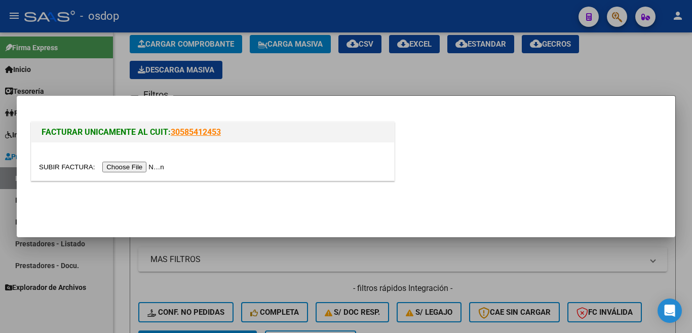
click at [151, 167] on input "file" at bounding box center [103, 167] width 128 height 11
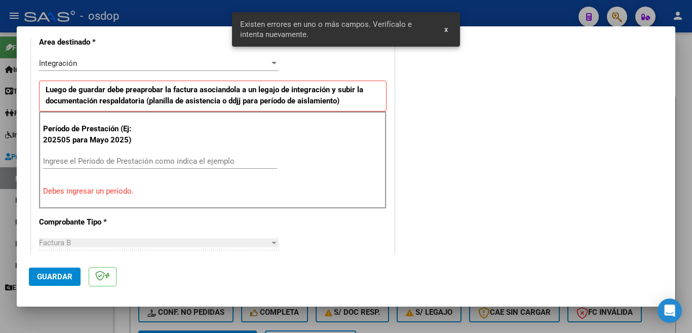
scroll to position [245, 0]
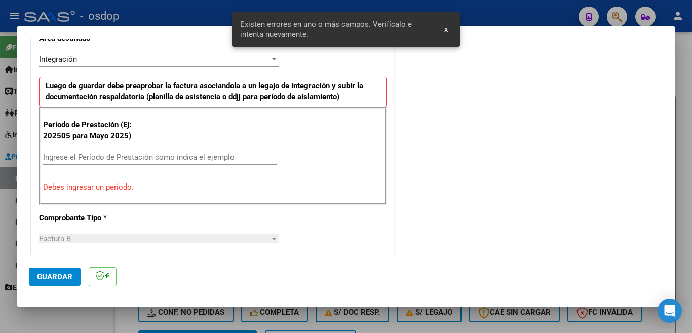
click at [184, 155] on input "Ingrese el Período de Prestación como indica el ejemplo" at bounding box center [160, 156] width 234 height 9
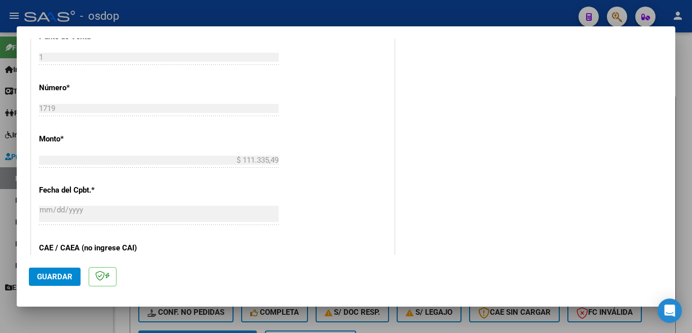
scroll to position [511, 0]
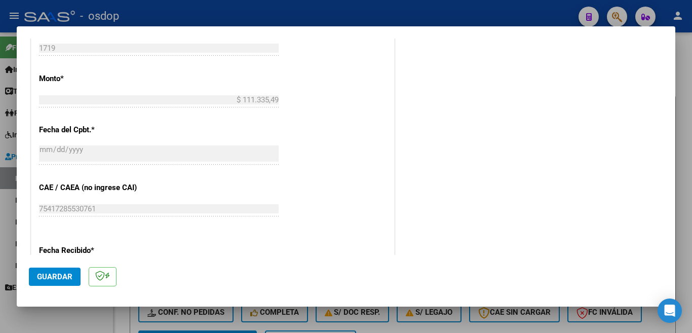
type input "202509"
click at [63, 278] on span "Guardar" at bounding box center [54, 276] width 35 height 9
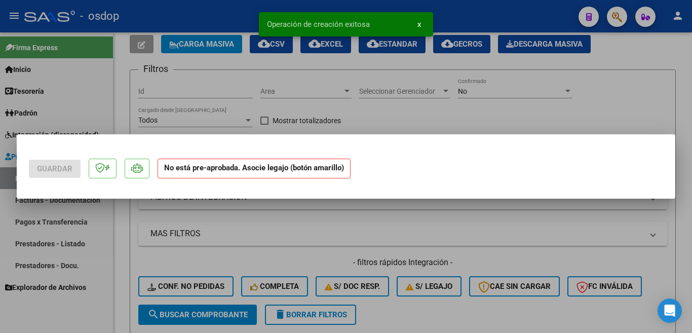
scroll to position [0, 0]
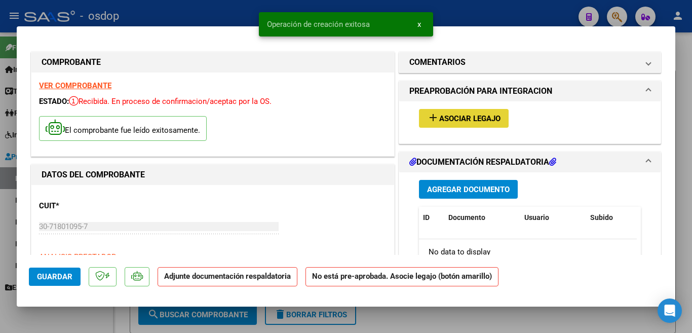
click at [466, 114] on span "Asociar Legajo" at bounding box center [469, 118] width 61 height 9
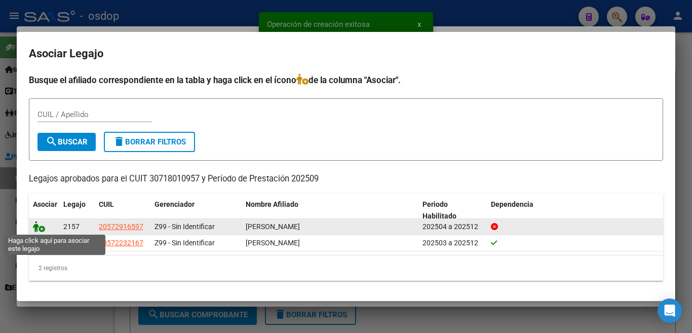
click at [35, 224] on icon at bounding box center [39, 226] width 12 height 11
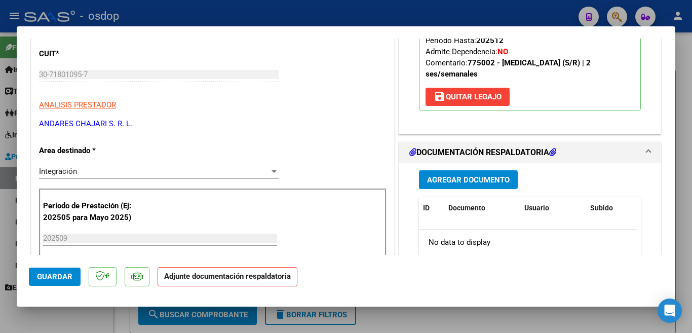
scroll to position [203, 0]
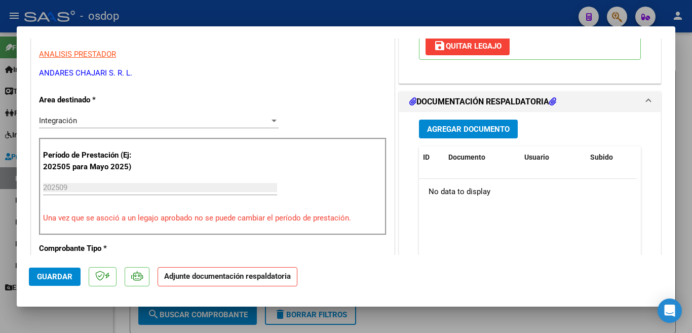
click at [489, 132] on span "Agregar Documento" at bounding box center [468, 129] width 83 height 9
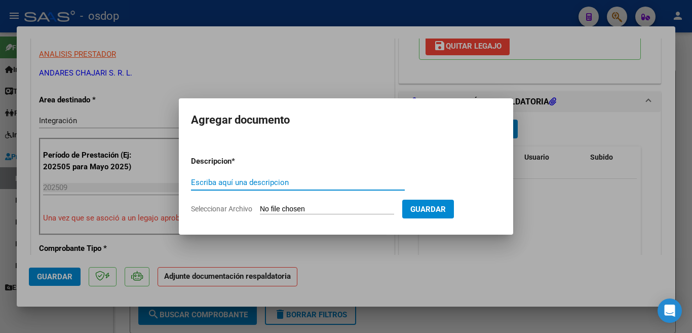
click at [311, 179] on input "Escriba aquí una descripcion" at bounding box center [298, 182] width 214 height 9
click at [311, 180] on input "Escriba aquí una descripcion" at bounding box center [298, 182] width 214 height 9
type input "planilla"
click at [312, 209] on input "Seleccionar Archivo" at bounding box center [327, 210] width 134 height 10
type input "C:\fakepath\Asistencia [PERSON_NAME] HIDRO Septiembre.pdf"
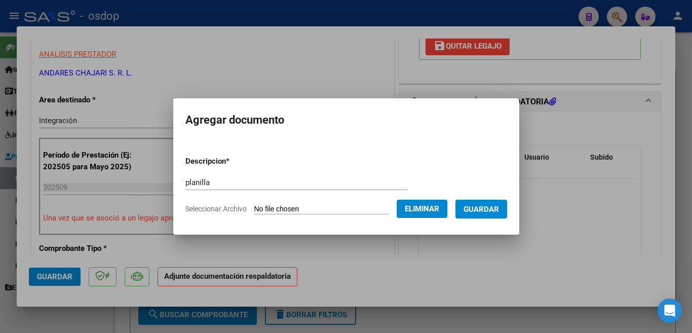
click at [491, 216] on button "Guardar" at bounding box center [481, 209] width 52 height 19
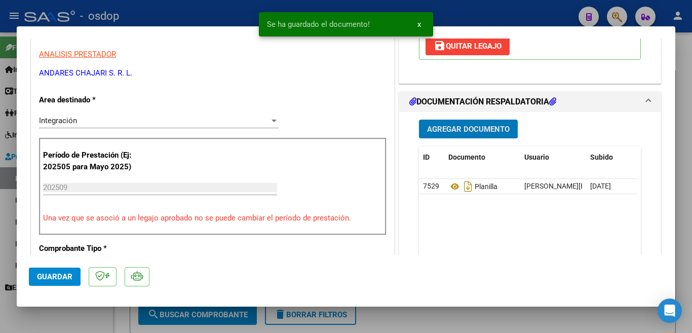
click at [70, 272] on span "Guardar" at bounding box center [54, 276] width 35 height 9
click at [66, 272] on span "Guardar" at bounding box center [54, 276] width 35 height 9
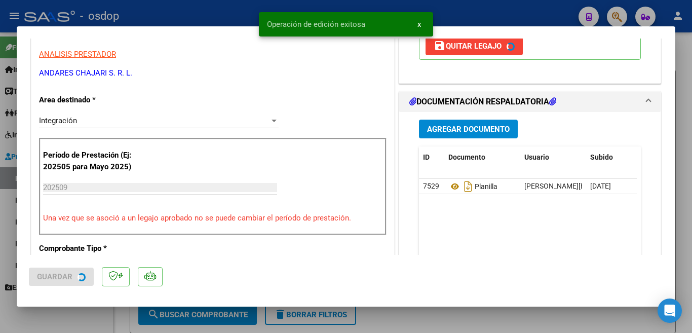
click at [0, 168] on div at bounding box center [346, 166] width 692 height 333
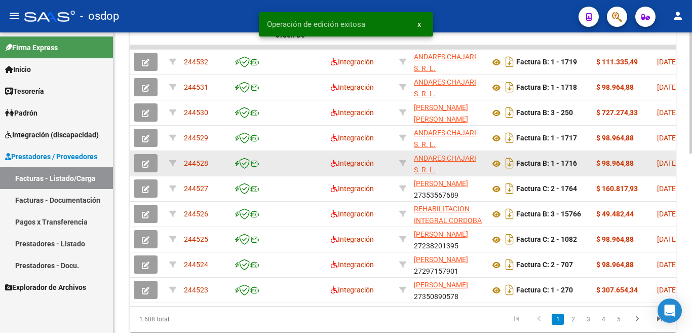
scroll to position [304, 0]
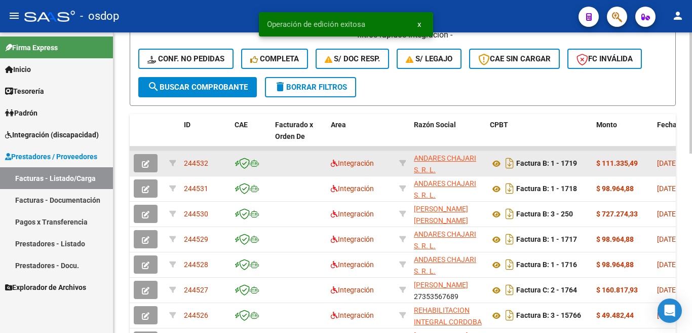
click at [198, 166] on span "244532" at bounding box center [196, 163] width 24 height 8
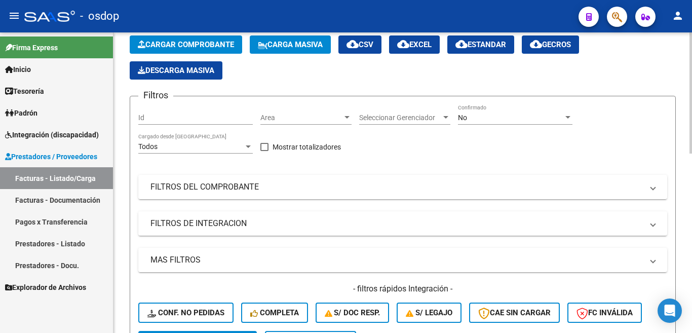
scroll to position [0, 0]
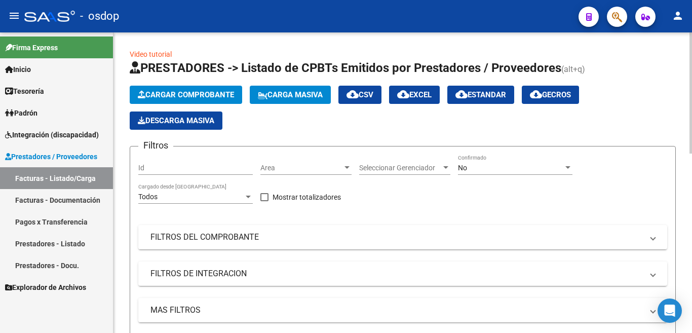
click at [158, 91] on span "Cargar Comprobante" at bounding box center [186, 94] width 96 height 9
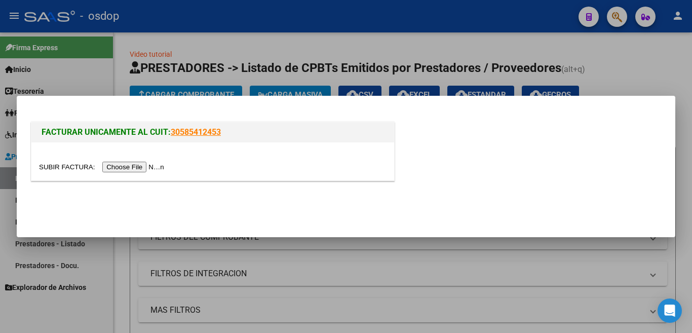
click at [165, 167] on input "file" at bounding box center [103, 167] width 128 height 11
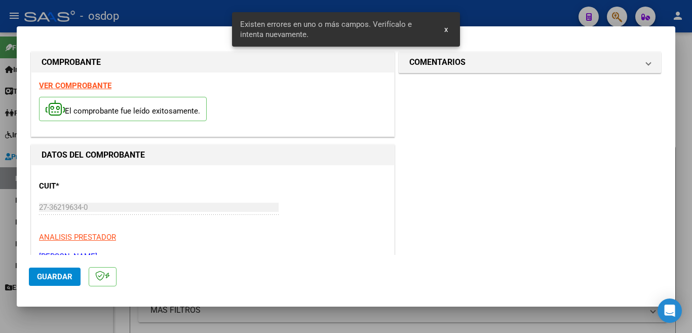
scroll to position [245, 0]
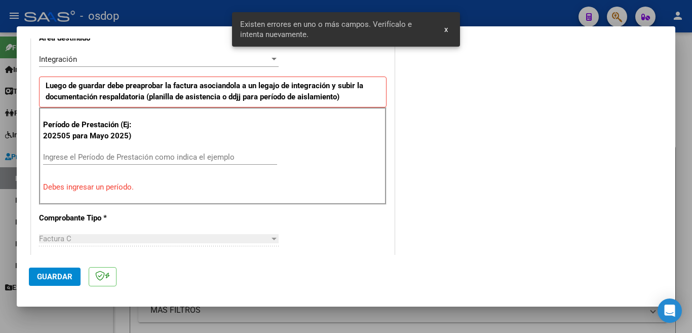
click at [198, 152] on input "Ingrese el Período de Prestación como indica el ejemplo" at bounding box center [160, 156] width 234 height 9
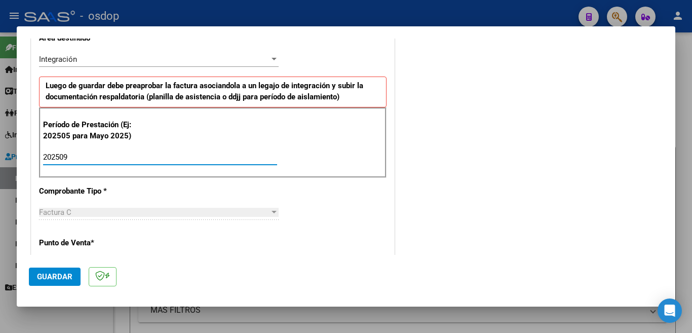
type input "202509"
click at [70, 271] on button "Guardar" at bounding box center [55, 276] width 52 height 18
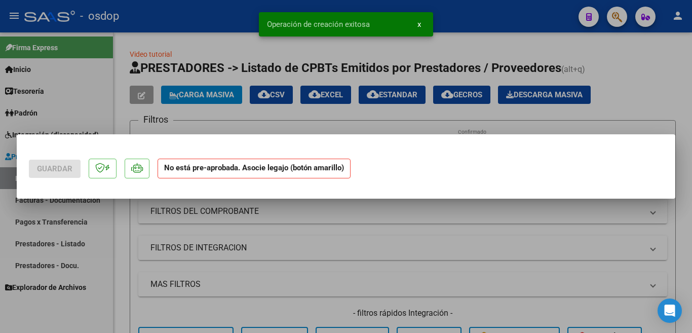
scroll to position [0, 0]
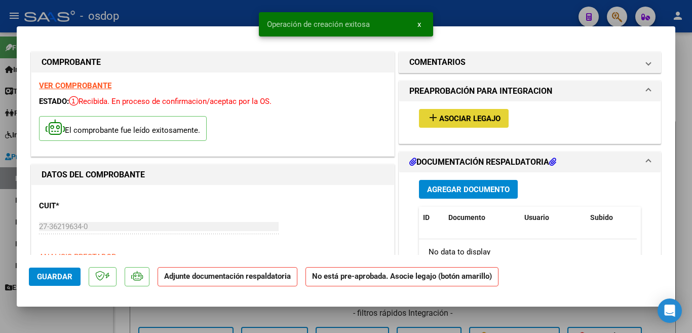
click at [449, 111] on button "add Asociar Legajo" at bounding box center [464, 118] width 90 height 19
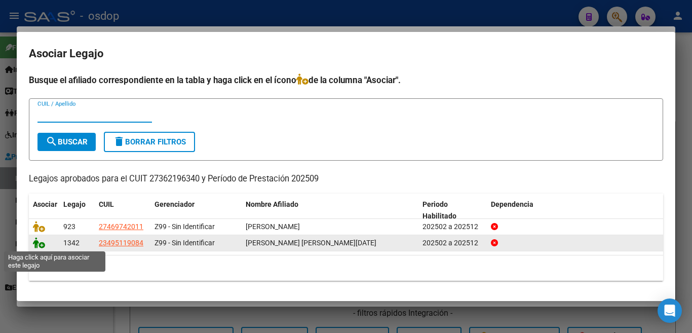
click at [36, 247] on icon at bounding box center [39, 242] width 12 height 11
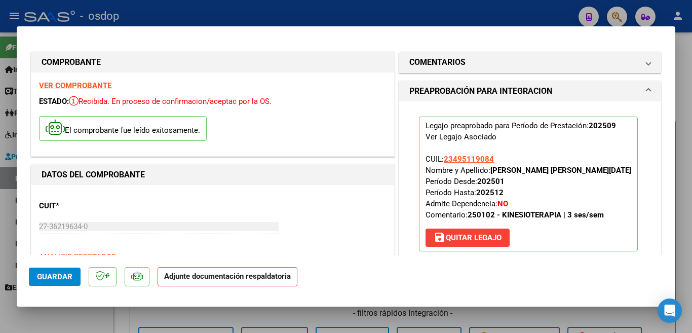
click at [42, 246] on div "CUIT * 27-36219634-0 Ingresar CUIT ANALISIS PRESTADOR [PERSON_NAME] [PERSON_NAM…" at bounding box center [212, 236] width 347 height 89
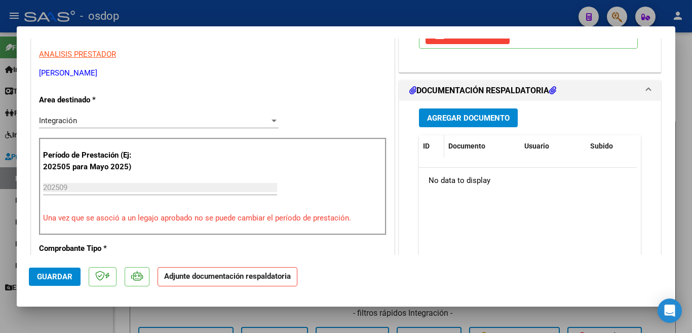
scroll to position [253, 0]
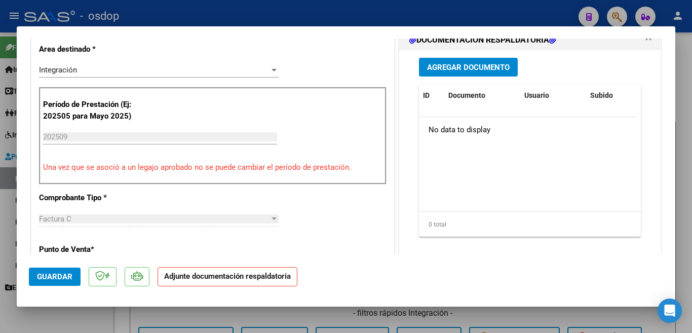
click at [430, 74] on button "Agregar Documento" at bounding box center [468, 67] width 99 height 19
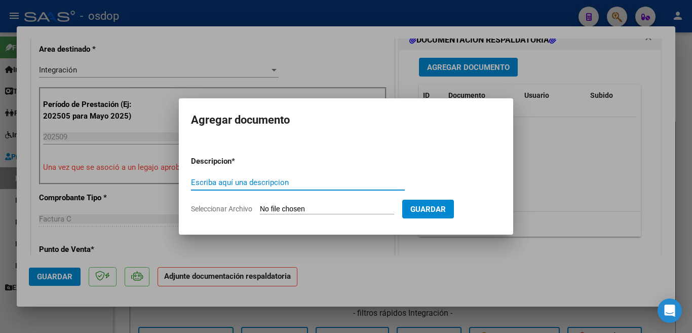
click at [257, 183] on input "Escriba aquí una descripcion" at bounding box center [298, 182] width 214 height 9
type input "planill"
click at [279, 210] on input "Seleccionar Archivo" at bounding box center [327, 210] width 134 height 10
type input "C:\fakepath\[PERSON_NAME] plan 09.pdf"
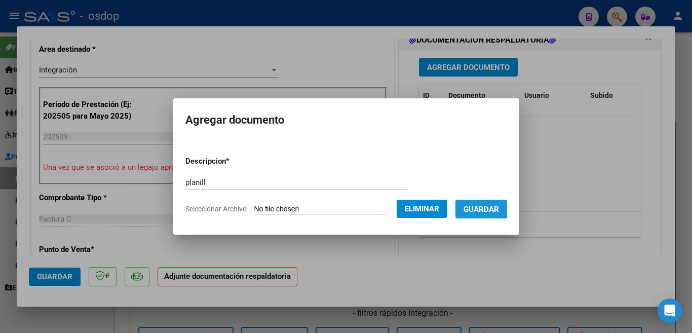
click at [485, 206] on span "Guardar" at bounding box center [480, 209] width 35 height 9
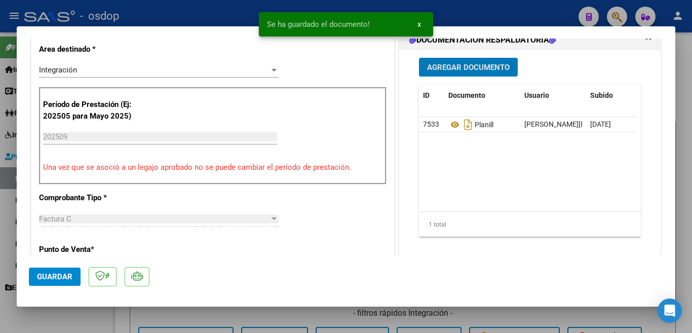
click at [54, 279] on span "Guardar" at bounding box center [54, 276] width 35 height 9
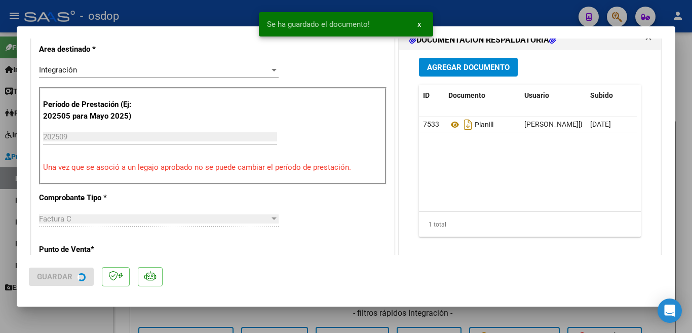
click at [0, 187] on div at bounding box center [346, 166] width 692 height 333
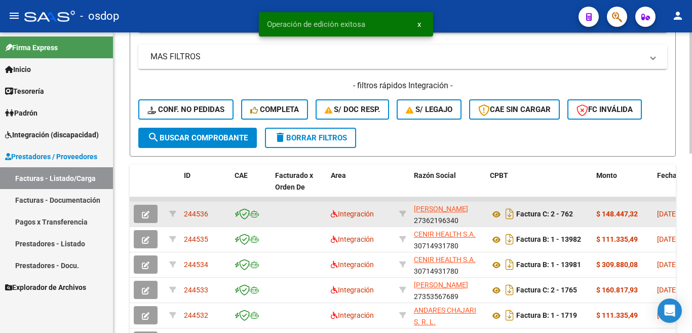
click at [189, 214] on span "244536" at bounding box center [196, 214] width 24 height 8
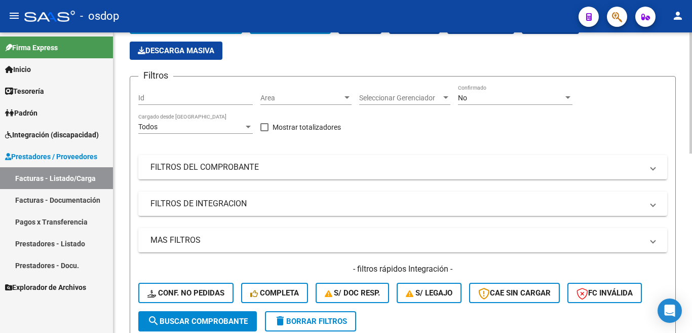
scroll to position [0, 0]
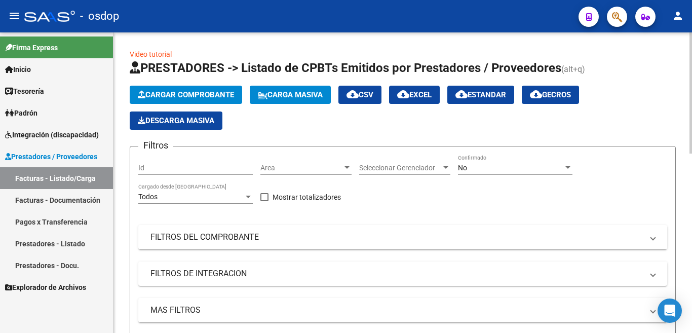
click at [167, 96] on span "Cargar Comprobante" at bounding box center [186, 94] width 96 height 9
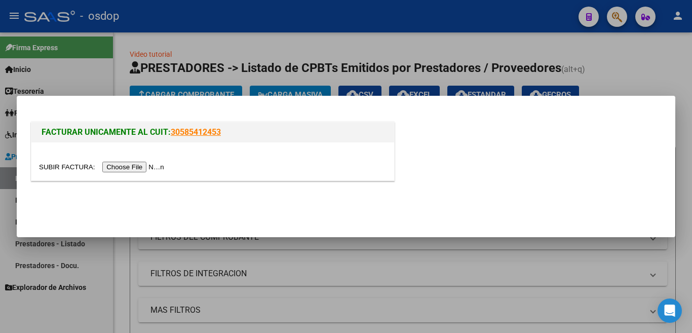
click at [148, 168] on input "file" at bounding box center [103, 167] width 128 height 11
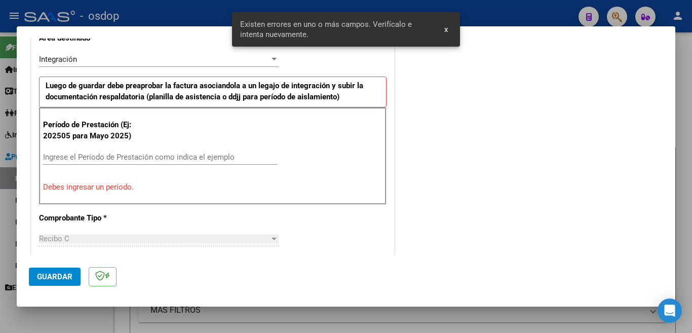
scroll to position [346, 0]
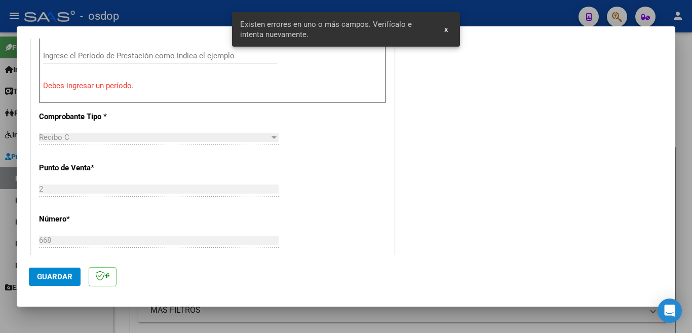
click at [131, 57] on input "Ingrese el Período de Prestación como indica el ejemplo" at bounding box center [160, 55] width 234 height 9
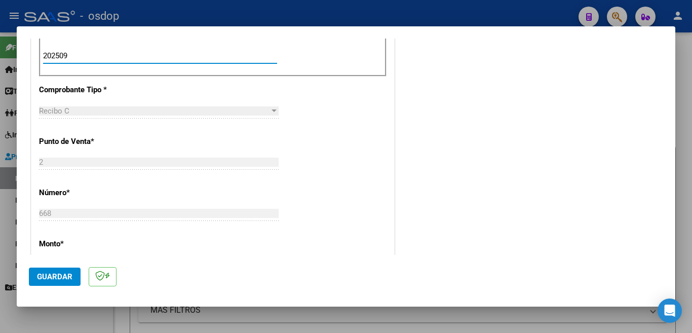
type input "202509"
click at [61, 267] on button "Guardar" at bounding box center [55, 276] width 52 height 18
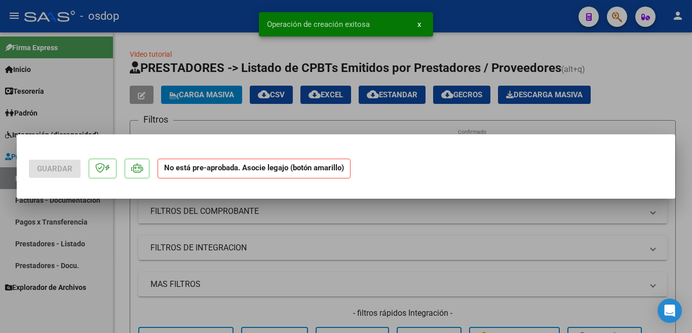
scroll to position [0, 0]
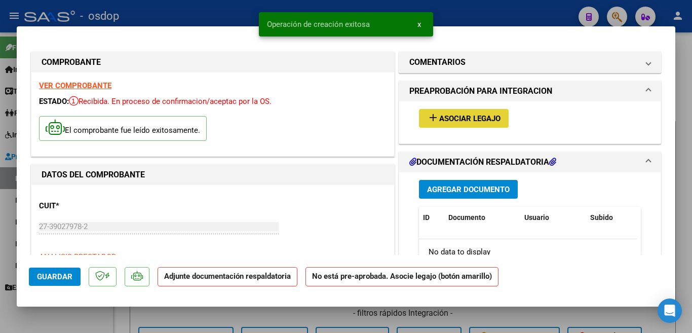
click at [483, 118] on span "Asociar Legajo" at bounding box center [469, 118] width 61 height 9
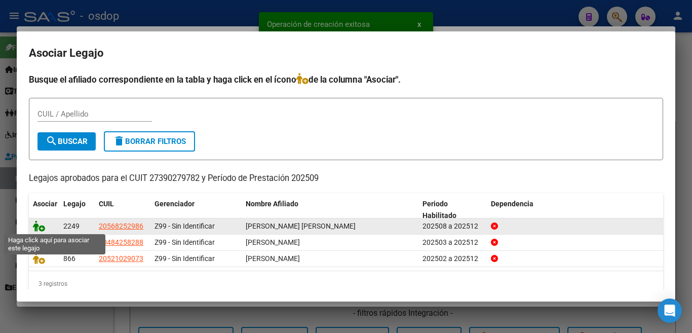
click at [36, 224] on icon at bounding box center [39, 225] width 12 height 11
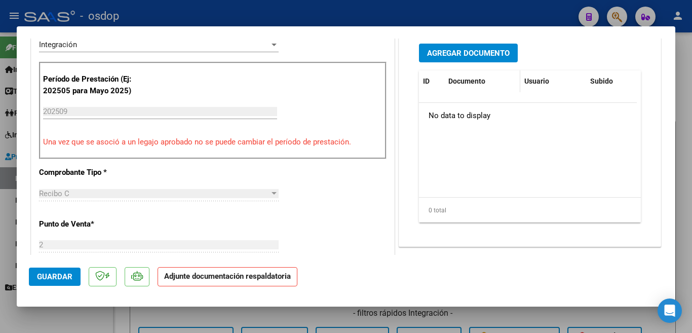
scroll to position [253, 0]
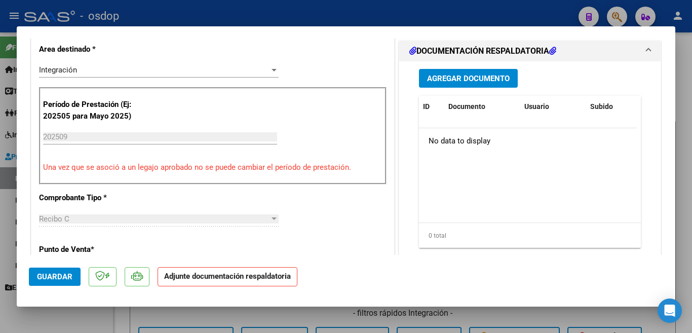
click at [424, 70] on button "Agregar Documento" at bounding box center [468, 78] width 99 height 19
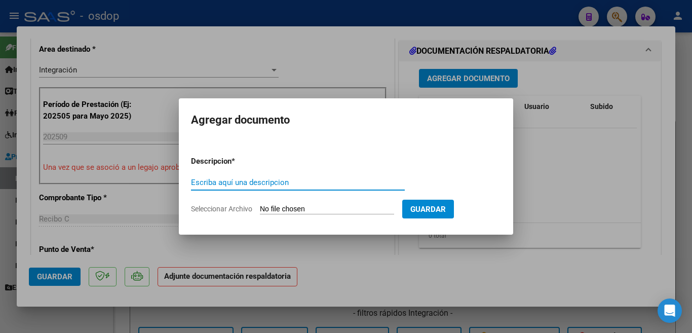
click at [335, 181] on input "Escriba aquí una descripcion" at bounding box center [298, 182] width 214 height 9
type input "planilla"
click at [290, 210] on input "Seleccionar Archivo" at bounding box center [327, 210] width 134 height 10
type input "C:\fakepath\Asistencia [PERSON_NAME].pdf"
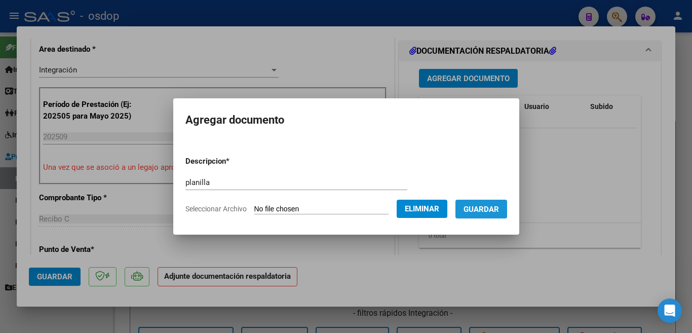
click at [485, 208] on span "Guardar" at bounding box center [480, 209] width 35 height 9
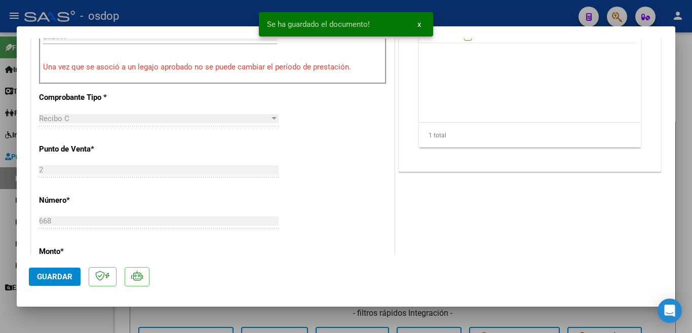
scroll to position [355, 0]
click at [42, 277] on span "Guardar" at bounding box center [54, 276] width 35 height 9
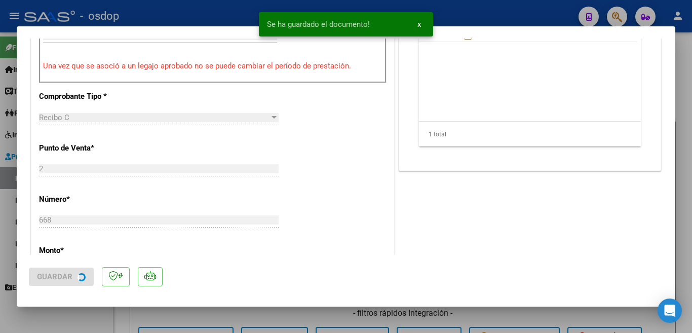
click at [0, 222] on div at bounding box center [346, 166] width 692 height 333
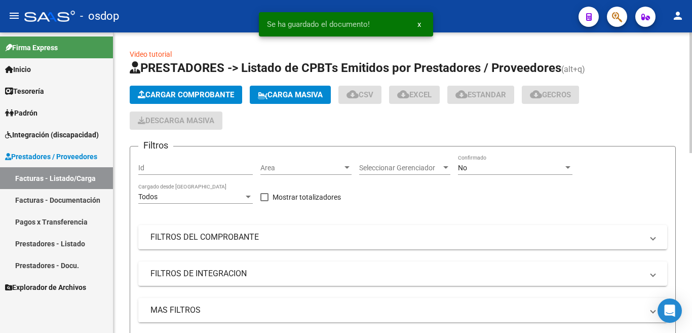
scroll to position [253, 0]
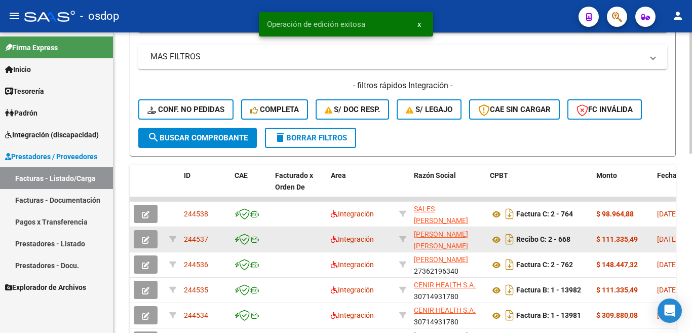
click at [197, 238] on span "244537" at bounding box center [196, 239] width 24 height 8
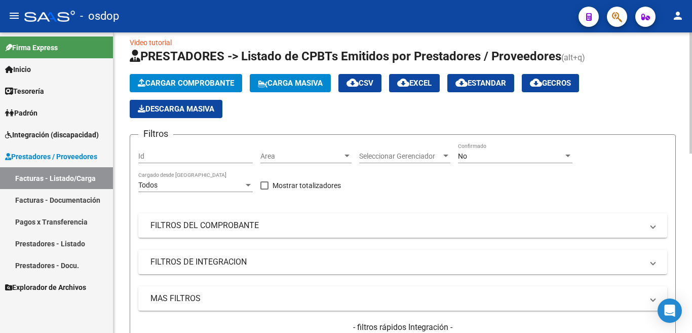
scroll to position [0, 0]
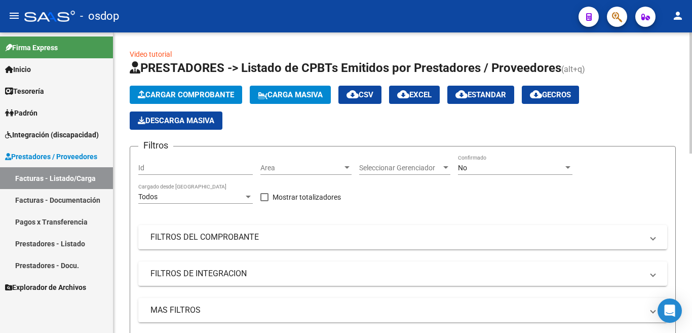
click at [203, 90] on span "Cargar Comprobante" at bounding box center [186, 94] width 96 height 9
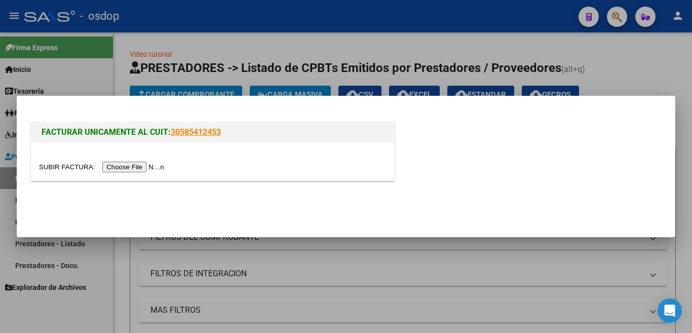
click at [122, 166] on input "file" at bounding box center [103, 167] width 128 height 11
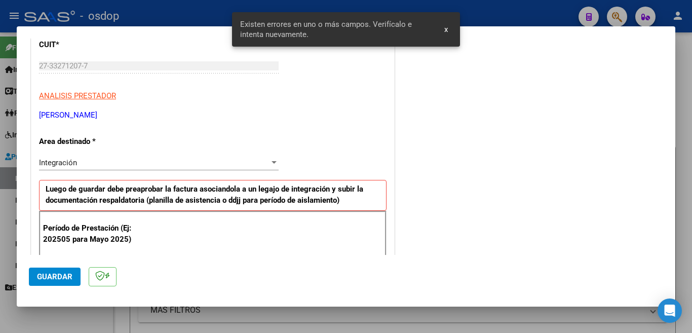
scroll to position [192, 0]
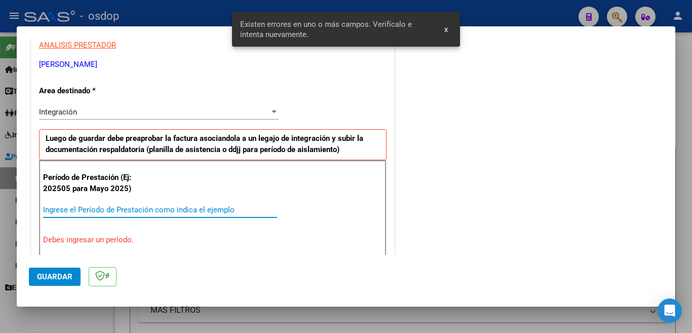
click at [176, 206] on input "Ingrese el Período de Prestación como indica el ejemplo" at bounding box center [160, 209] width 234 height 9
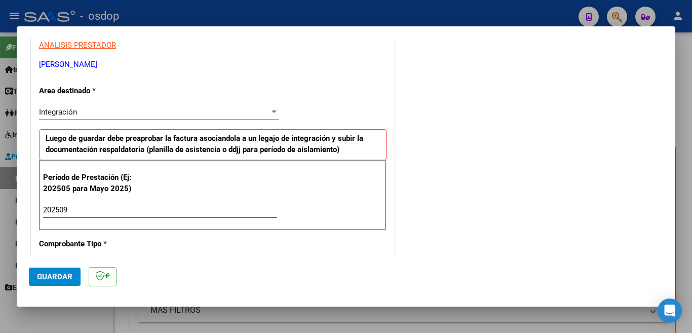
type input "202509"
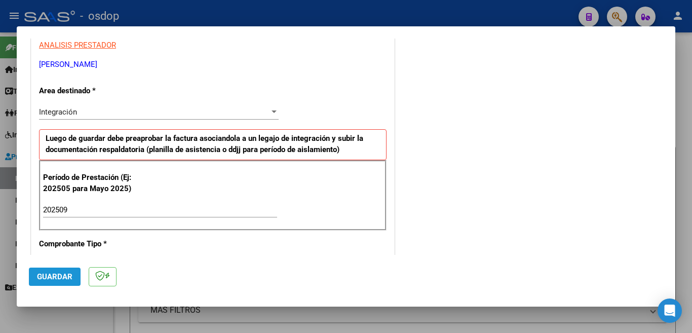
click at [51, 272] on span "Guardar" at bounding box center [54, 276] width 35 height 9
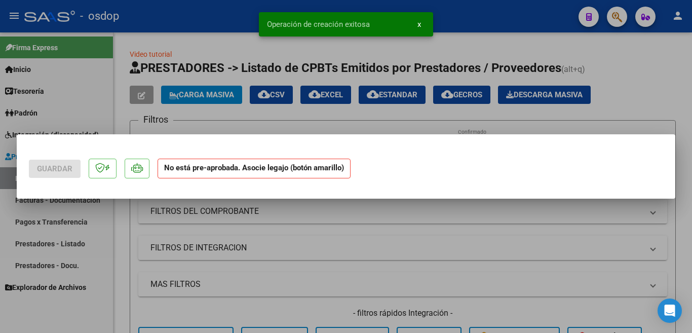
scroll to position [0, 0]
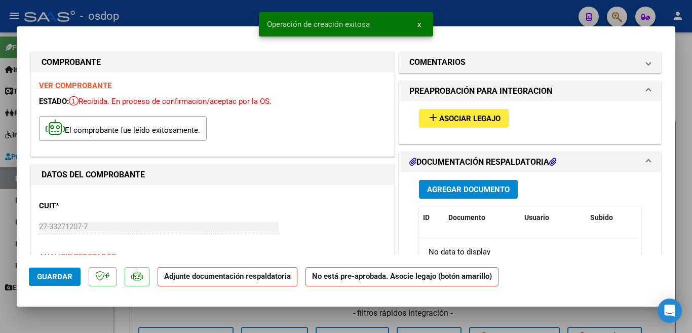
click at [439, 119] on span "Asociar Legajo" at bounding box center [469, 118] width 61 height 9
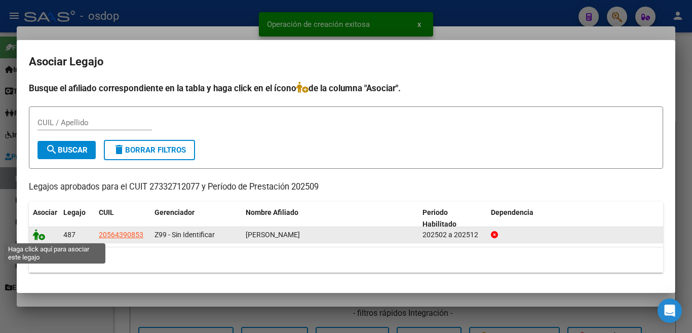
click at [37, 236] on icon at bounding box center [39, 234] width 12 height 11
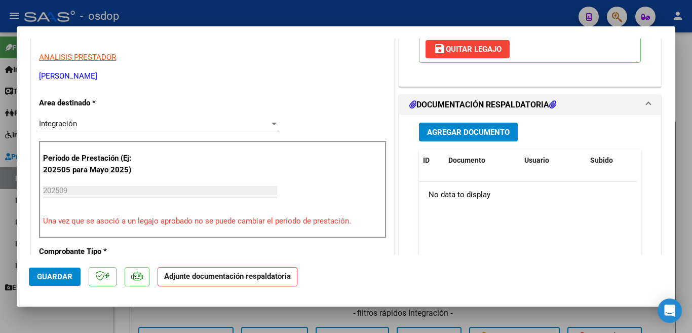
scroll to position [203, 0]
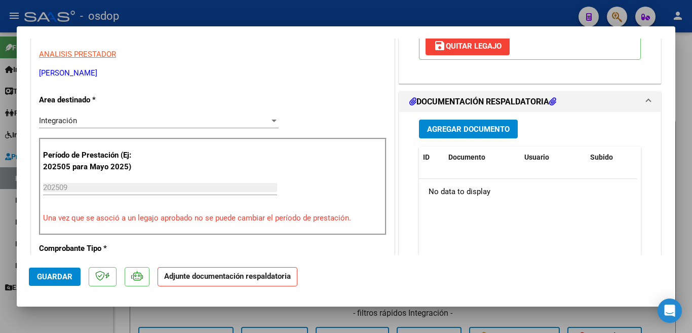
click at [456, 117] on div "Agregar Documento ID Documento Usuario Subido Acción No data to display 0 total…" at bounding box center [529, 213] width 237 height 202
click at [457, 127] on span "Agregar Documento" at bounding box center [468, 129] width 83 height 9
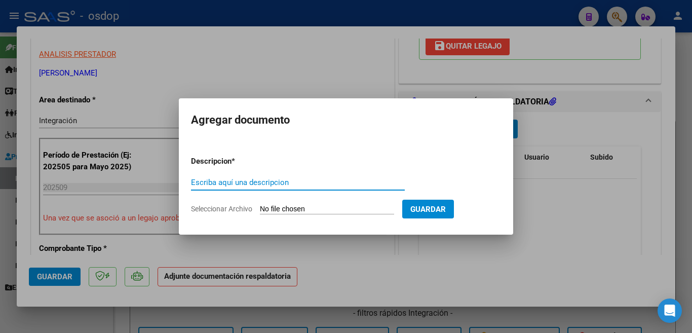
click at [280, 185] on input "Escriba aquí una descripcion" at bounding box center [298, 182] width 214 height 9
type input "planilla"
click at [319, 208] on input "Seleccionar Archivo" at bounding box center [327, 210] width 134 height 10
type input "C:\fakepath\[PERSON_NAME] Fabri Planilla.pdf"
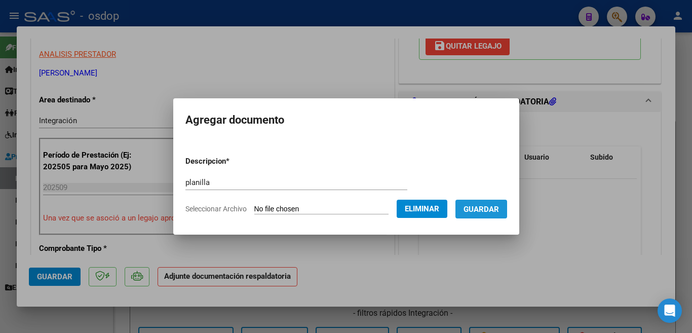
click at [483, 207] on span "Guardar" at bounding box center [480, 209] width 35 height 9
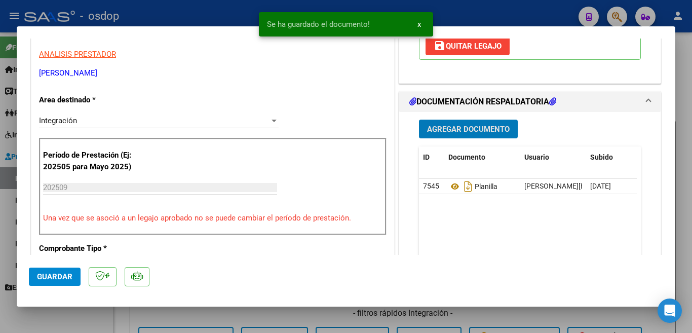
scroll to position [355, 0]
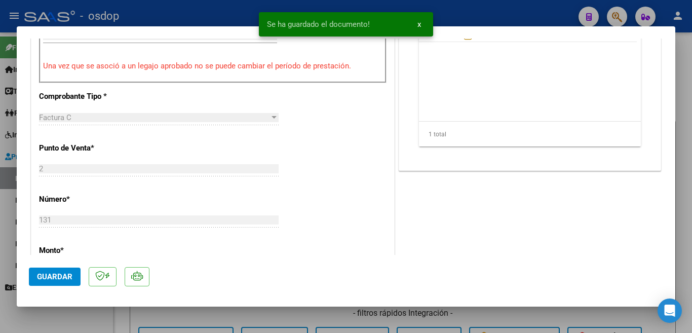
click at [57, 275] on span "Guardar" at bounding box center [54, 276] width 35 height 9
click at [0, 238] on div at bounding box center [346, 166] width 692 height 333
type input "$ 0,00"
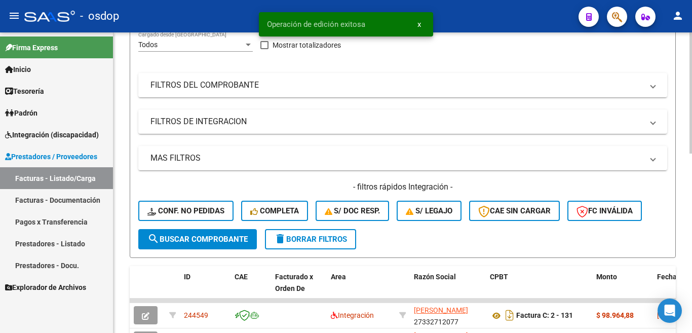
scroll to position [203, 0]
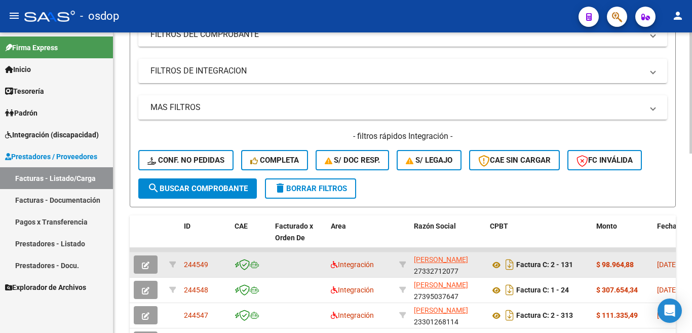
click at [201, 267] on span "244549" at bounding box center [196, 264] width 24 height 8
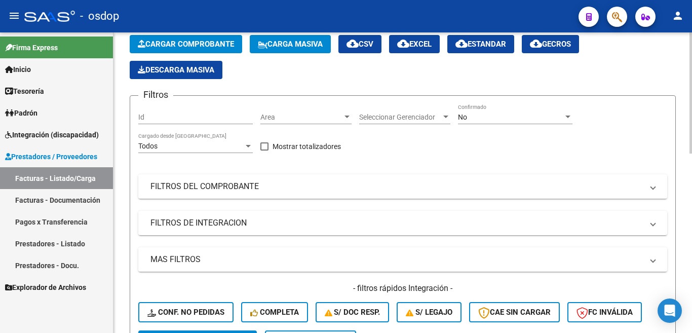
scroll to position [0, 0]
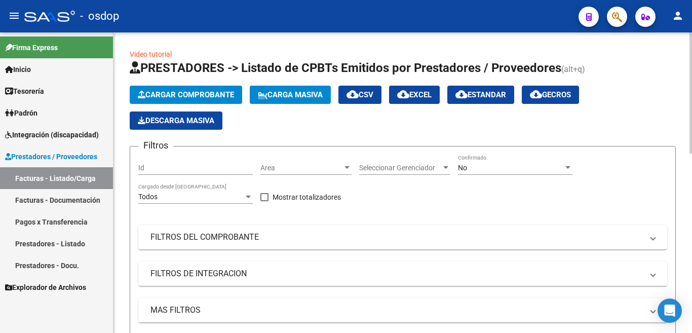
click at [205, 89] on button "Cargar Comprobante" at bounding box center [186, 95] width 112 height 18
click at [212, 90] on span "Cargar Comprobante" at bounding box center [186, 94] width 96 height 9
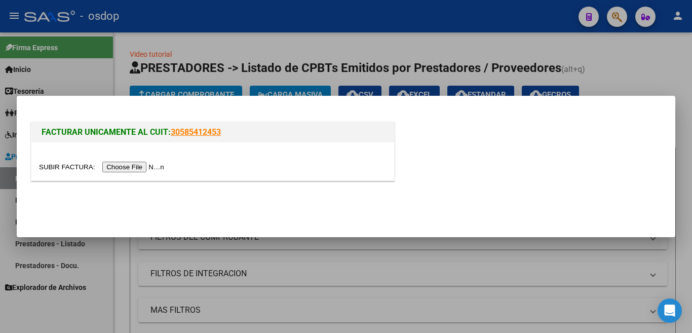
click at [162, 168] on input "file" at bounding box center [103, 167] width 128 height 11
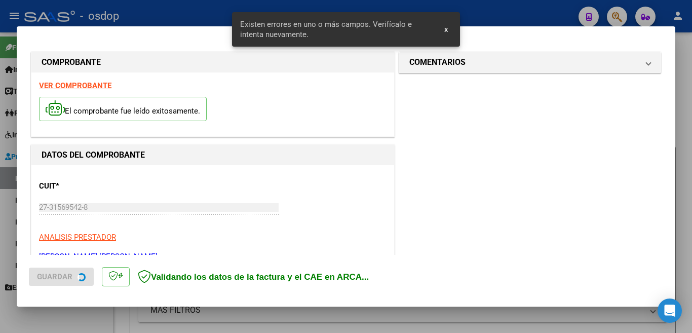
scroll to position [225, 0]
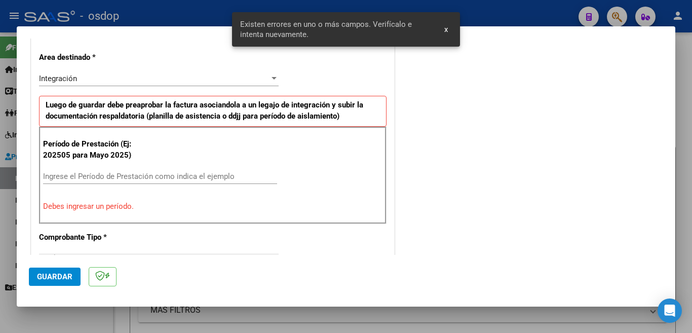
click at [170, 172] on input "Ingrese el Período de Prestación como indica el ejemplo" at bounding box center [160, 176] width 234 height 9
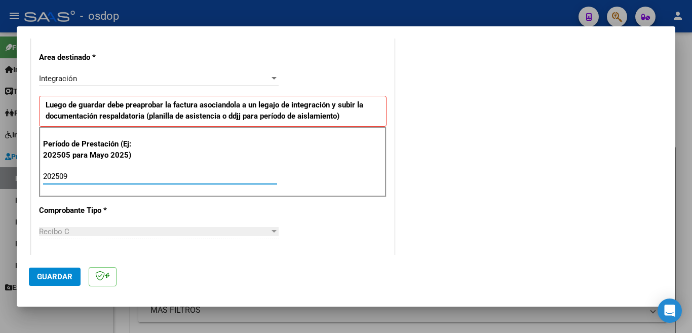
scroll to position [327, 0]
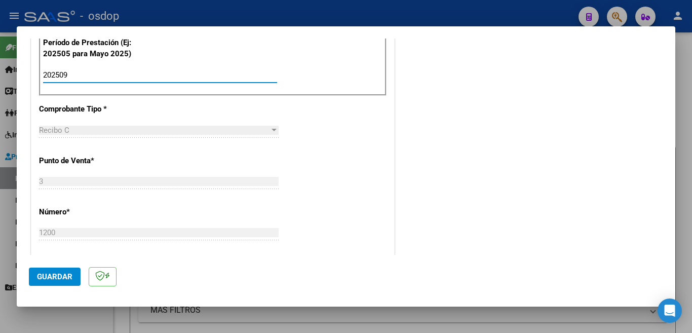
type input "202509"
click at [56, 272] on span "Guardar" at bounding box center [54, 276] width 35 height 9
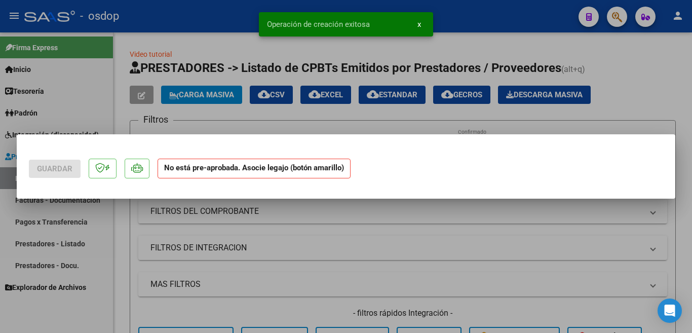
scroll to position [0, 0]
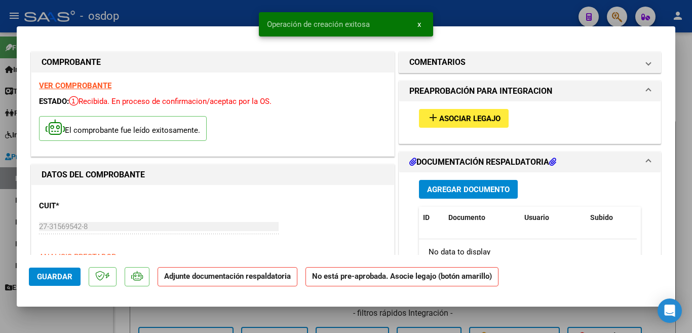
click at [430, 114] on mat-icon "add" at bounding box center [433, 117] width 12 height 12
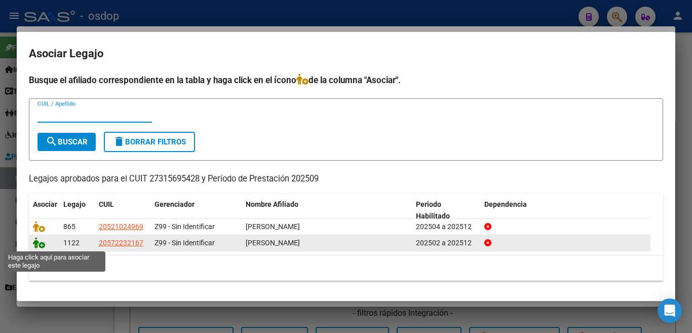
click at [40, 246] on icon at bounding box center [39, 242] width 12 height 11
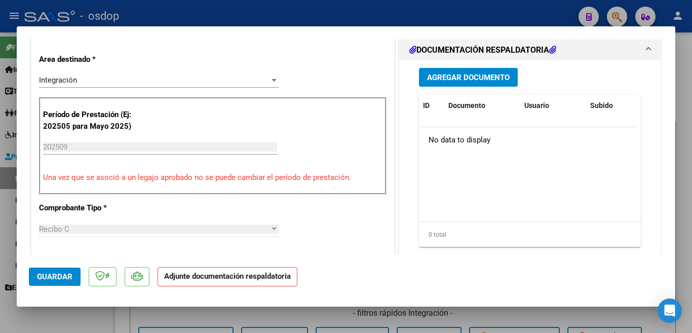
scroll to position [203, 0]
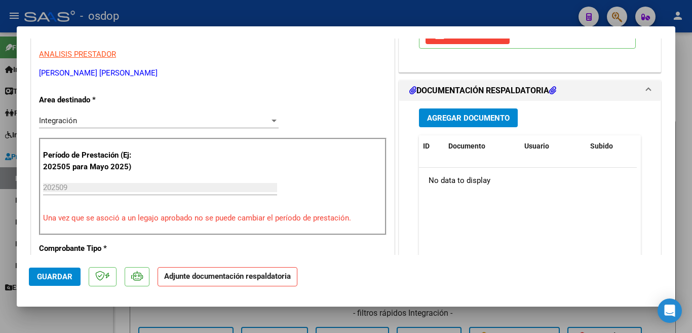
click at [446, 123] on span "Agregar Documento" at bounding box center [468, 117] width 83 height 9
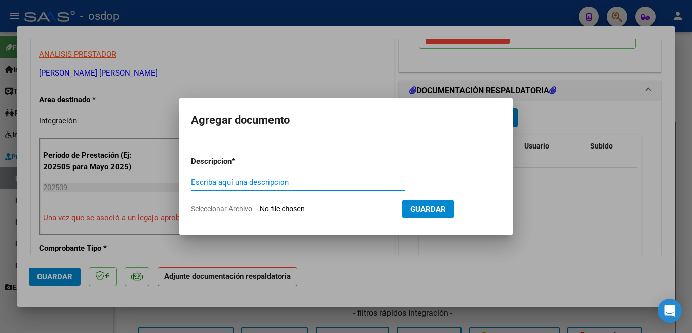
click at [356, 181] on input "Escriba aquí una descripcion" at bounding box center [298, 182] width 214 height 9
type input "planilla"
click at [314, 206] on input "Seleccionar Archivo" at bounding box center [327, 210] width 134 height 10
type input "C:\fakepath\planillaasistLeoBenjaminZampedri.pdf"
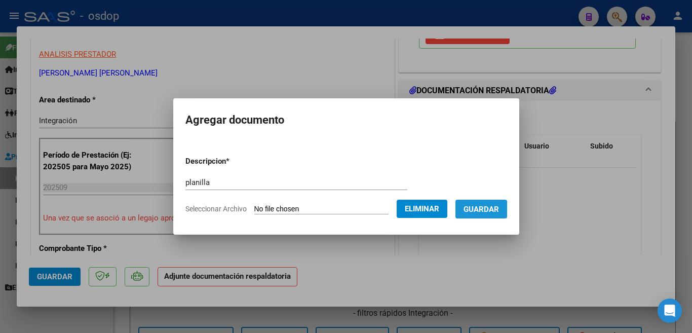
click at [480, 212] on span "Guardar" at bounding box center [480, 209] width 35 height 9
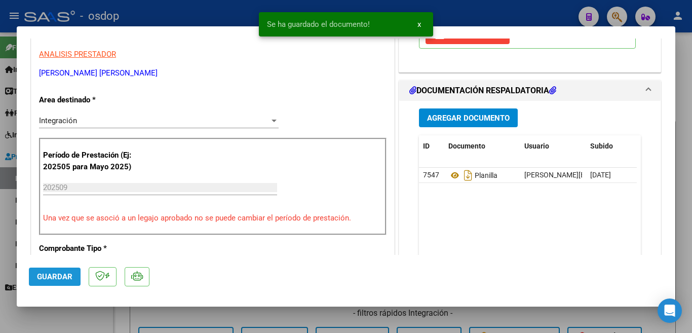
click at [65, 285] on button "Guardar" at bounding box center [55, 276] width 52 height 18
click at [65, 277] on span "Guardar" at bounding box center [54, 276] width 35 height 9
click at [1, 179] on div at bounding box center [346, 166] width 692 height 333
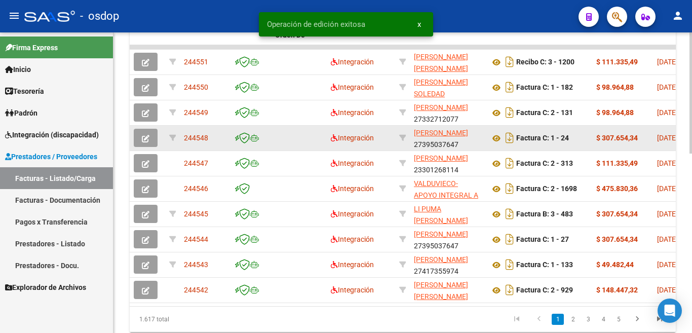
scroll to position [355, 0]
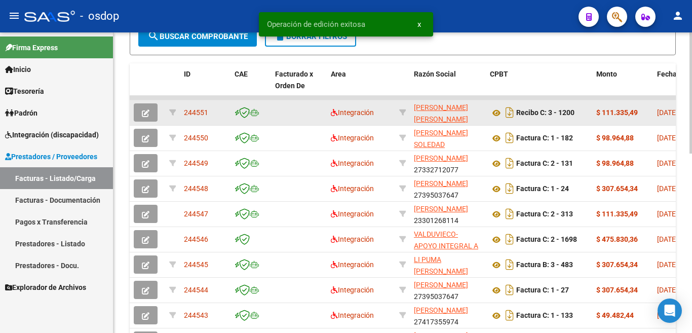
click at [187, 111] on span "244551" at bounding box center [196, 112] width 24 height 8
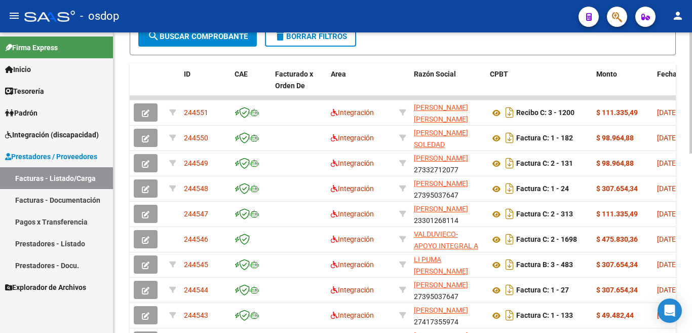
scroll to position [0, 0]
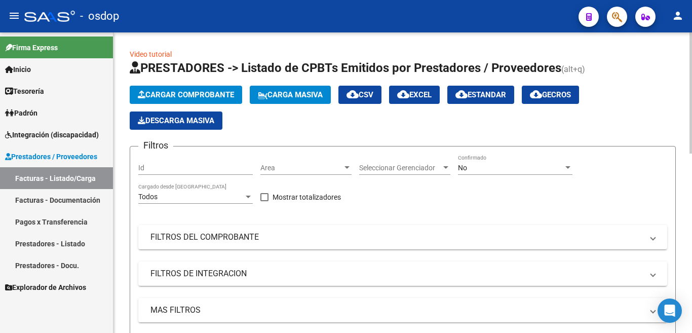
click at [168, 98] on span "Cargar Comprobante" at bounding box center [186, 94] width 96 height 9
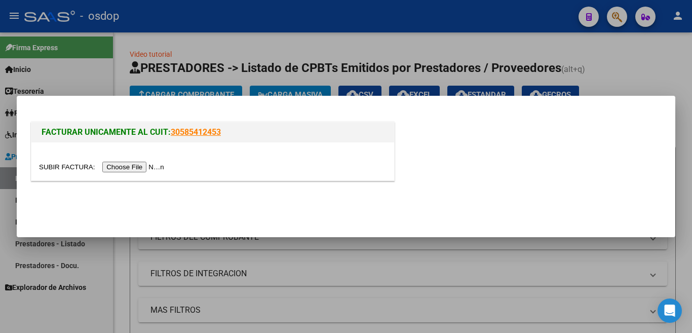
click at [164, 165] on input "file" at bounding box center [103, 167] width 128 height 11
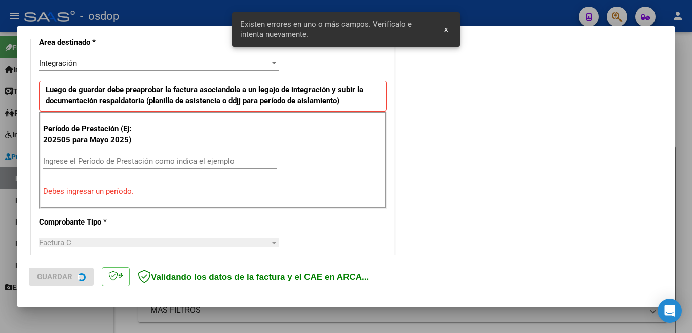
scroll to position [245, 0]
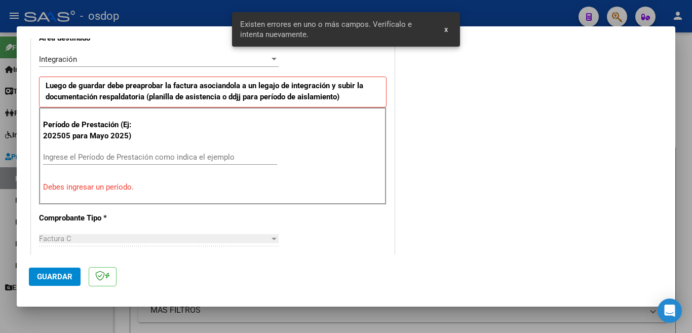
click at [146, 157] on input "Ingrese el Período de Prestación como indica el ejemplo" at bounding box center [160, 156] width 234 height 9
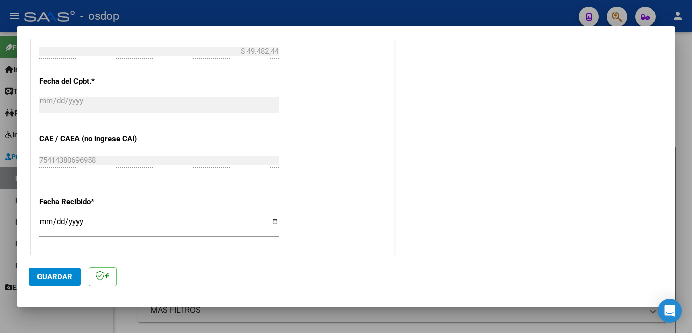
scroll to position [511, 0]
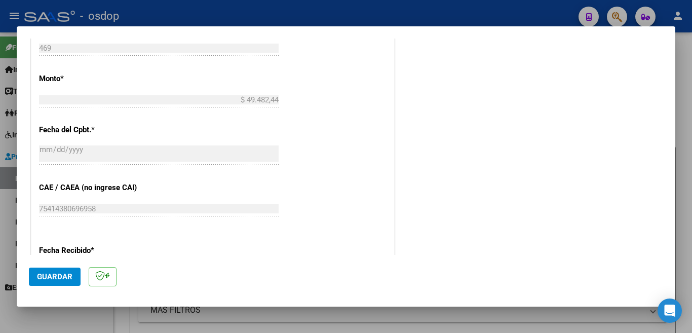
type input "202509"
click at [47, 270] on button "Guardar" at bounding box center [55, 276] width 52 height 18
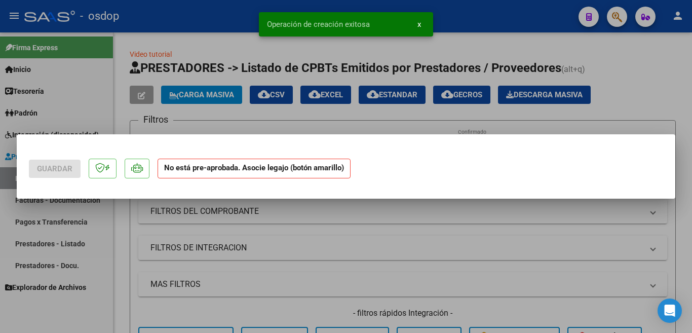
scroll to position [0, 0]
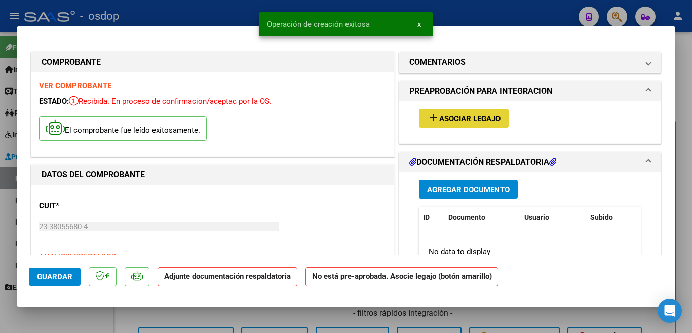
click at [449, 114] on span "Asociar Legajo" at bounding box center [469, 118] width 61 height 9
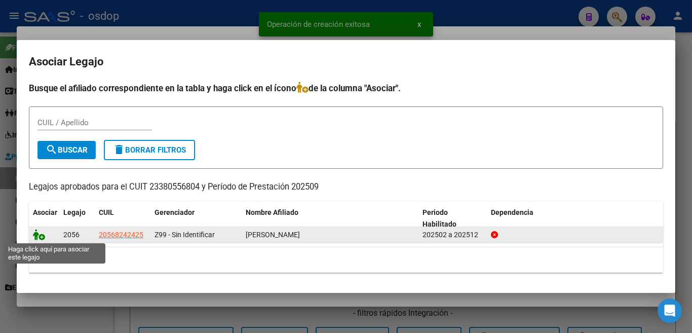
click at [43, 234] on icon at bounding box center [39, 234] width 12 height 11
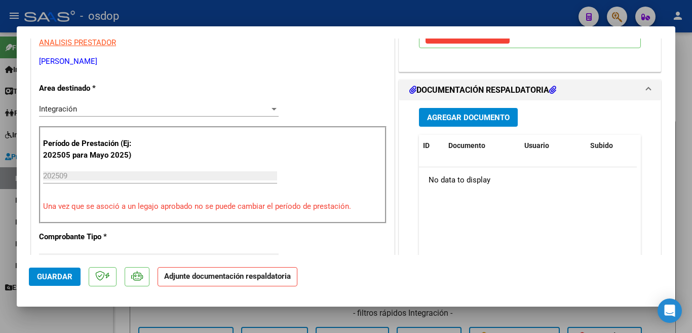
scroll to position [203, 0]
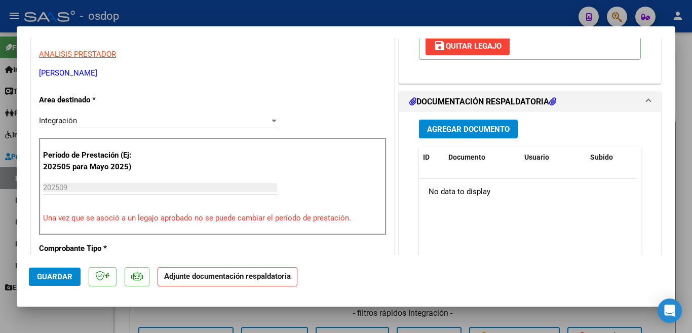
click at [440, 125] on span "Agregar Documento" at bounding box center [468, 129] width 83 height 9
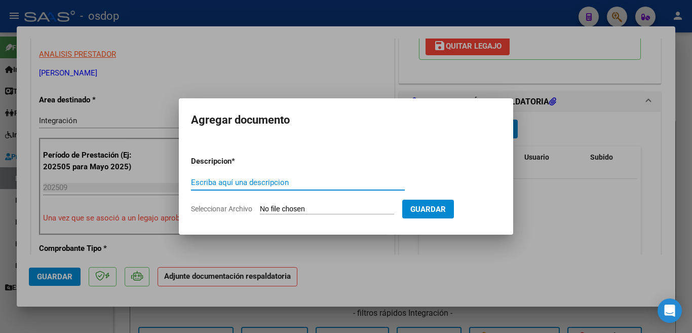
click at [256, 186] on input "Escriba aquí una descripcion" at bounding box center [298, 182] width 214 height 9
type input "planilla"
click at [281, 210] on input "Seleccionar Archivo" at bounding box center [327, 210] width 134 height 10
type input "C:\fakepath\Asistencia septiembre [PERSON_NAME].pdf"
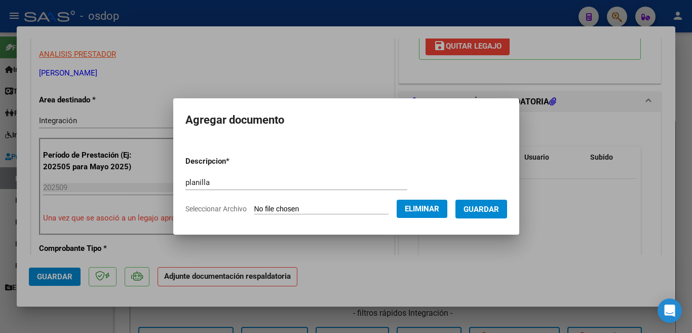
click at [479, 210] on span "Guardar" at bounding box center [480, 209] width 35 height 9
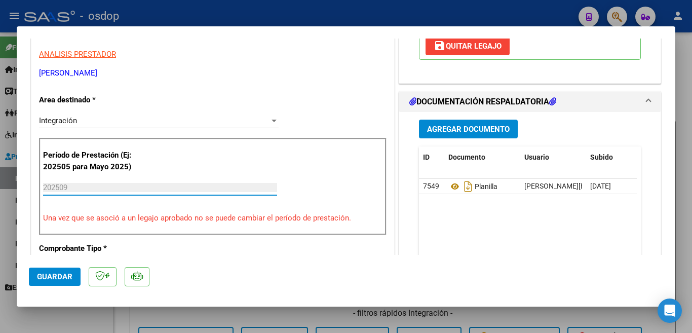
click at [188, 187] on input "202509" at bounding box center [160, 187] width 234 height 9
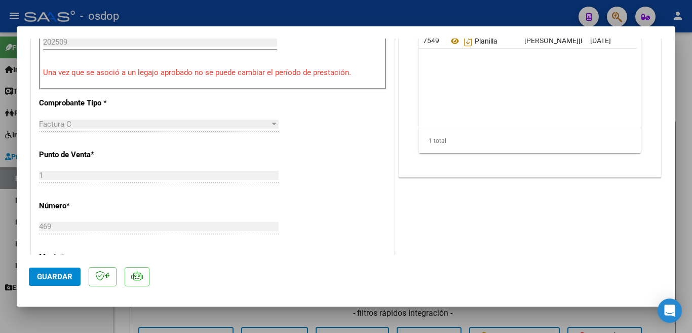
scroll to position [355, 0]
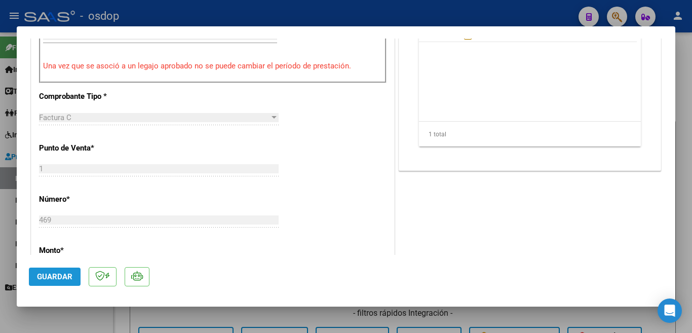
click at [64, 270] on button "Guardar" at bounding box center [55, 276] width 52 height 18
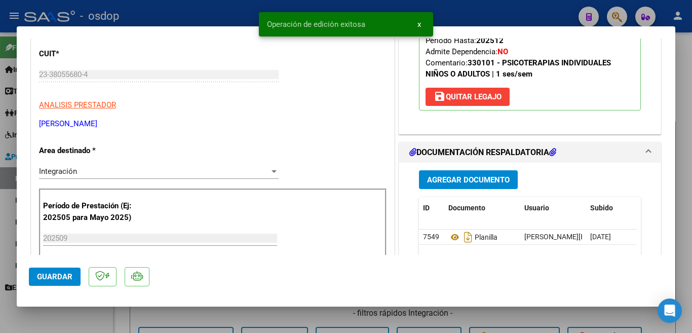
scroll to position [253, 0]
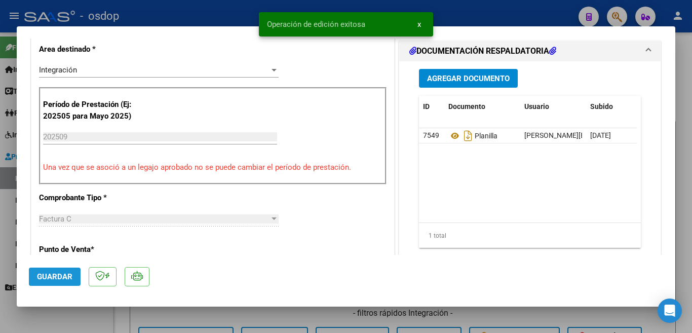
click at [43, 274] on span "Guardar" at bounding box center [54, 276] width 35 height 9
click at [0, 237] on div at bounding box center [346, 166] width 692 height 333
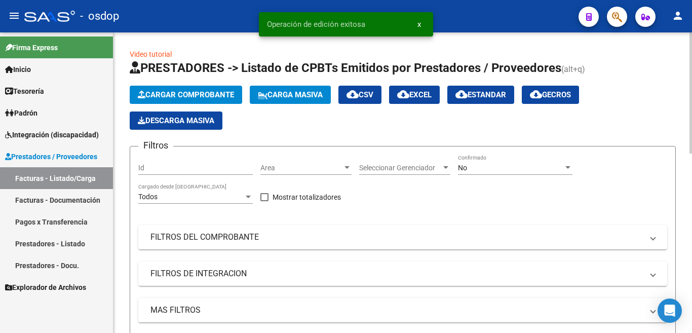
scroll to position [203, 0]
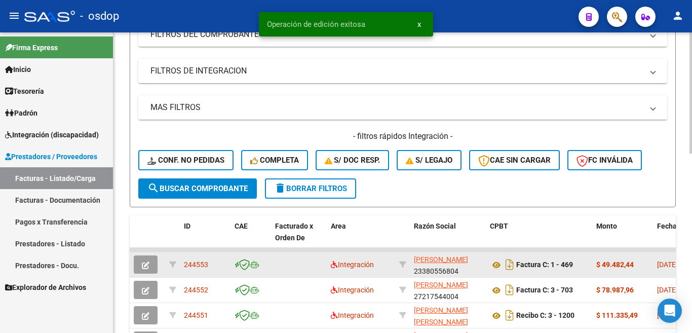
click at [197, 264] on span "244553" at bounding box center [196, 264] width 24 height 8
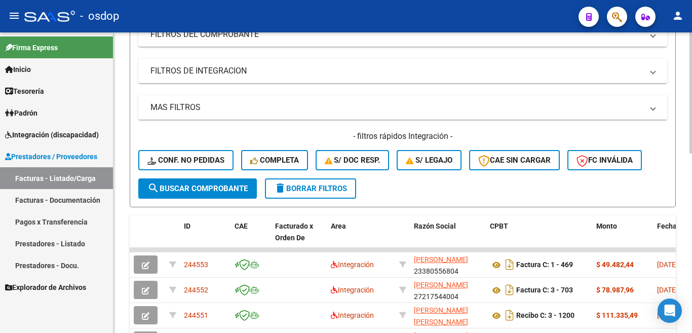
click at [219, 186] on span "search Buscar Comprobante" at bounding box center [197, 188] width 100 height 9
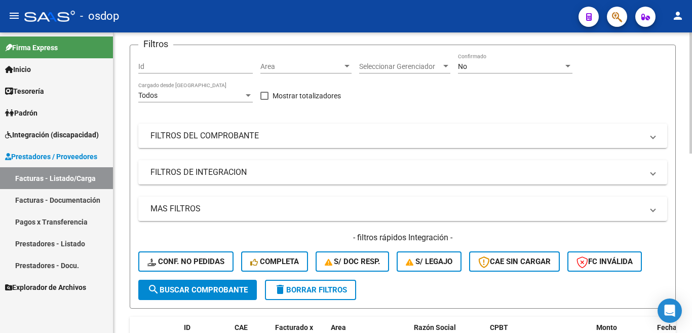
scroll to position [0, 0]
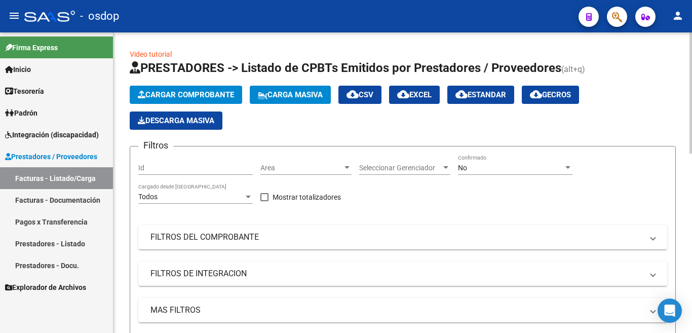
click at [193, 93] on span "Cargar Comprobante" at bounding box center [186, 94] width 96 height 9
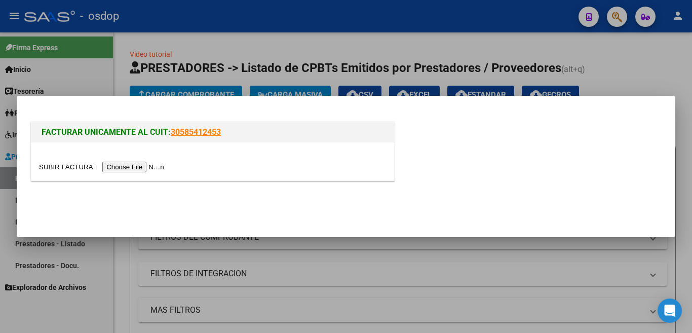
click at [147, 168] on input "file" at bounding box center [103, 167] width 128 height 11
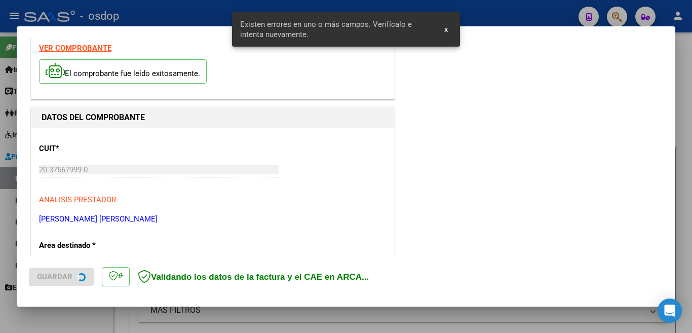
scroll to position [245, 0]
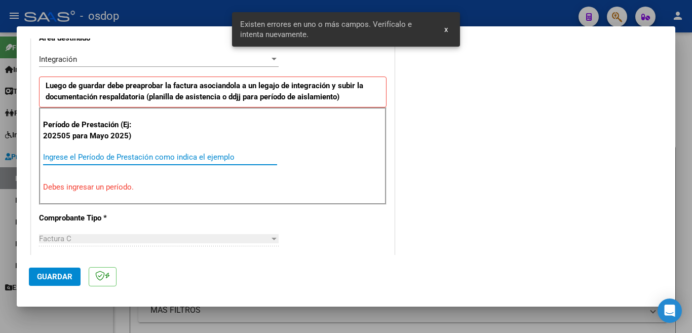
click at [137, 159] on input "Ingrese el Período de Prestación como indica el ejemplo" at bounding box center [160, 156] width 234 height 9
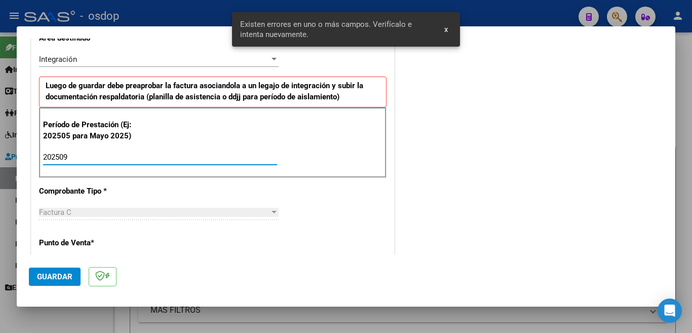
type input "202509"
click at [43, 279] on span "Guardar" at bounding box center [54, 276] width 35 height 9
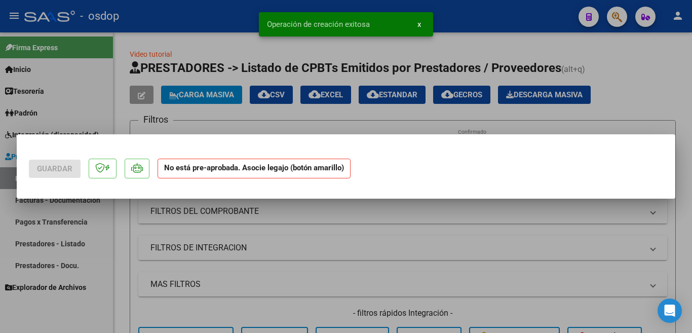
scroll to position [0, 0]
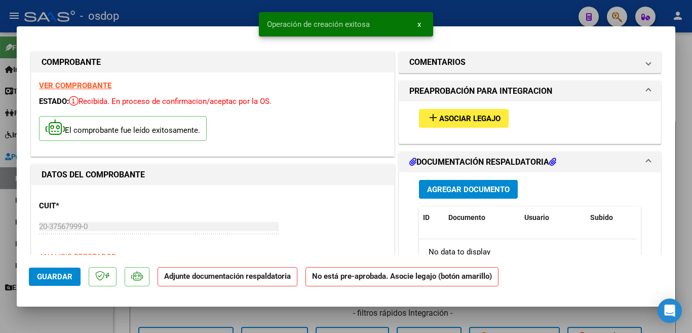
click at [429, 111] on mat-icon "add" at bounding box center [433, 117] width 12 height 12
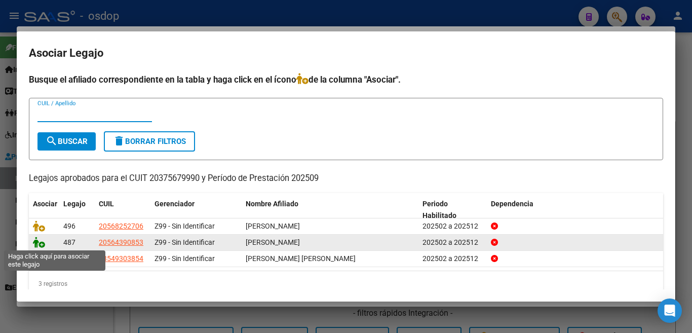
click at [41, 241] on icon at bounding box center [39, 242] width 12 height 11
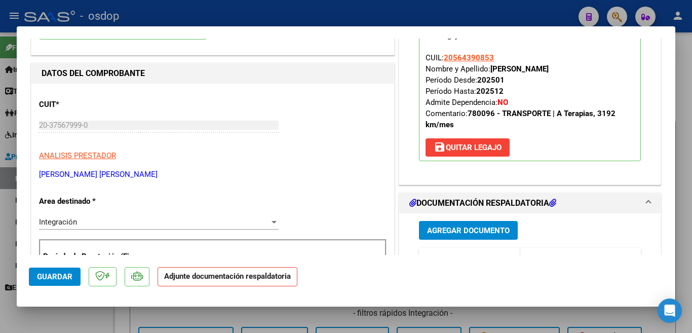
scroll to position [203, 0]
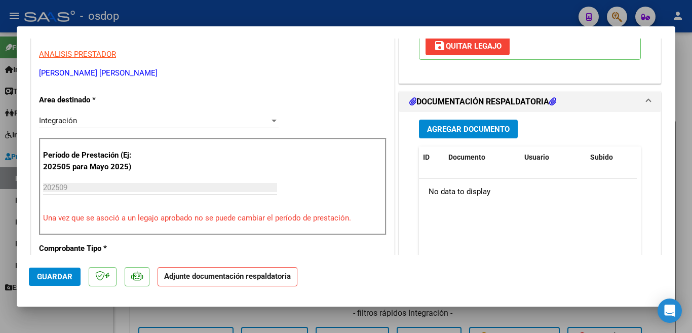
click at [451, 128] on span "Agregar Documento" at bounding box center [468, 129] width 83 height 9
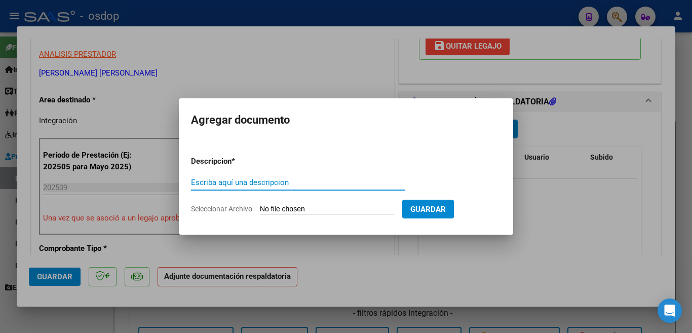
click at [304, 209] on input "Seleccionar Archivo" at bounding box center [327, 210] width 134 height 10
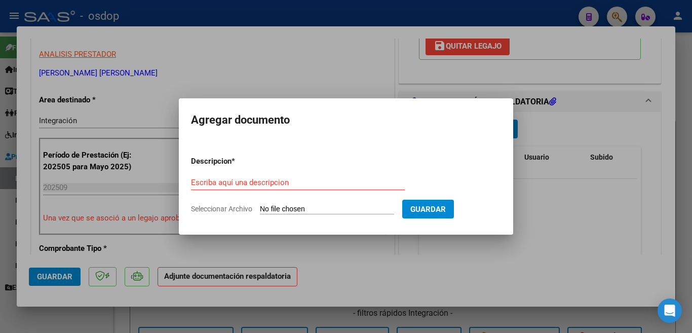
type input "C:\fakepath\Planilla [PERSON_NAME] sep.pdf"
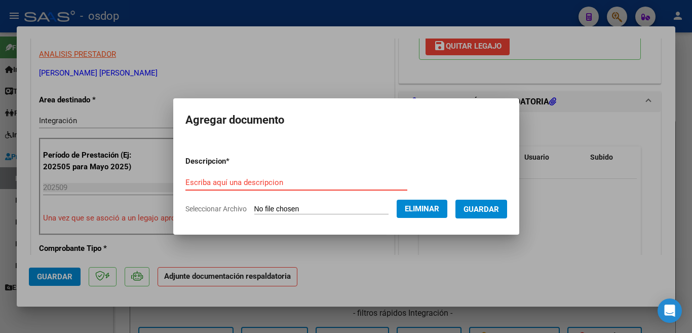
click at [269, 178] on input "Escriba aquí una descripcion" at bounding box center [296, 182] width 222 height 9
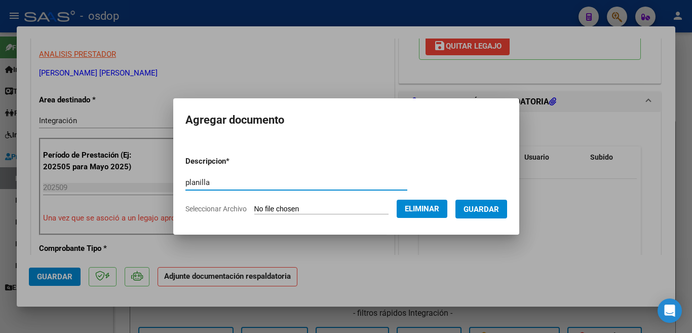
type input "planilla"
click at [484, 204] on span "Guardar" at bounding box center [480, 208] width 35 height 9
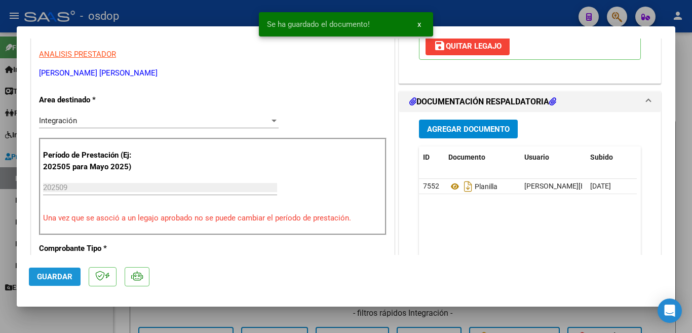
click at [73, 282] on button "Guardar" at bounding box center [55, 276] width 52 height 18
click at [0, 191] on div at bounding box center [346, 166] width 692 height 333
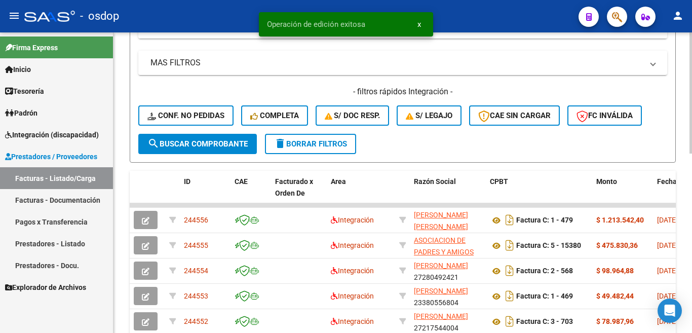
scroll to position [253, 0]
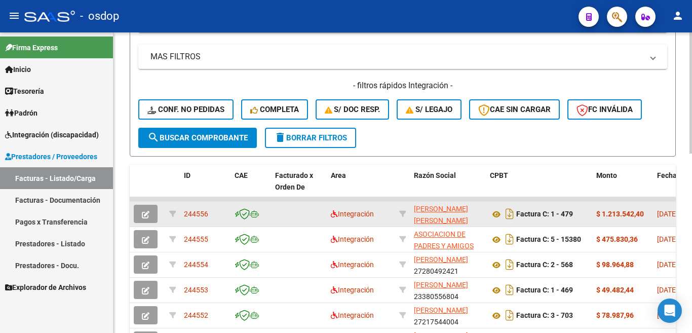
click at [197, 214] on span "244556" at bounding box center [196, 214] width 24 height 8
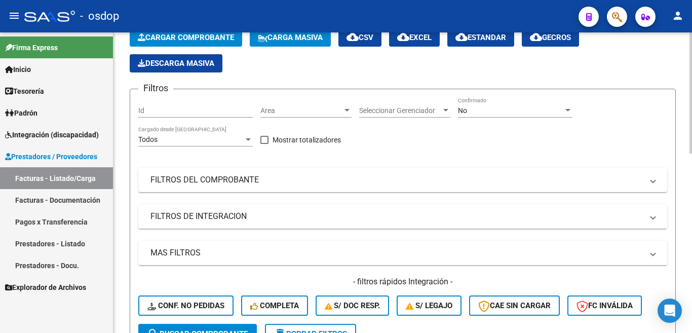
scroll to position [0, 0]
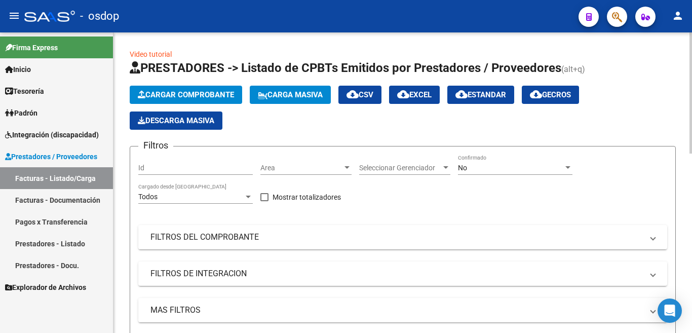
click at [200, 98] on span "Cargar Comprobante" at bounding box center [186, 94] width 96 height 9
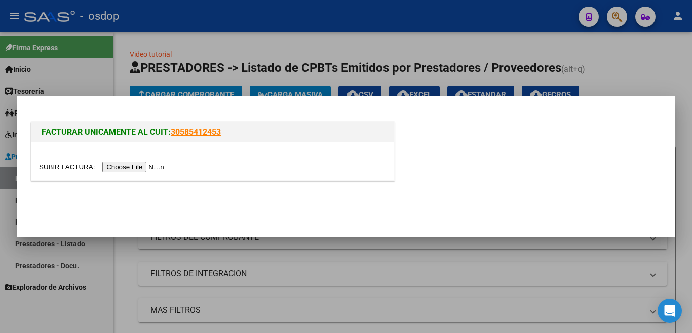
click at [157, 167] on input "file" at bounding box center [103, 167] width 128 height 11
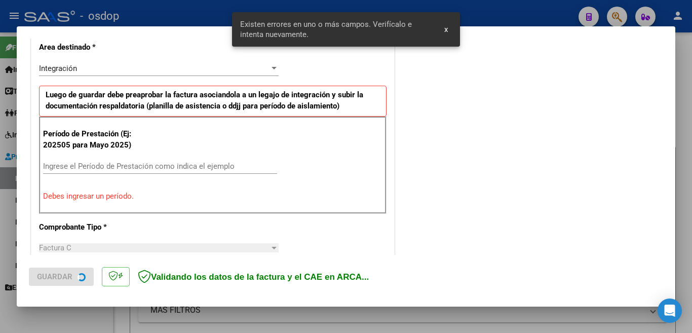
scroll to position [245, 0]
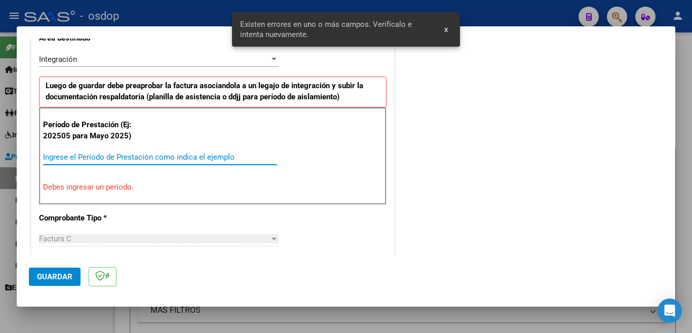
click at [205, 154] on input "Ingrese el Período de Prestación como indica el ejemplo" at bounding box center [160, 156] width 234 height 9
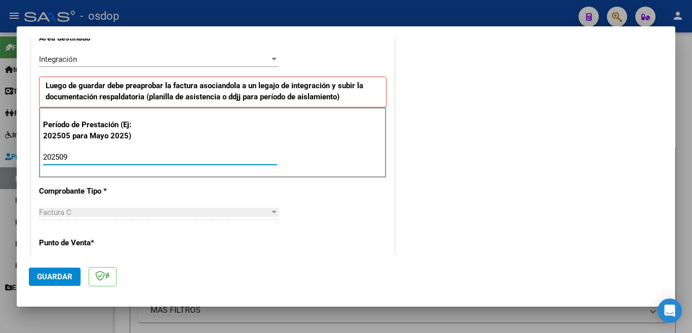
type input "202509"
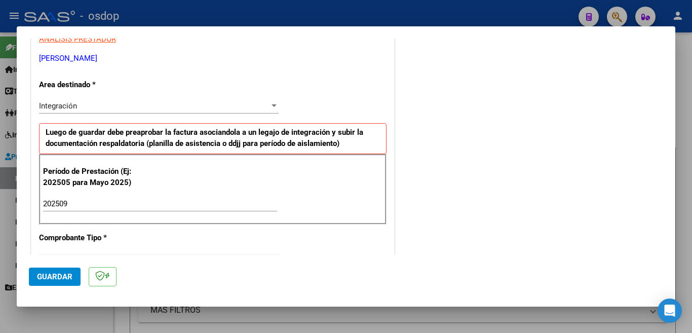
scroll to position [203, 0]
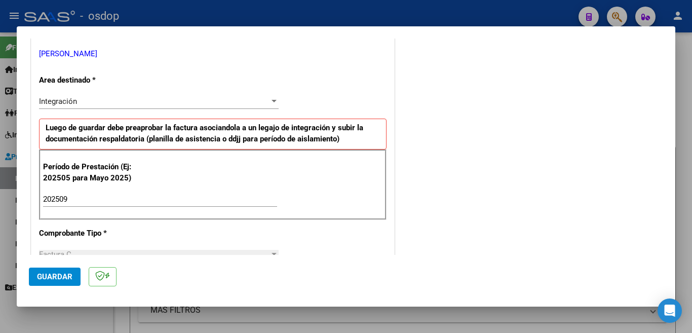
click at [53, 275] on span "Guardar" at bounding box center [54, 276] width 35 height 9
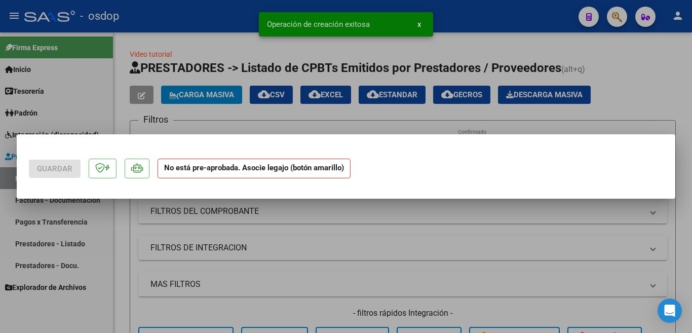
scroll to position [0, 0]
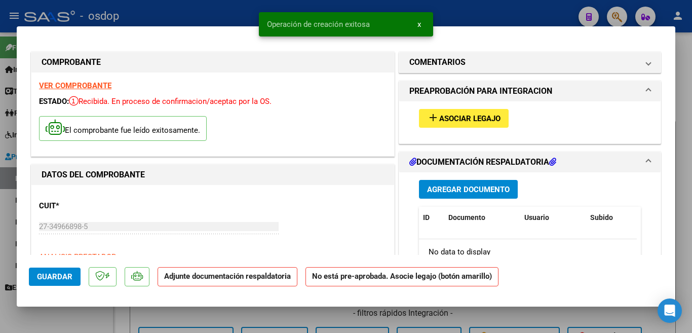
click at [459, 125] on button "add Asociar Legajo" at bounding box center [464, 118] width 90 height 19
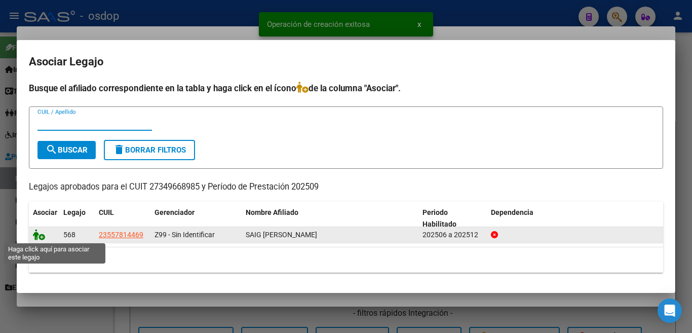
click at [33, 232] on icon at bounding box center [39, 234] width 12 height 11
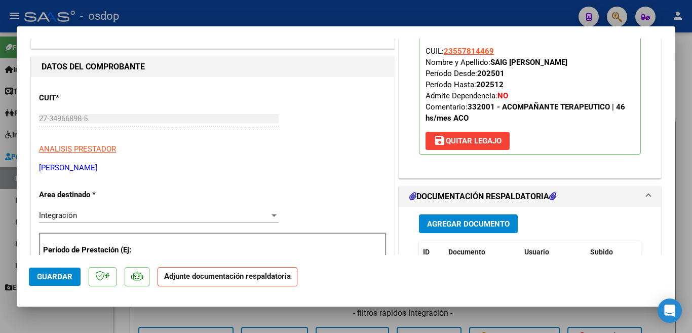
scroll to position [203, 0]
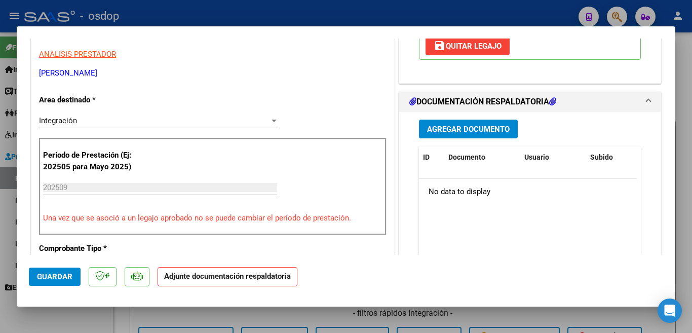
click at [457, 123] on button "Agregar Documento" at bounding box center [468, 129] width 99 height 19
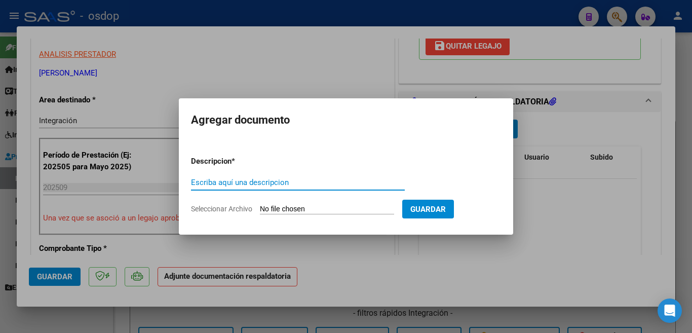
click at [303, 184] on input "Escriba aquí una descripcion" at bounding box center [298, 182] width 214 height 9
click at [309, 186] on input "planill" at bounding box center [298, 182] width 214 height 9
type input "planilla"
click at [297, 207] on input "Seleccionar Archivo" at bounding box center [327, 210] width 134 height 10
type input "C:\fakepath\planilla asistencia [DATE] [PERSON_NAME].pdf"
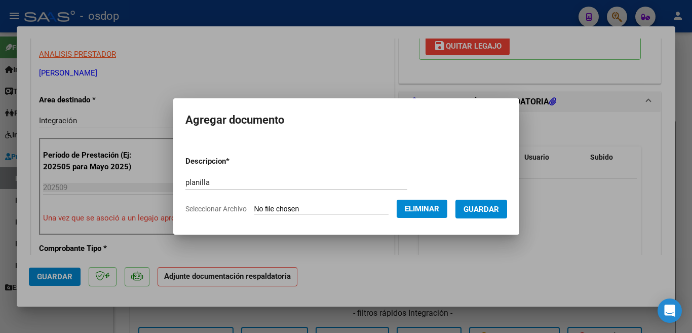
click at [488, 209] on span "Guardar" at bounding box center [480, 209] width 35 height 9
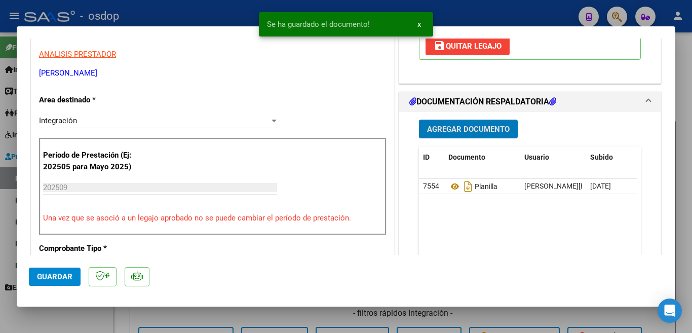
click at [48, 278] on span "Guardar" at bounding box center [54, 276] width 35 height 9
click at [0, 224] on div at bounding box center [346, 166] width 692 height 333
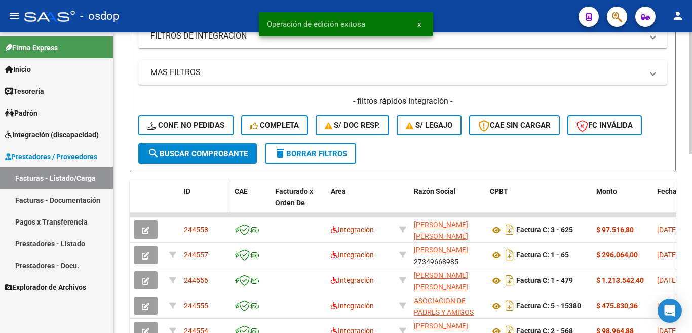
scroll to position [253, 0]
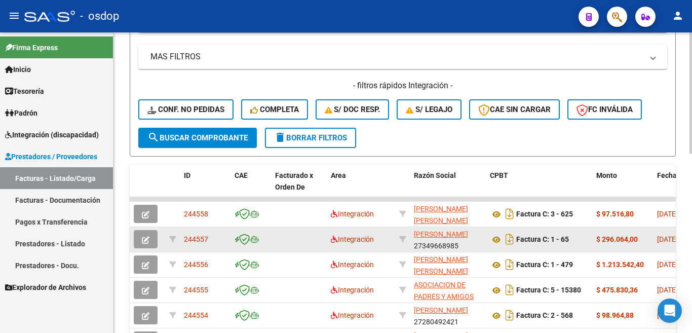
click at [196, 235] on span "244557" at bounding box center [196, 239] width 24 height 8
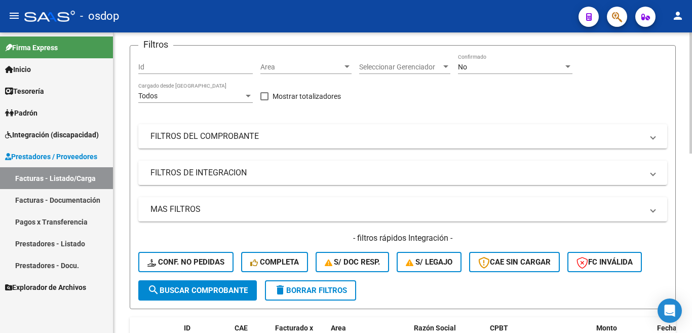
scroll to position [0, 0]
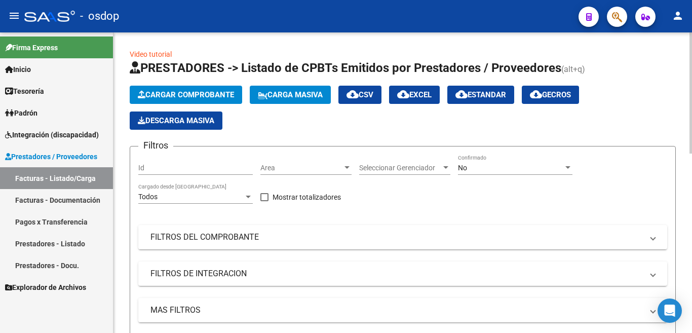
click at [191, 100] on button "Cargar Comprobante" at bounding box center [186, 95] width 112 height 18
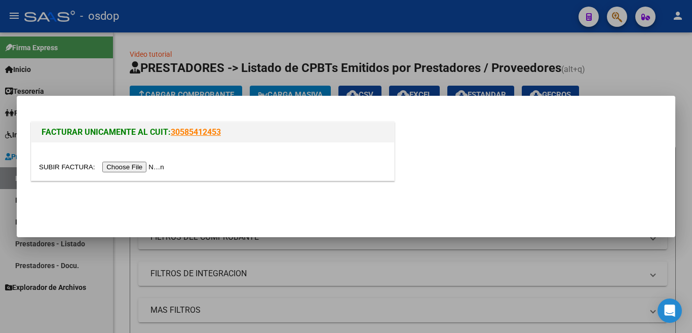
click at [117, 159] on div at bounding box center [212, 161] width 363 height 38
click at [119, 166] on input "file" at bounding box center [103, 167] width 128 height 11
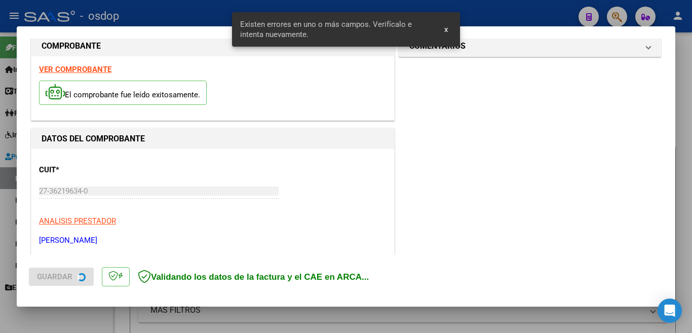
scroll to position [245, 0]
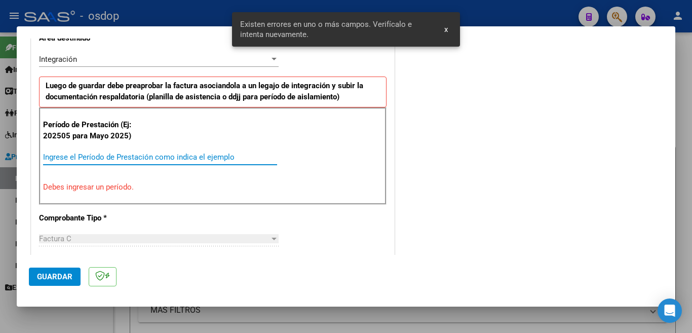
click at [152, 160] on input "Ingrese el Período de Prestación como indica el ejemplo" at bounding box center [160, 156] width 234 height 9
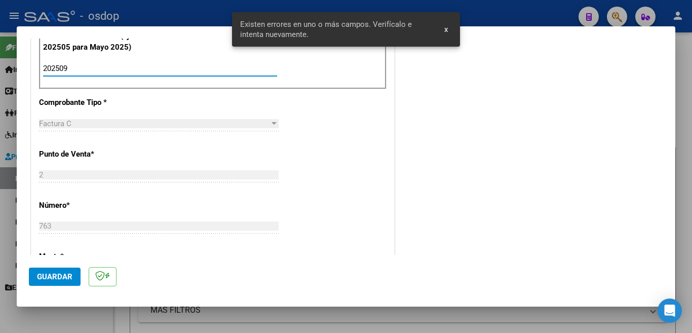
scroll to position [346, 0]
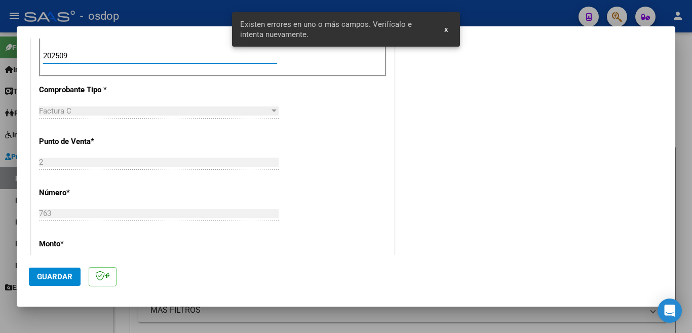
type input "202509"
click at [55, 278] on span "Guardar" at bounding box center [54, 276] width 35 height 9
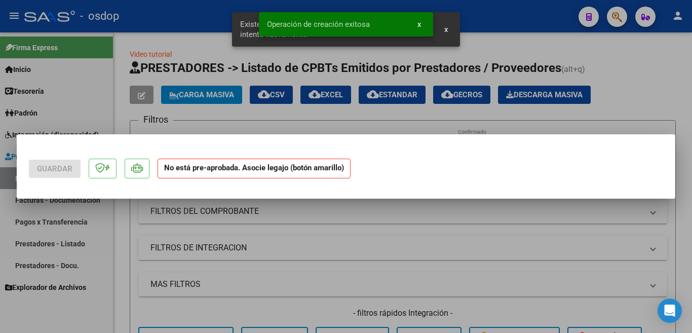
scroll to position [0, 0]
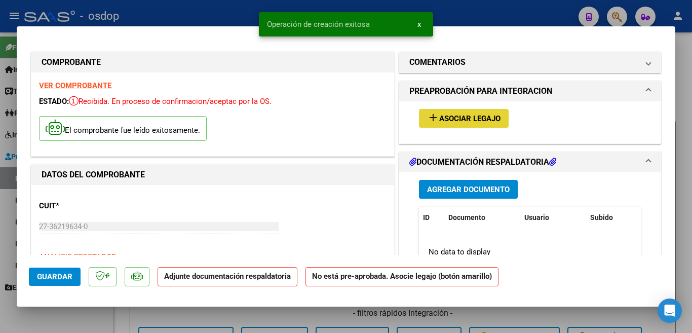
click at [427, 115] on mat-icon "add" at bounding box center [433, 117] width 12 height 12
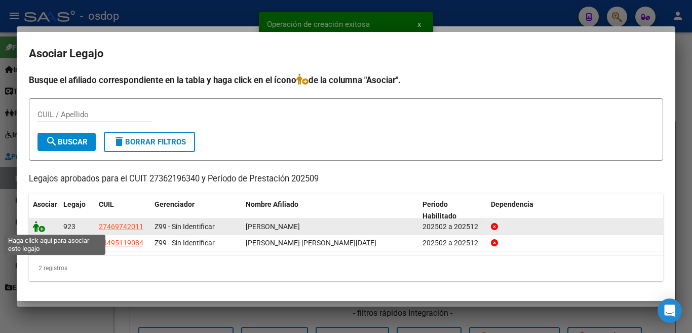
click at [41, 227] on icon at bounding box center [39, 226] width 12 height 11
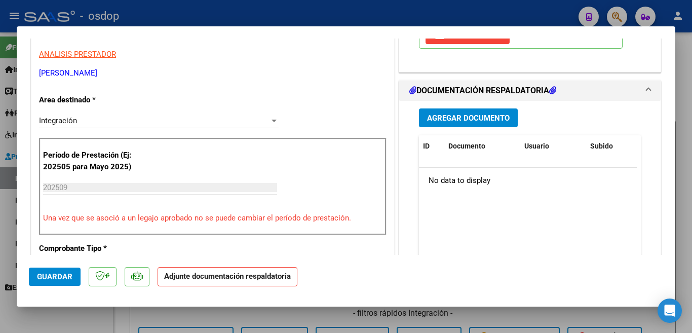
scroll to position [253, 0]
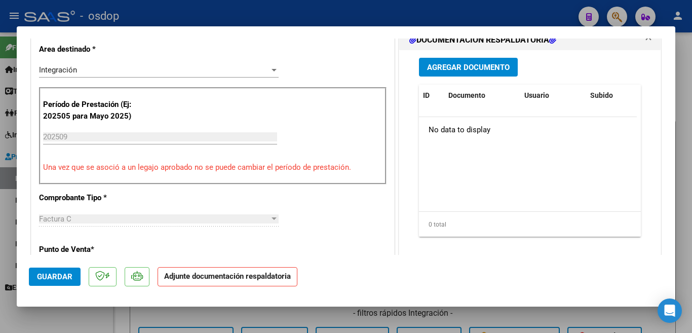
click at [473, 62] on button "Agregar Documento" at bounding box center [468, 67] width 99 height 19
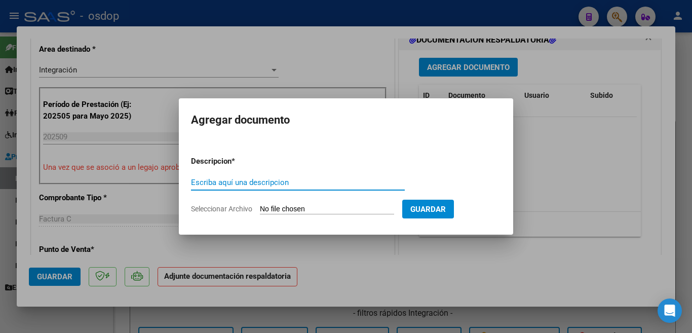
click at [250, 188] on div "Escriba aquí una descripcion" at bounding box center [298, 182] width 214 height 15
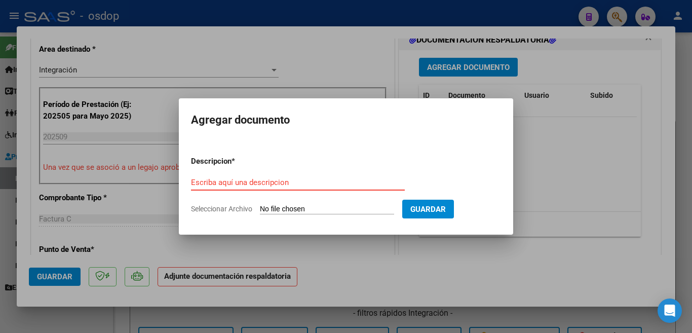
click at [250, 185] on input "Escriba aquí una descripcion" at bounding box center [298, 182] width 214 height 9
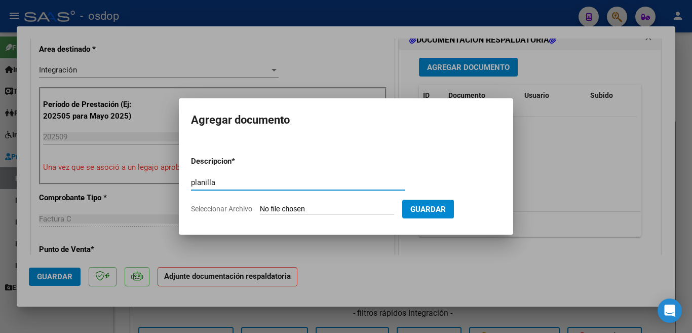
type input "planilla"
click at [297, 213] on input "Seleccionar Archivo" at bounding box center [327, 210] width 134 height 10
type input "C:\fakepath\[PERSON_NAME] plan 09 (2).pdf"
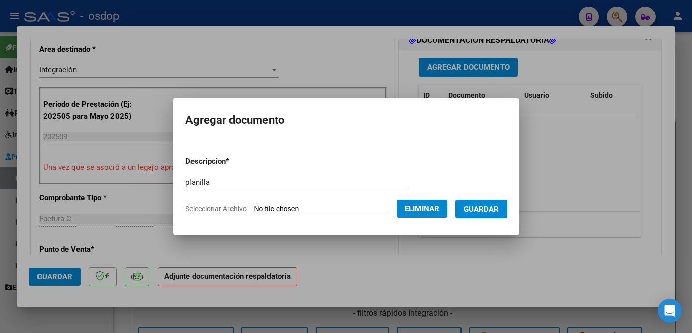
click at [492, 203] on button "Guardar" at bounding box center [481, 209] width 52 height 19
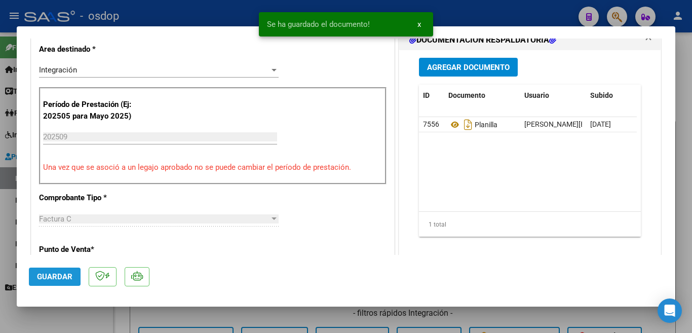
click at [35, 277] on button "Guardar" at bounding box center [55, 276] width 52 height 18
click at [0, 159] on div at bounding box center [346, 166] width 692 height 333
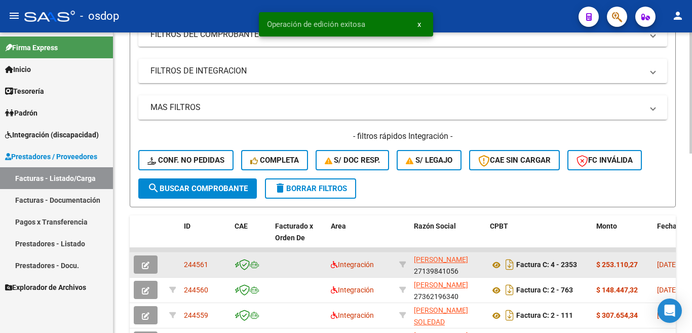
scroll to position [304, 0]
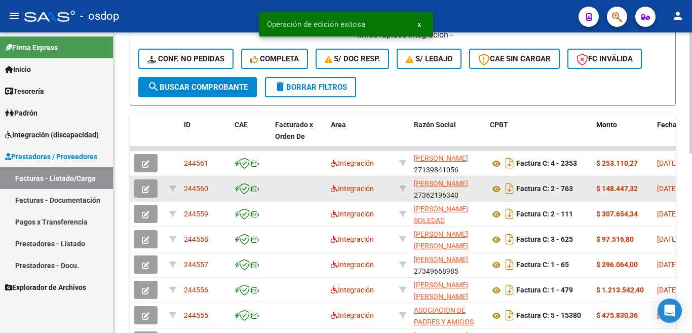
click at [202, 188] on span "244560" at bounding box center [196, 188] width 24 height 8
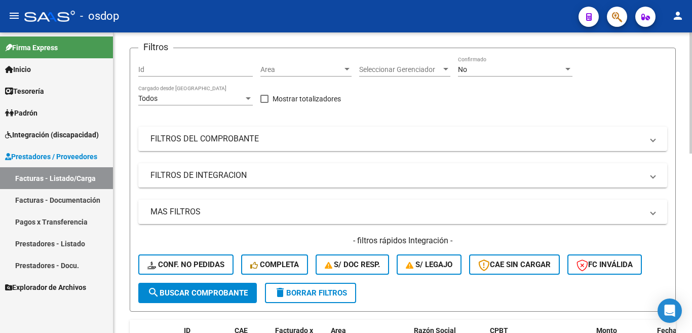
scroll to position [51, 0]
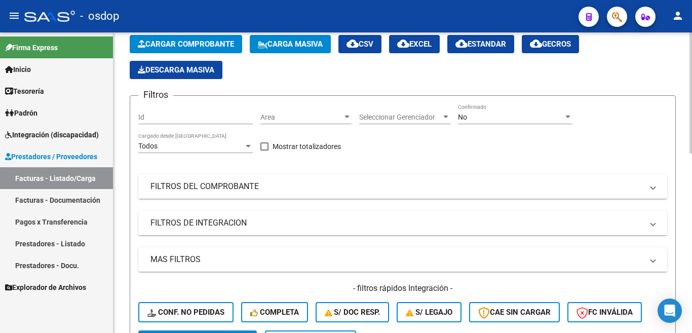
click at [184, 48] on span "Cargar Comprobante" at bounding box center [186, 44] width 96 height 9
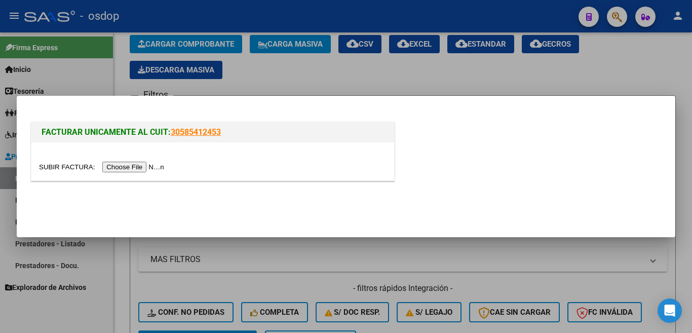
click at [161, 165] on input "file" at bounding box center [103, 167] width 128 height 11
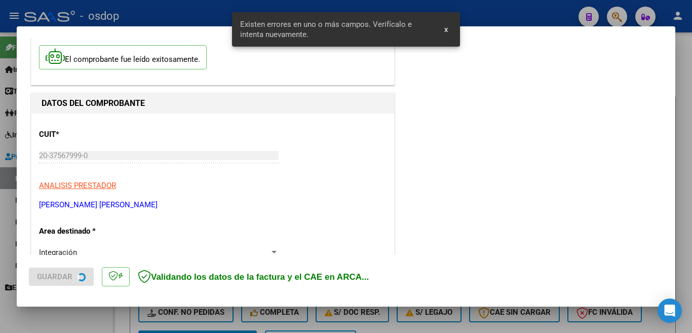
scroll to position [225, 0]
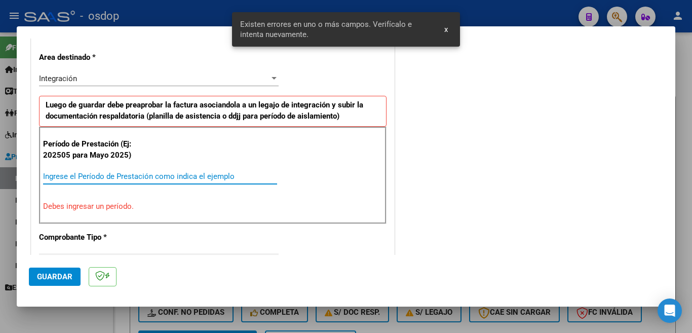
click at [208, 175] on input "Ingrese el Período de Prestación como indica el ejemplo" at bounding box center [160, 176] width 234 height 9
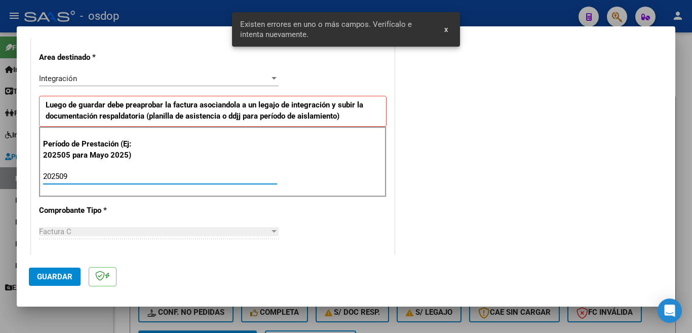
type input "202509"
click at [71, 269] on button "Guardar" at bounding box center [55, 276] width 52 height 18
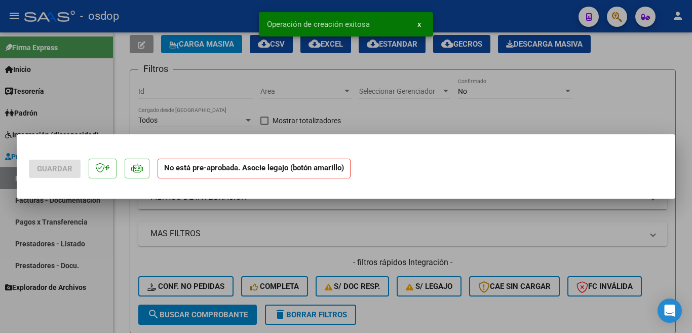
scroll to position [0, 0]
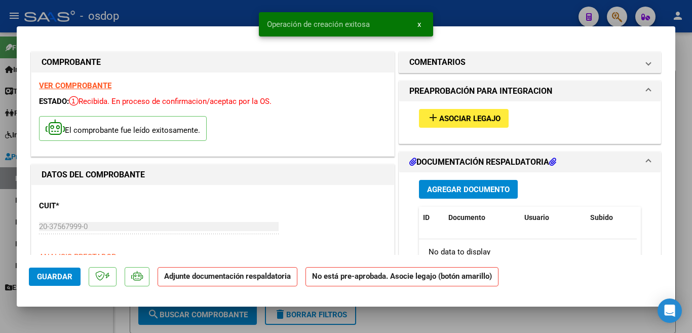
click at [439, 117] on span "Asociar Legajo" at bounding box center [469, 118] width 61 height 9
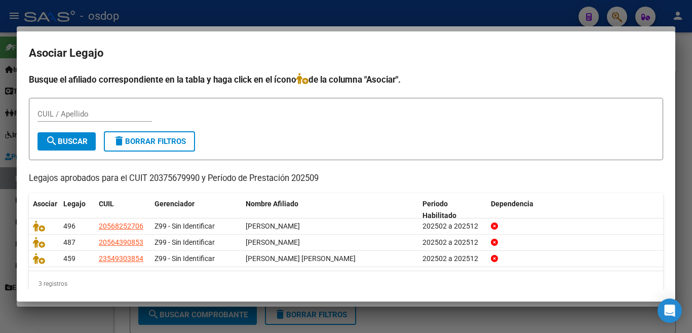
click at [546, 166] on div "Busque el afiliado correspondiente en la tabla y haga click en el ícono de la c…" at bounding box center [346, 184] width 634 height 223
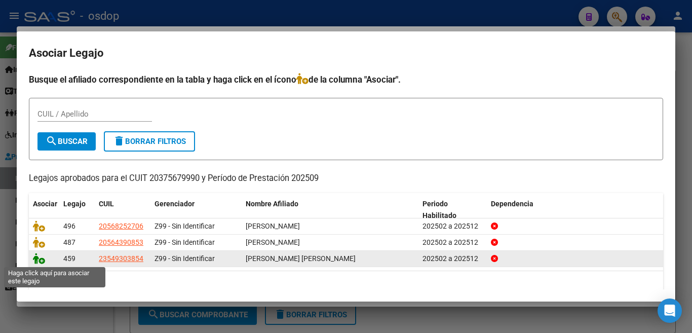
click at [38, 261] on icon at bounding box center [39, 258] width 12 height 11
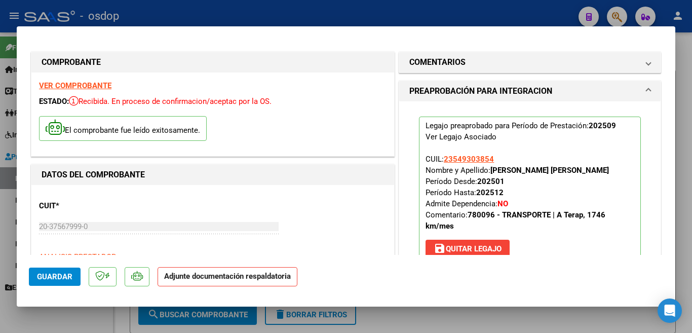
scroll to position [51, 0]
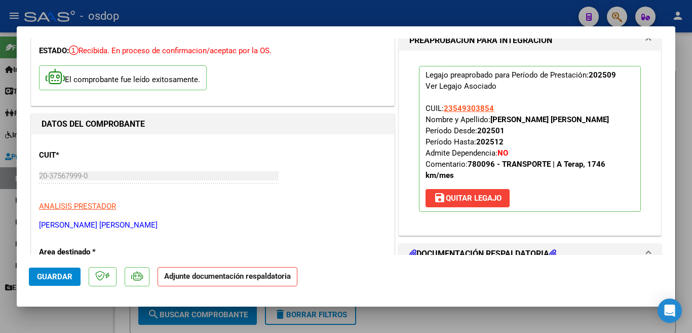
click at [77, 273] on button "Guardar" at bounding box center [55, 276] width 52 height 18
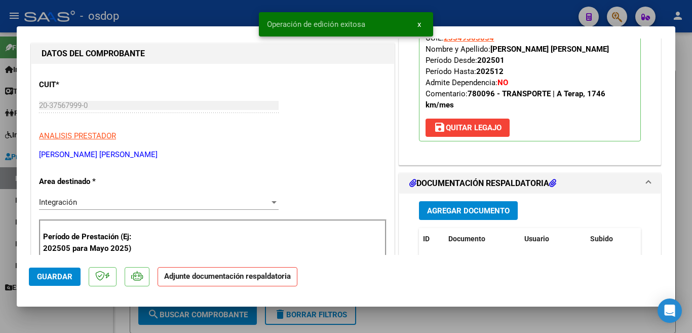
scroll to position [203, 0]
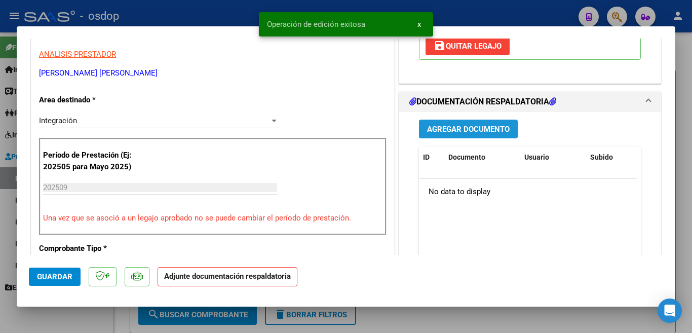
click at [435, 124] on span "Agregar Documento" at bounding box center [468, 128] width 83 height 9
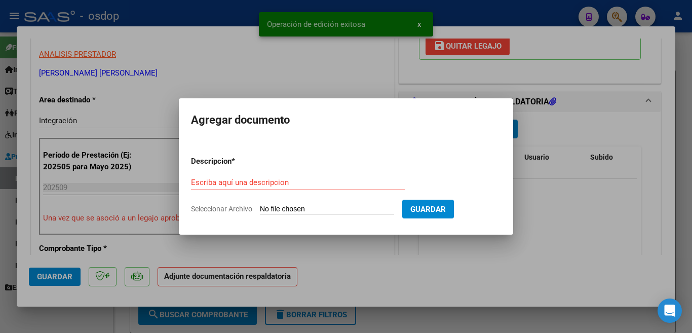
click at [292, 189] on div "Escriba aquí una descripcion" at bounding box center [298, 182] width 214 height 15
click at [292, 185] on input "Escriba aquí una descripcion" at bounding box center [298, 182] width 214 height 9
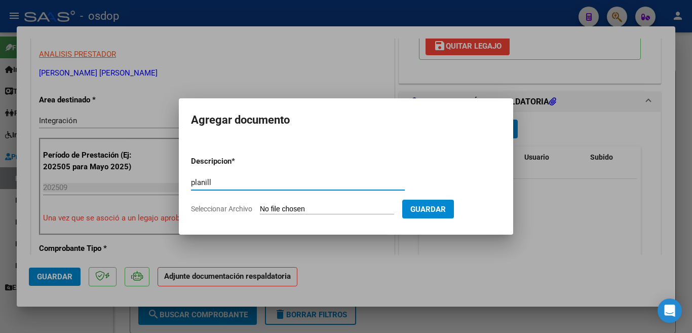
type input "planill"
click at [333, 208] on input "Seleccionar Archivo" at bounding box center [327, 210] width 134 height 10
type input "C:\fakepath\Planilla [PERSON_NAME] sep.pdf"
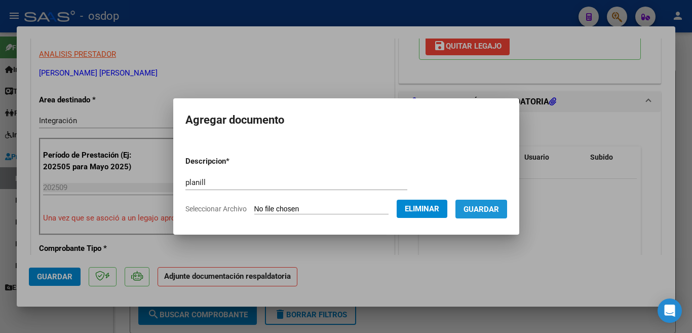
click at [486, 213] on span "Guardar" at bounding box center [480, 209] width 35 height 9
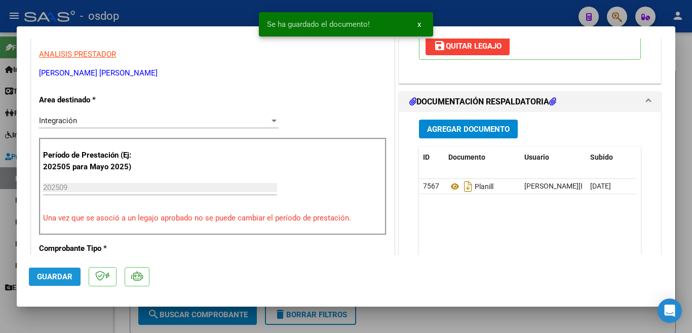
click at [62, 279] on span "Guardar" at bounding box center [54, 276] width 35 height 9
click at [0, 147] on div at bounding box center [346, 166] width 692 height 333
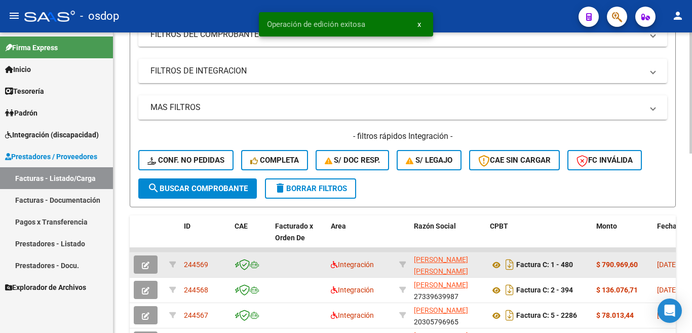
scroll to position [253, 0]
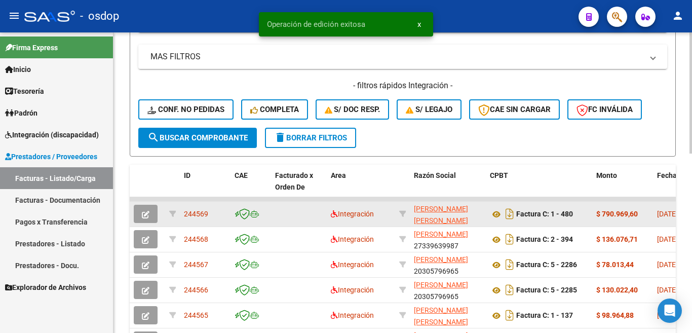
click at [193, 207] on datatable-body-cell "244569" at bounding box center [205, 214] width 51 height 25
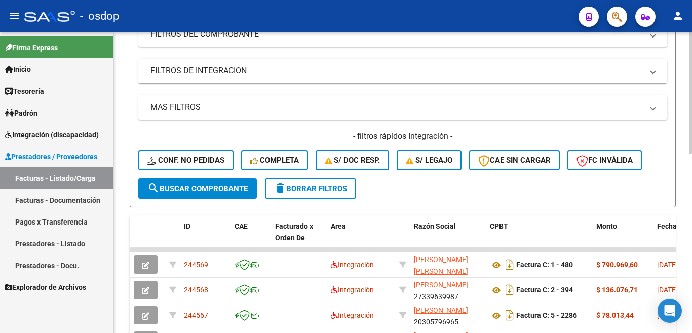
scroll to position [0, 0]
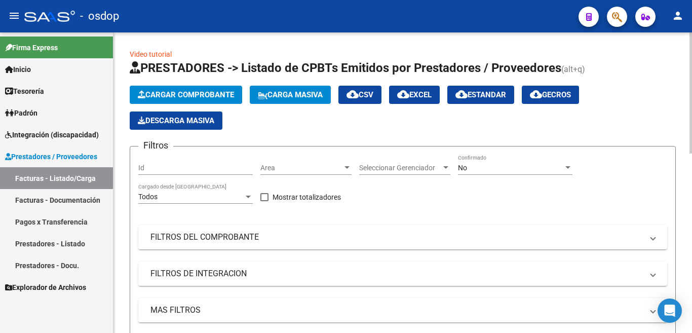
click at [176, 91] on span "Cargar Comprobante" at bounding box center [186, 94] width 96 height 9
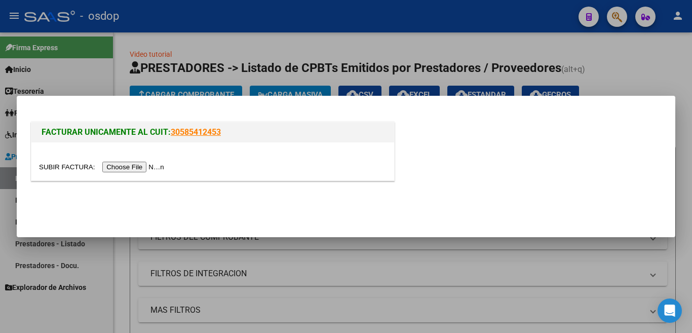
click at [154, 164] on input "file" at bounding box center [103, 167] width 128 height 11
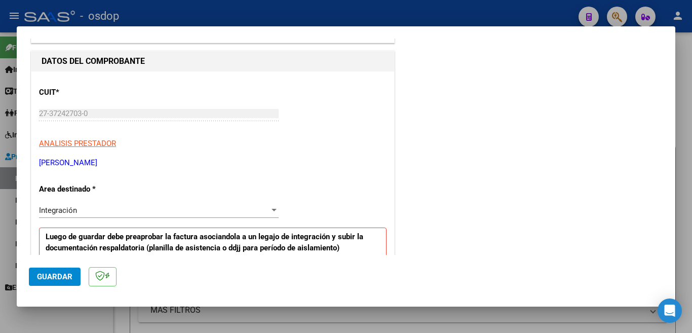
scroll to position [152, 0]
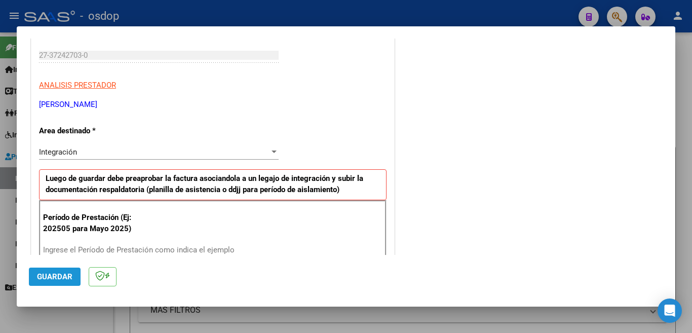
click at [65, 278] on span "Guardar" at bounding box center [54, 276] width 35 height 9
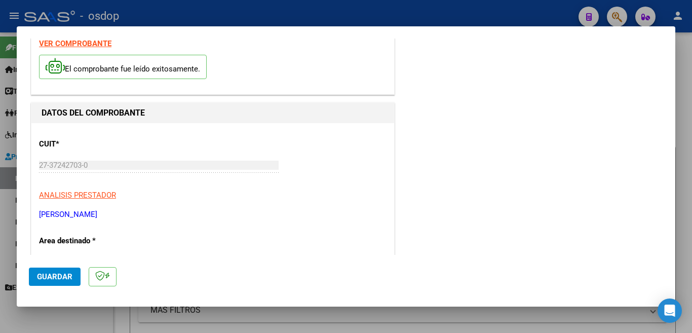
scroll to position [0, 0]
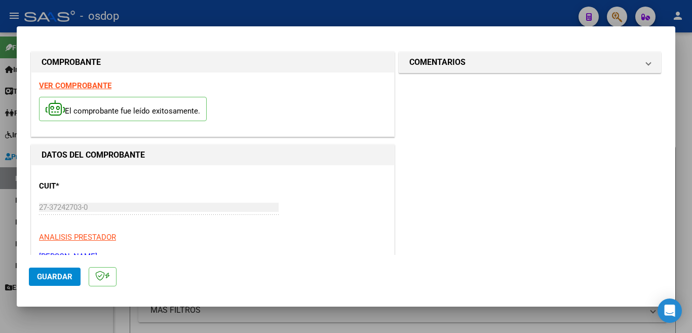
click at [36, 284] on button "Guardar" at bounding box center [55, 276] width 52 height 18
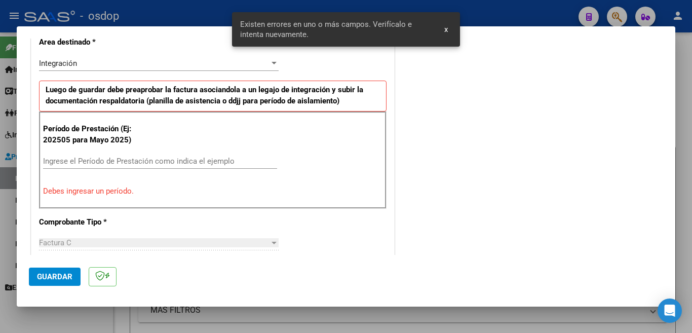
scroll to position [245, 0]
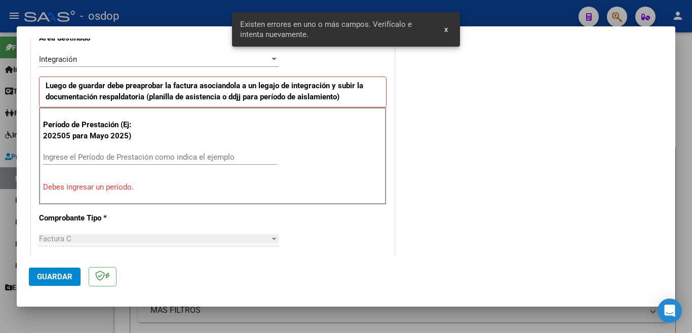
click at [105, 152] on input "Ingrese el Período de Prestación como indica el ejemplo" at bounding box center [160, 156] width 234 height 9
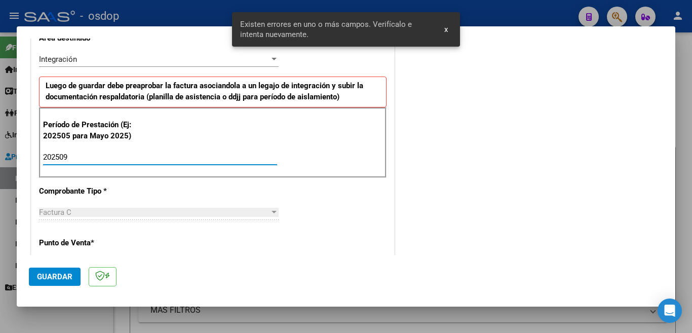
type input "202509"
click at [64, 278] on span "Guardar" at bounding box center [54, 276] width 35 height 9
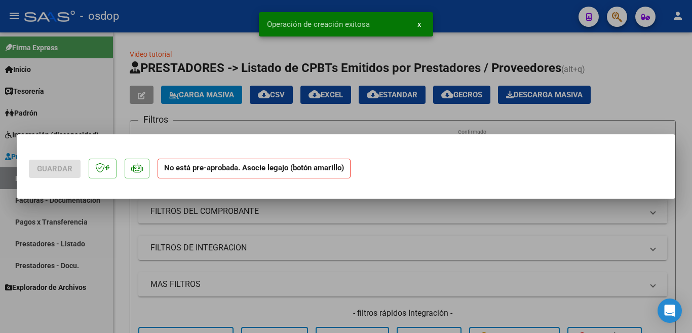
scroll to position [0, 0]
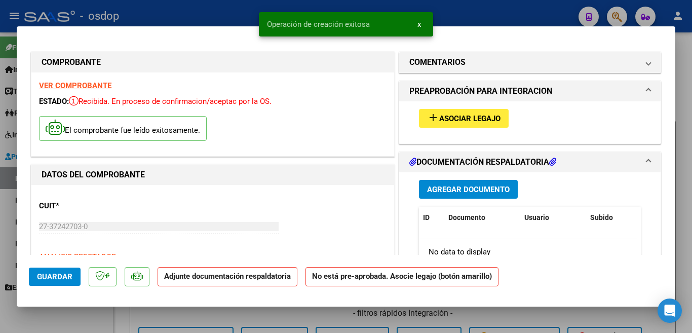
click at [444, 125] on button "add Asociar Legajo" at bounding box center [464, 118] width 90 height 19
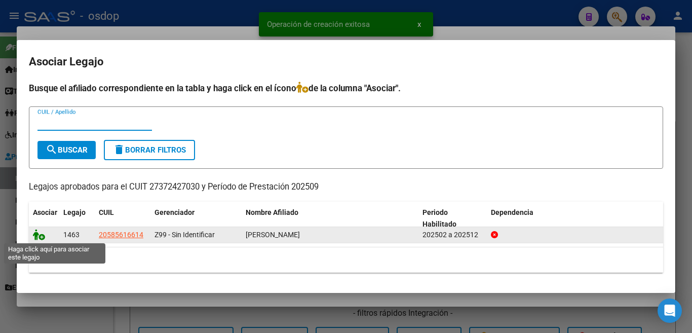
click at [40, 231] on icon at bounding box center [39, 234] width 12 height 11
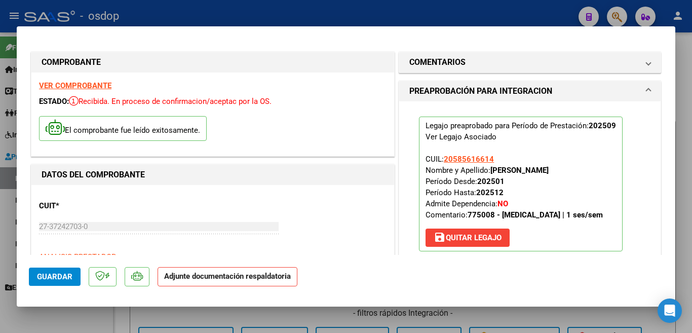
scroll to position [152, 0]
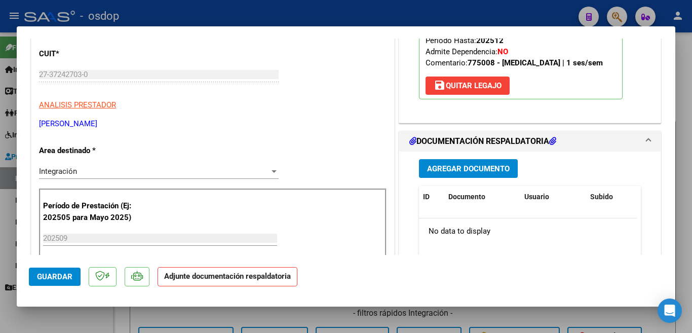
click at [472, 172] on span "Agregar Documento" at bounding box center [468, 168] width 83 height 9
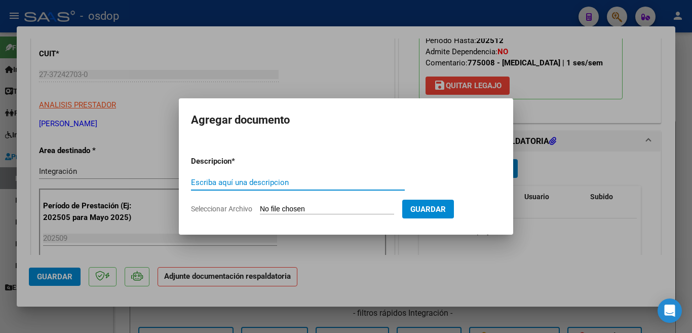
click at [306, 183] on input "Escriba aquí una descripcion" at bounding box center [298, 182] width 214 height 9
type input "planilla"
click at [281, 211] on input "Seleccionar Archivo" at bounding box center [327, 210] width 134 height 10
type input "C:\fakepath\Asistencia septiembre [PERSON_NAME].pdf"
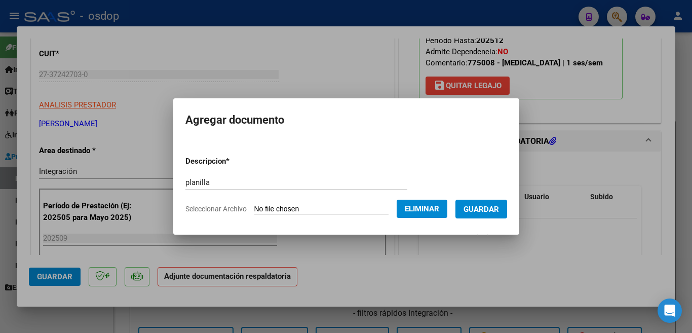
click at [473, 213] on span "Guardar" at bounding box center [480, 209] width 35 height 9
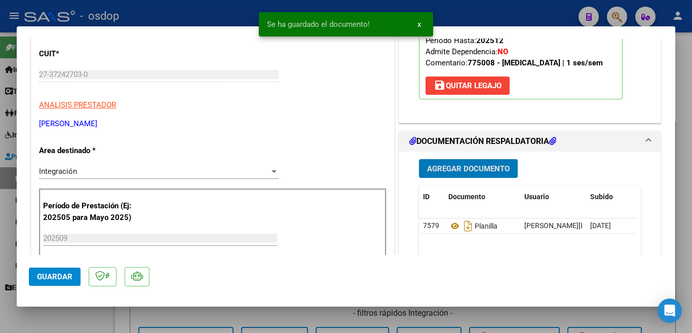
click at [41, 276] on span "Guardar" at bounding box center [54, 276] width 35 height 9
drag, startPoint x: 0, startPoint y: 234, endPoint x: 184, endPoint y: 244, distance: 184.1
click at [1, 233] on div at bounding box center [346, 166] width 692 height 333
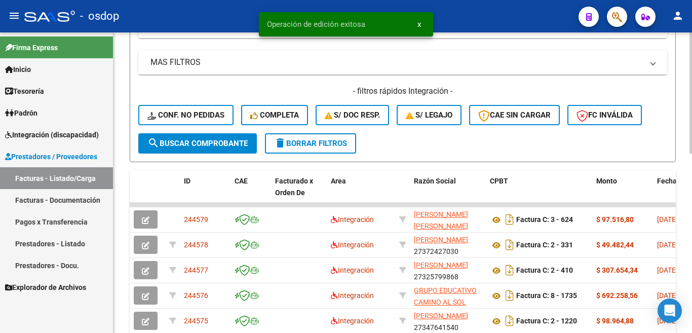
scroll to position [253, 0]
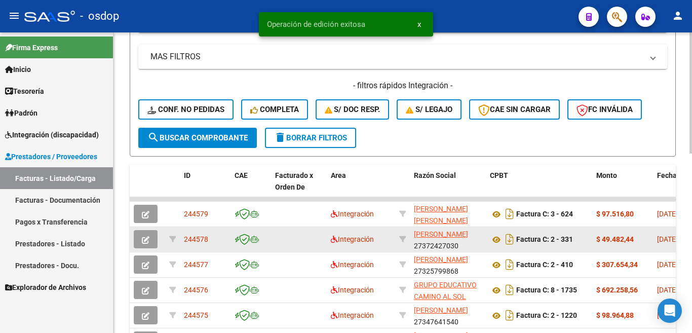
click at [198, 243] on span "244578" at bounding box center [196, 239] width 24 height 8
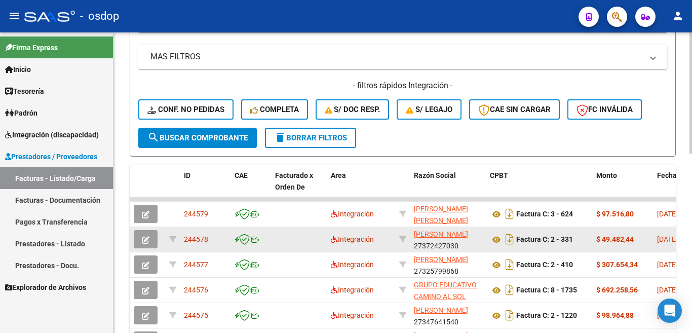
click at [198, 243] on span "244578" at bounding box center [196, 239] width 24 height 8
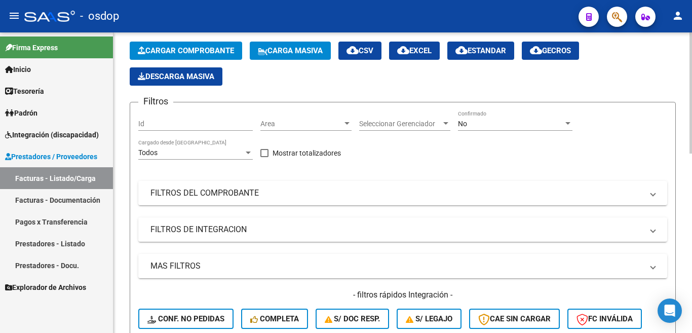
scroll to position [0, 0]
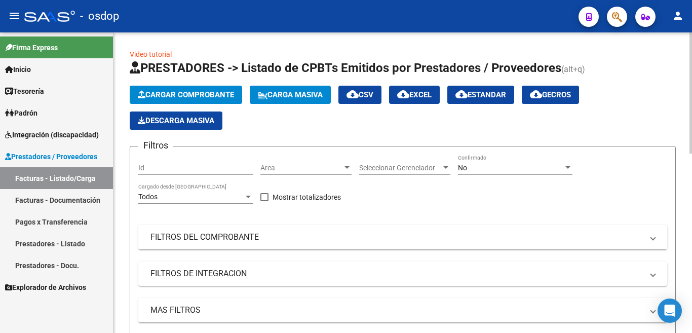
click at [186, 94] on span "Cargar Comprobante" at bounding box center [186, 94] width 96 height 9
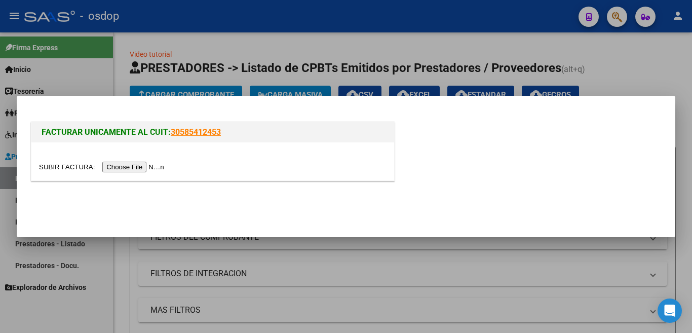
click at [155, 164] on input "file" at bounding box center [103, 167] width 128 height 11
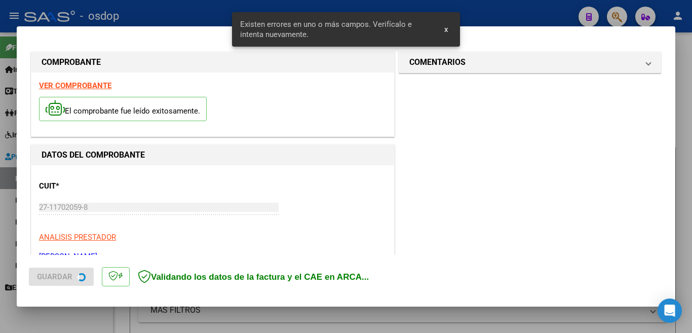
scroll to position [245, 0]
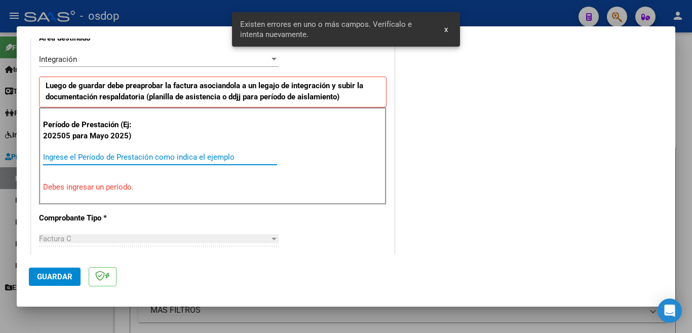
click at [140, 153] on input "Ingrese el Período de Prestación como indica el ejemplo" at bounding box center [160, 156] width 234 height 9
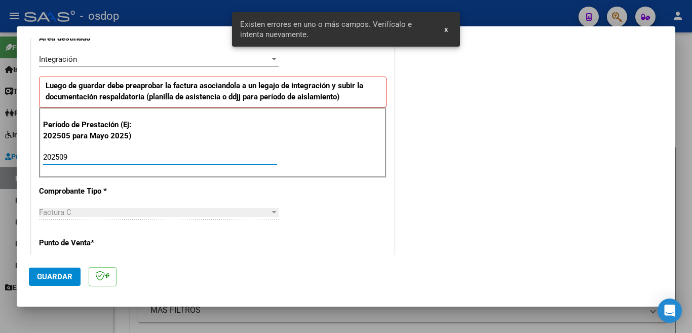
type input "202509"
click at [46, 281] on span "Guardar" at bounding box center [54, 276] width 35 height 9
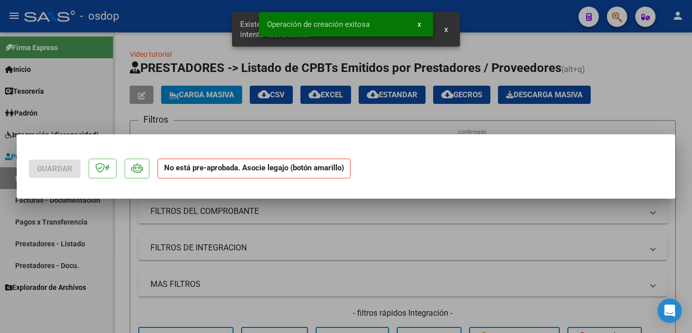
scroll to position [0, 0]
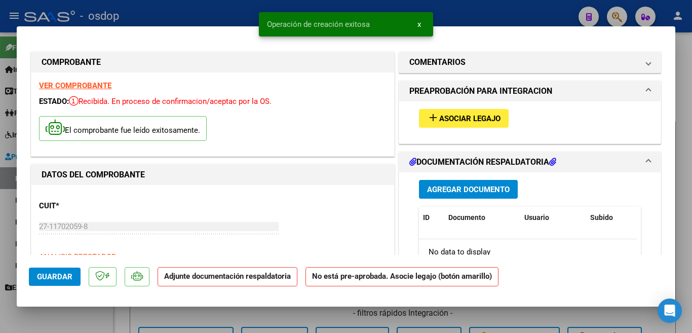
click at [450, 120] on span "Asociar Legajo" at bounding box center [469, 118] width 61 height 9
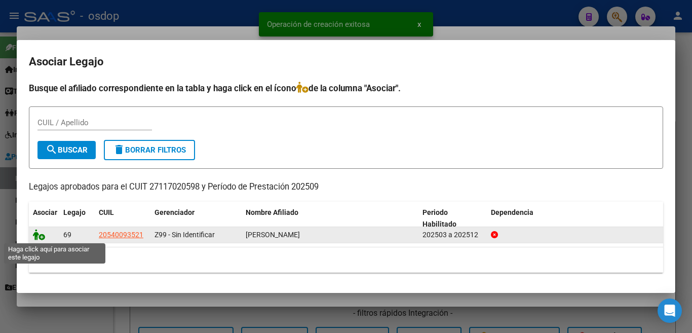
click at [35, 237] on icon at bounding box center [39, 234] width 12 height 11
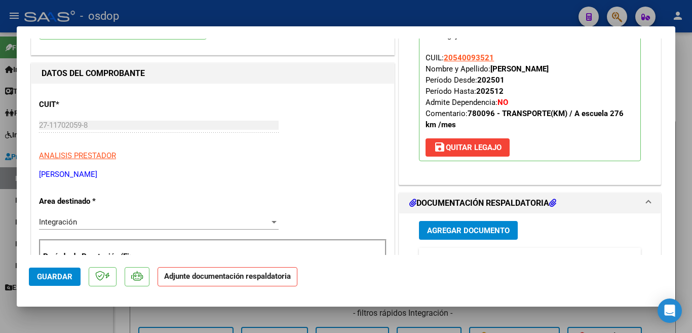
scroll to position [152, 0]
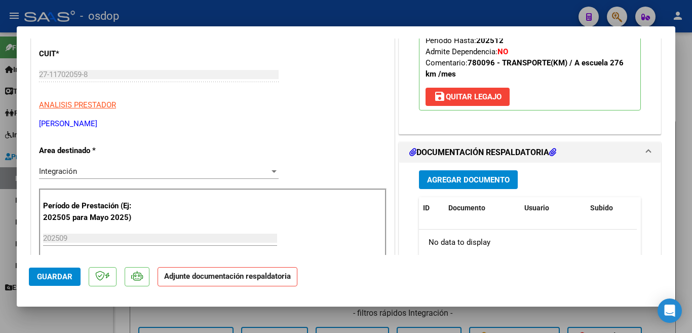
click at [461, 169] on div "Agregar Documento ID Documento Usuario Subido Acción No data to display 0 total…" at bounding box center [529, 264] width 237 height 202
click at [459, 175] on span "Agregar Documento" at bounding box center [468, 179] width 83 height 9
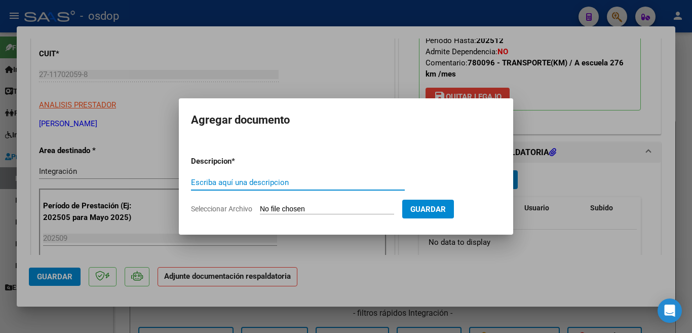
click at [236, 188] on div "Escriba aquí una descripcion" at bounding box center [298, 182] width 214 height 15
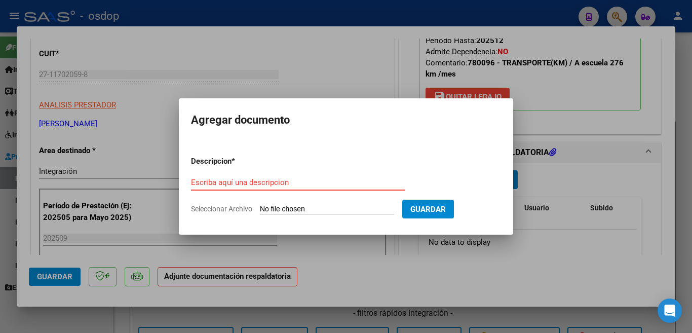
click at [236, 185] on input "Escriba aquí una descripcion" at bounding box center [298, 182] width 214 height 9
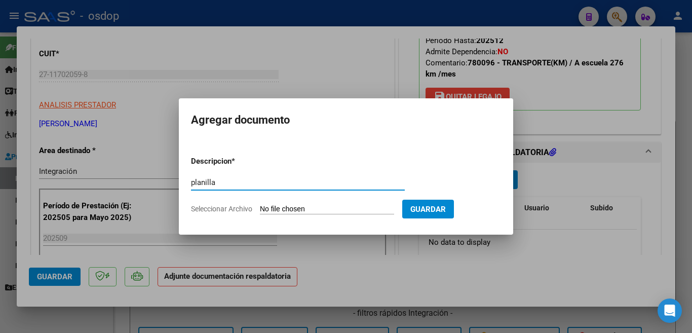
type input "planilla"
click at [336, 209] on input "Seleccionar Archivo" at bounding box center [327, 210] width 134 height 10
type input "C:\fakepath\planilla [PERSON_NAME] [DATE].pdf"
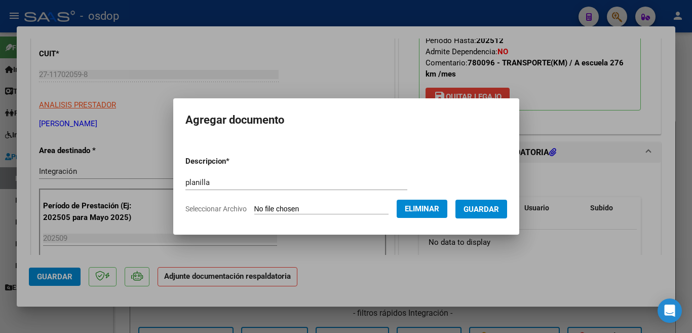
click at [491, 208] on span "Guardar" at bounding box center [480, 209] width 35 height 9
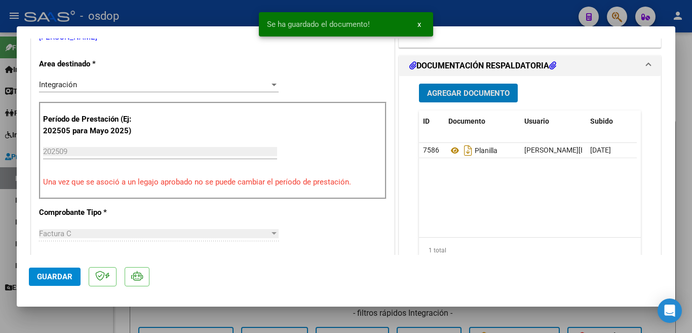
scroll to position [253, 0]
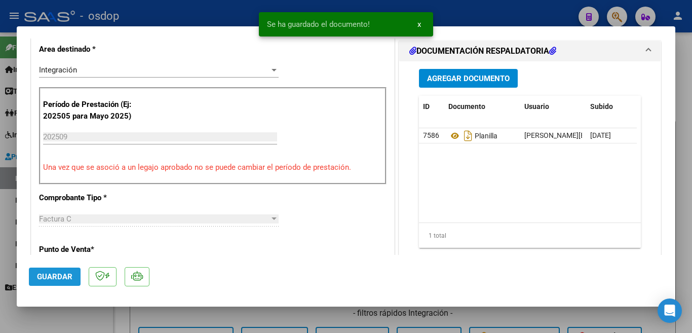
click at [68, 281] on span "Guardar" at bounding box center [54, 276] width 35 height 9
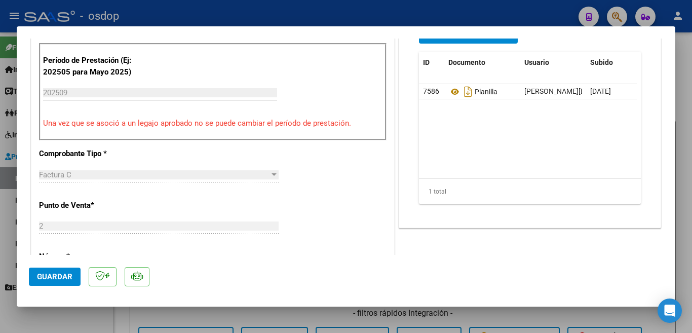
scroll to position [152, 0]
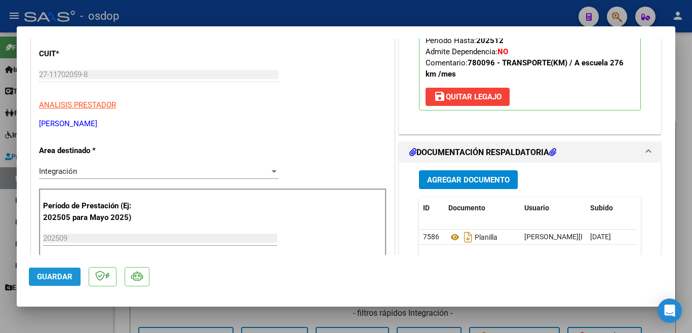
click at [68, 279] on span "Guardar" at bounding box center [54, 276] width 35 height 9
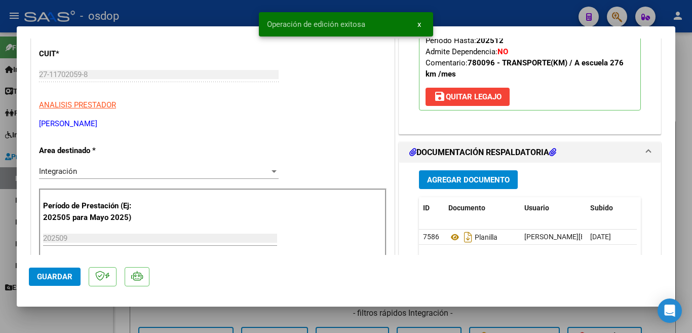
click at [0, 241] on div at bounding box center [346, 166] width 692 height 333
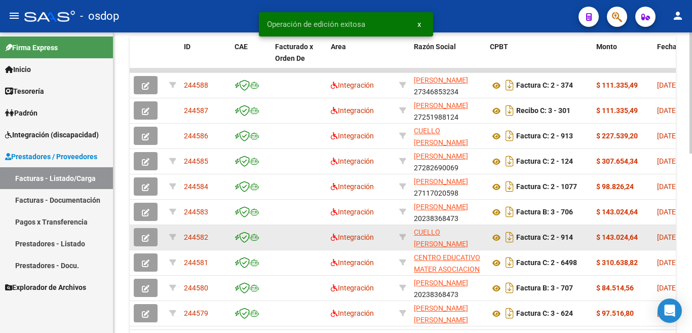
scroll to position [330, 0]
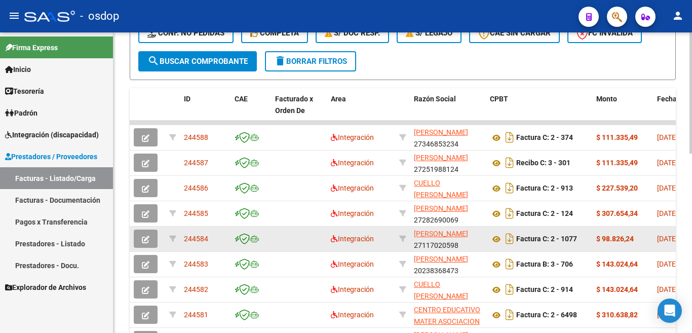
click at [190, 241] on span "244584" at bounding box center [196, 238] width 24 height 8
